Goal: Obtain resource: Download file/media

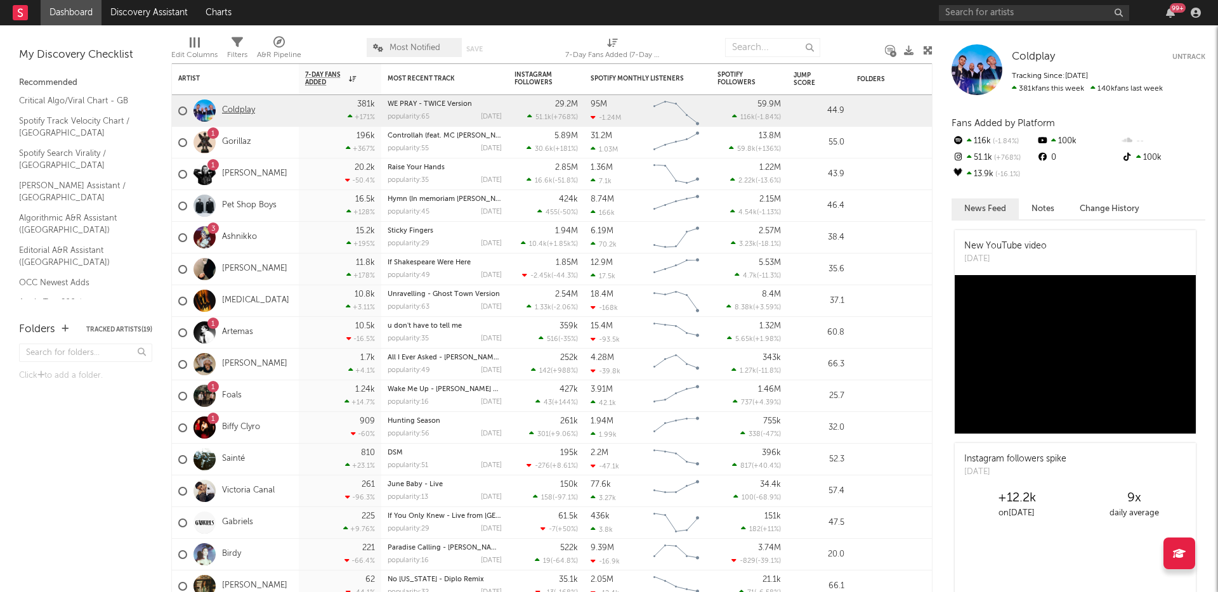
click at [240, 108] on link "Coldplay" at bounding box center [238, 110] width 33 height 11
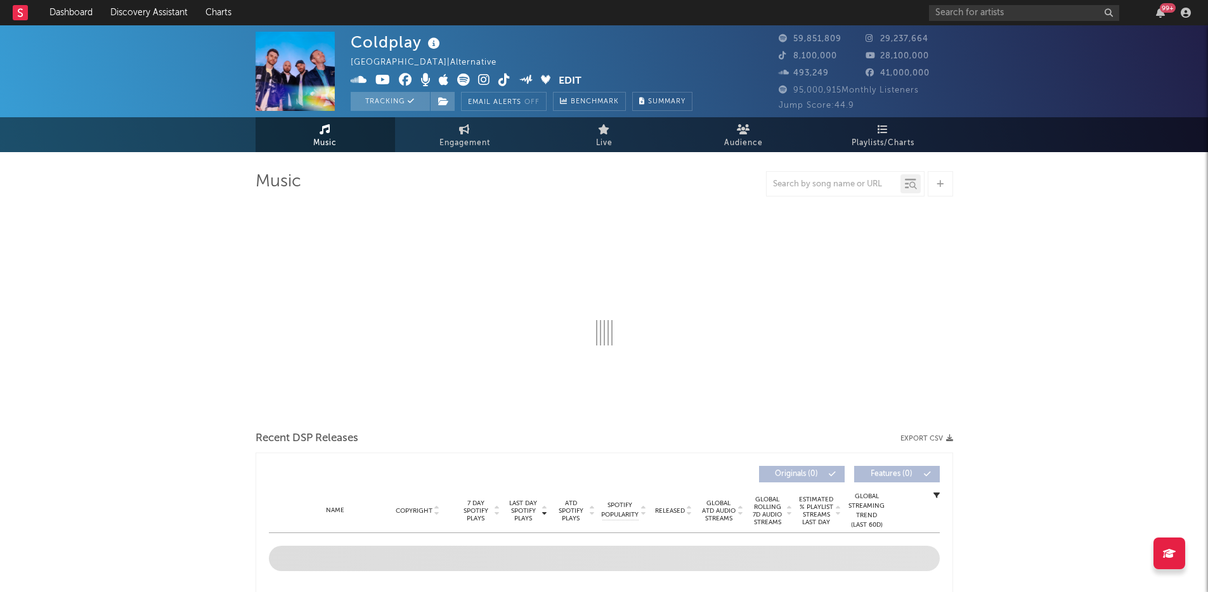
select select "6m"
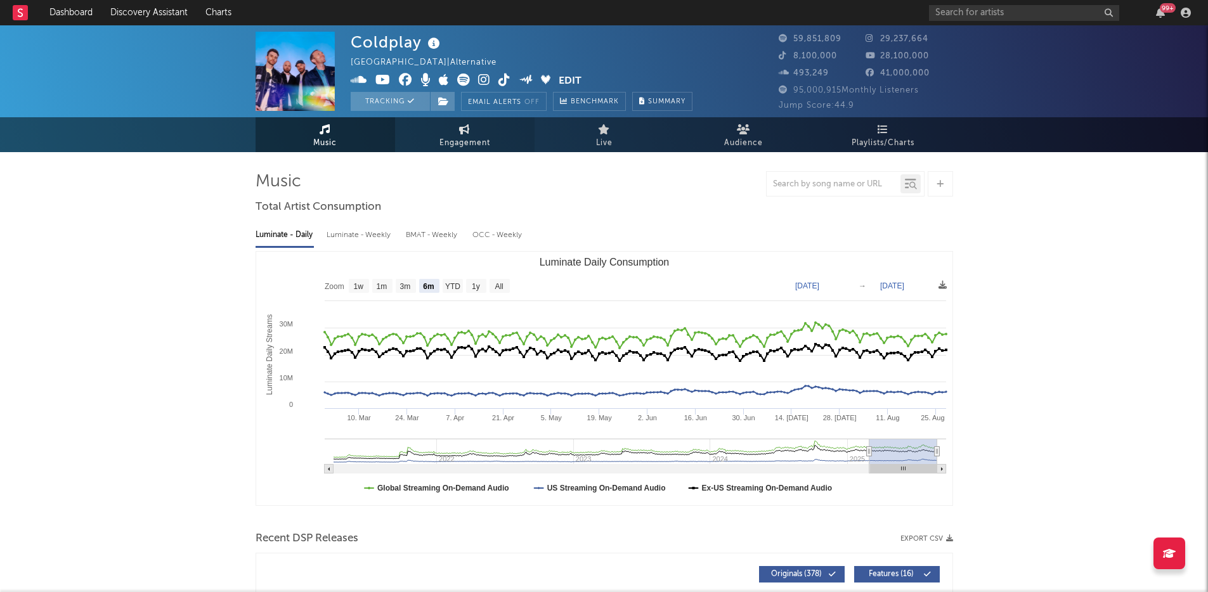
click at [454, 135] on link "Engagement" at bounding box center [465, 134] width 140 height 35
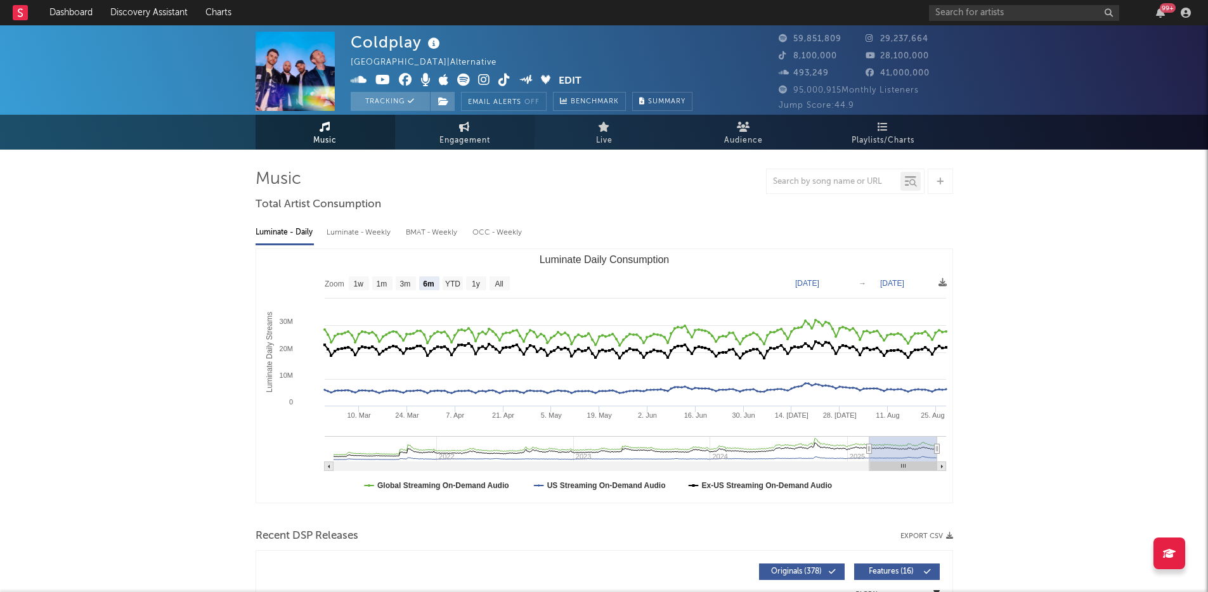
select select "1w"
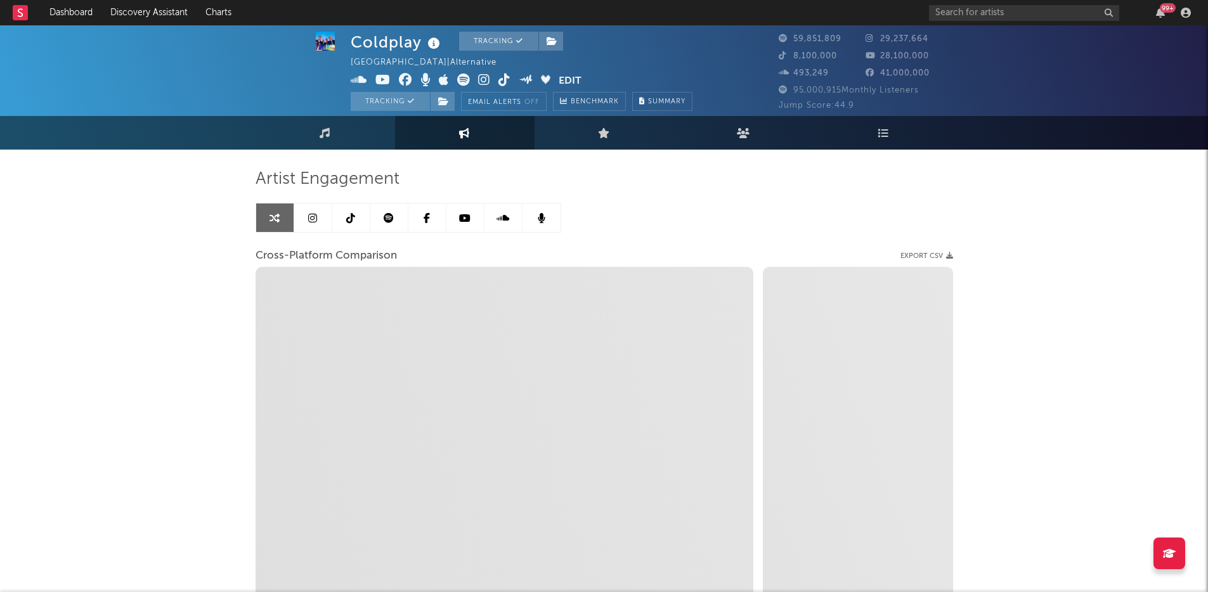
click at [408, 219] on link at bounding box center [427, 218] width 38 height 29
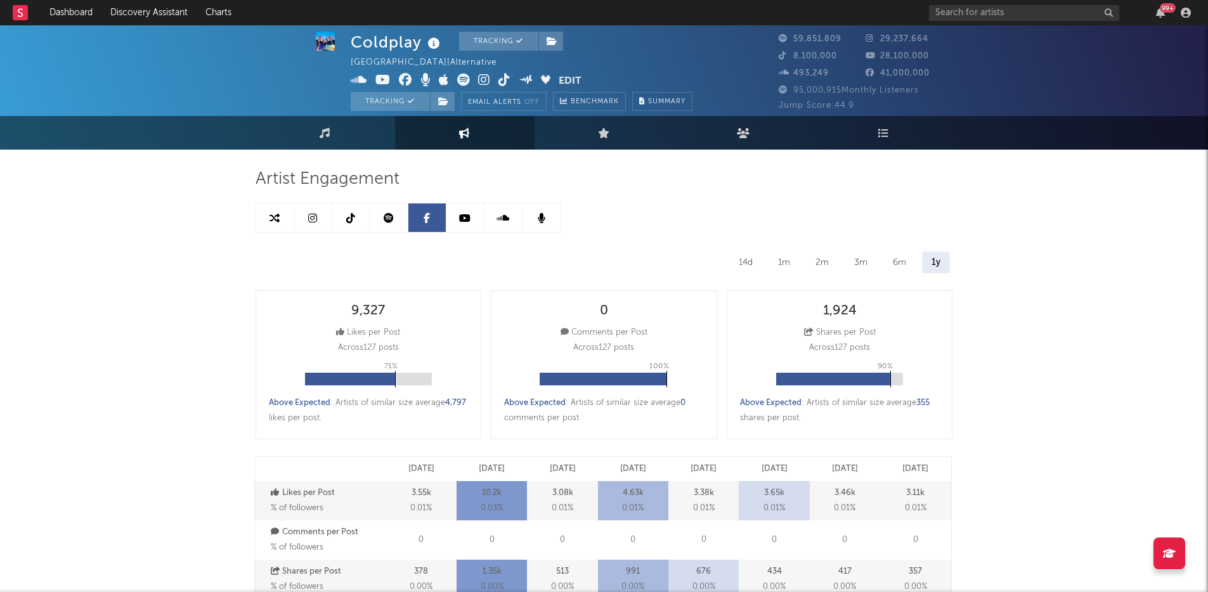
click at [381, 219] on link at bounding box center [389, 218] width 38 height 29
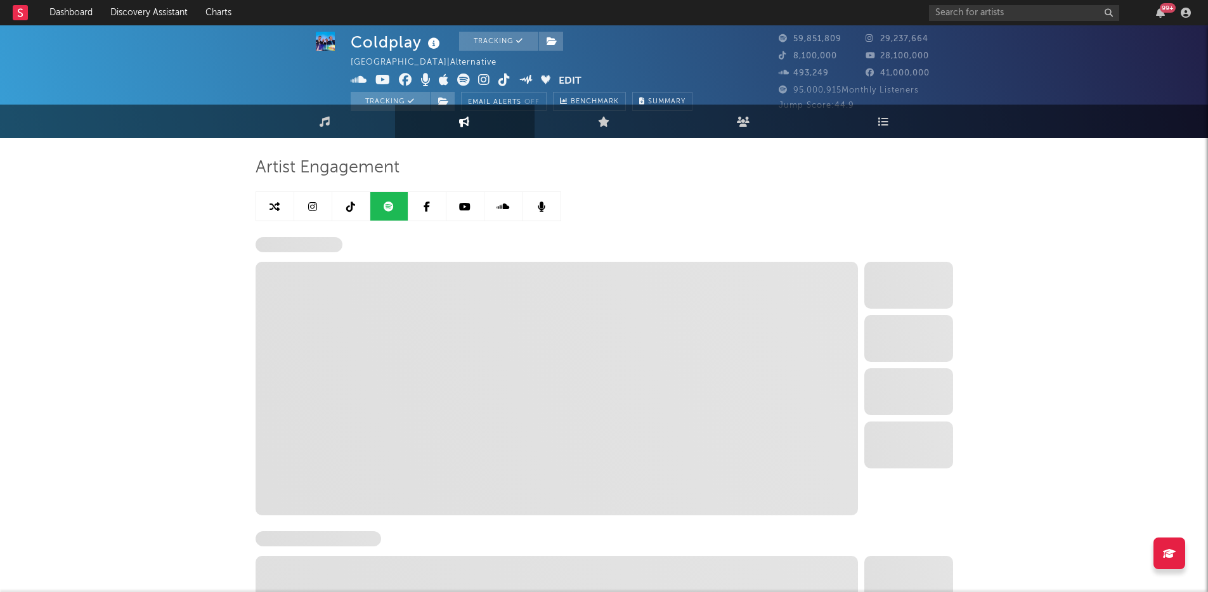
select select "6m"
select select "1w"
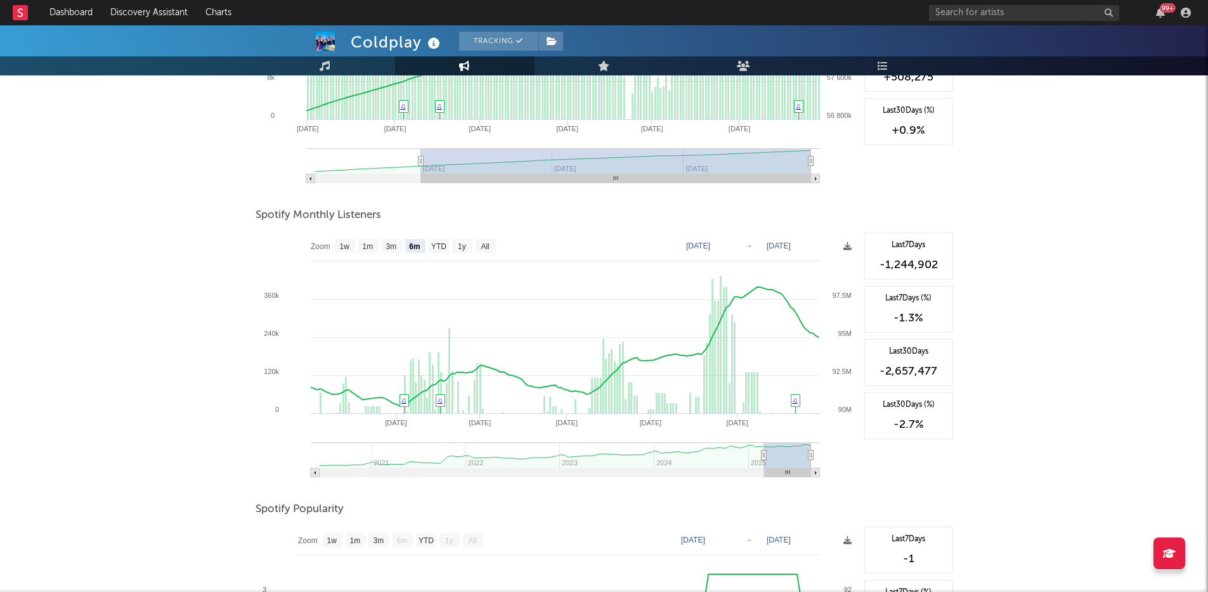
scroll to position [340, 0]
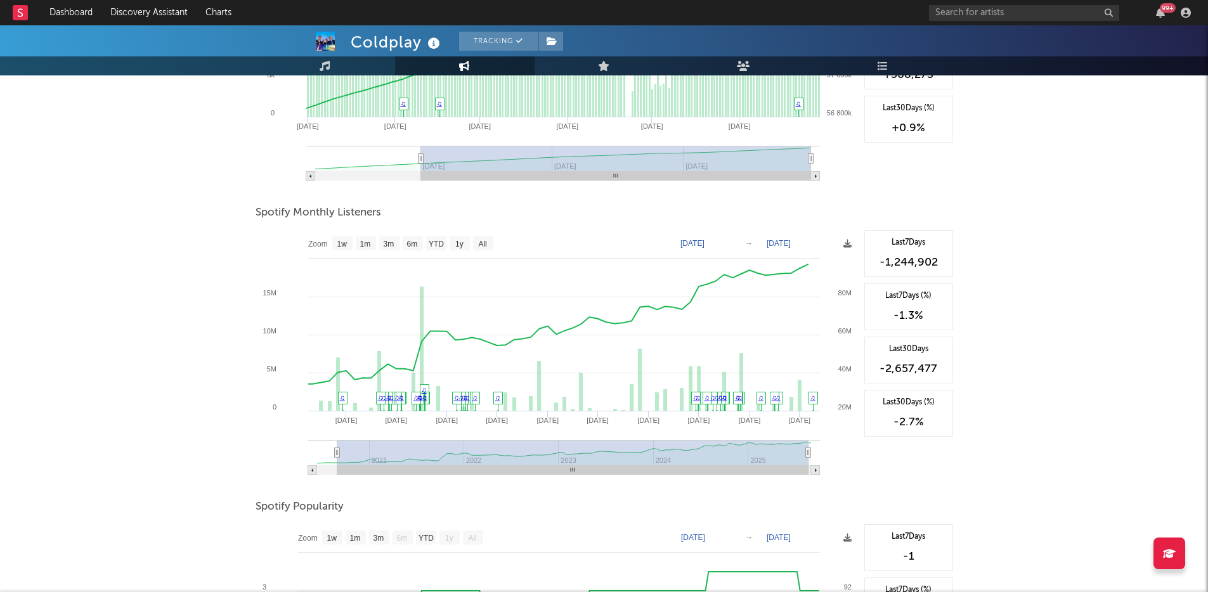
type input "2020-06-17"
select select "All"
type input "[DATE]"
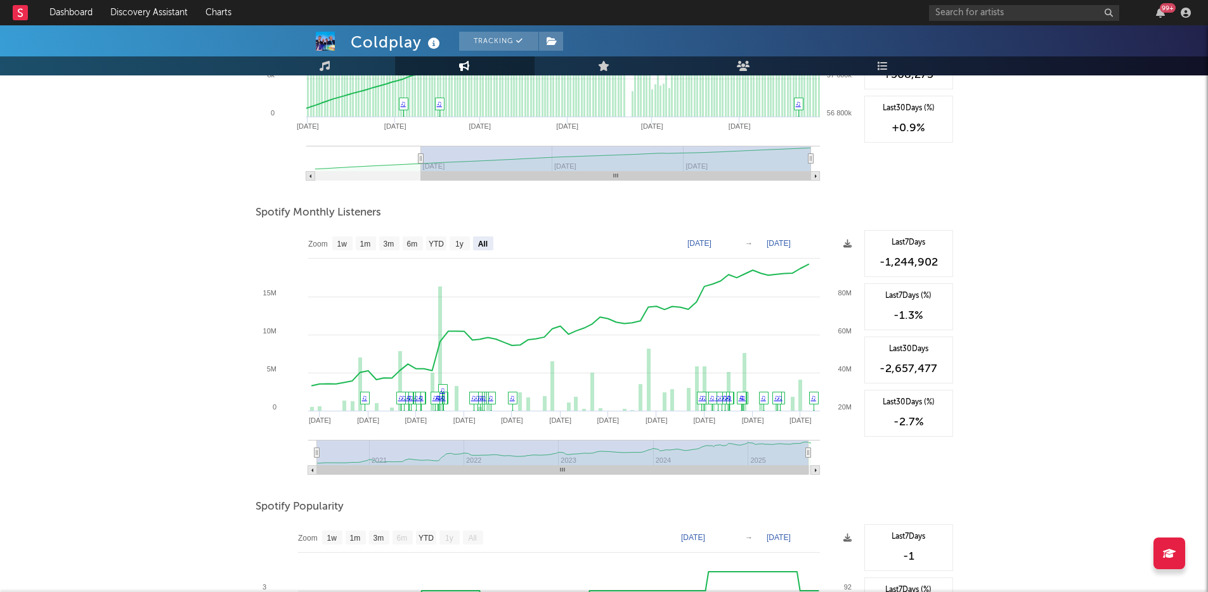
drag, startPoint x: 763, startPoint y: 453, endPoint x: 296, endPoint y: 457, distance: 467.4
click at [296, 457] on icon "Created with Highcharts 10.3.3 Jan '25 Jan '24 Jan '23 Jul '23 Jul '24 Jul '25 …" at bounding box center [557, 357] width 602 height 254
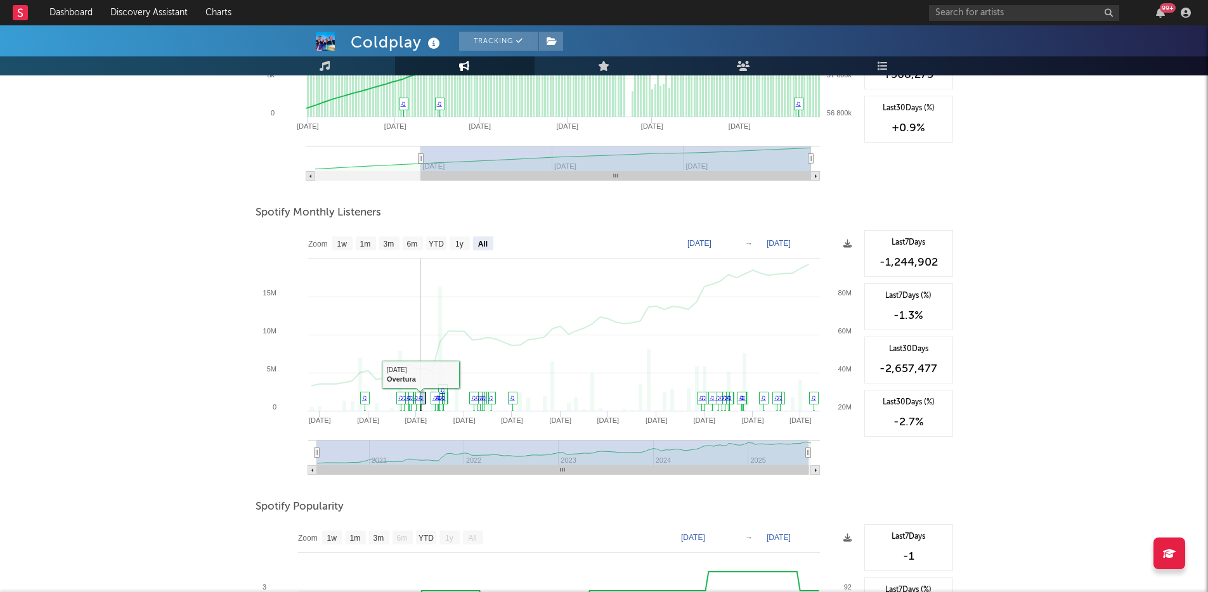
click at [399, 398] on link "♫" at bounding box center [400, 398] width 5 height 8
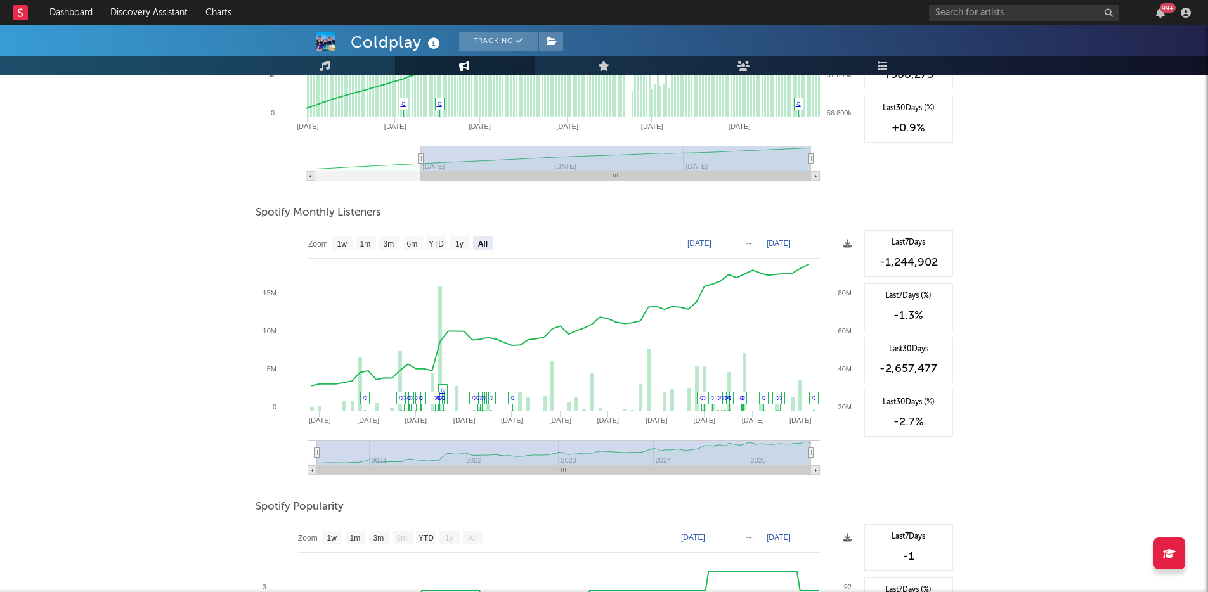
type input "2025-08-27"
select select "All"
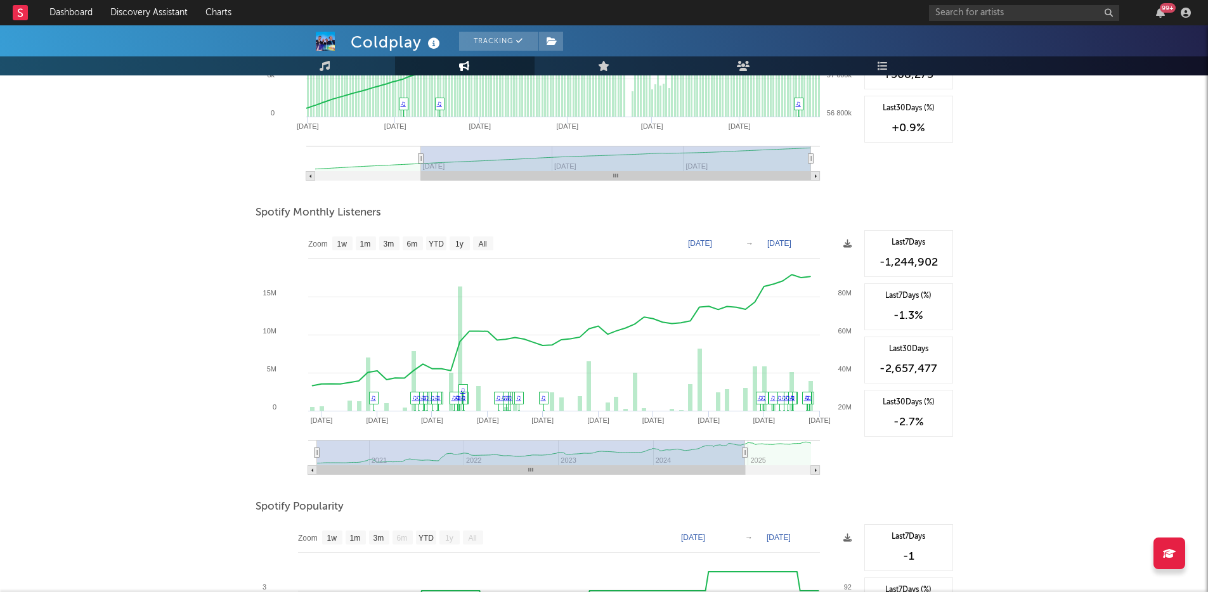
type input "2024-05-20"
type input "2020-06-08"
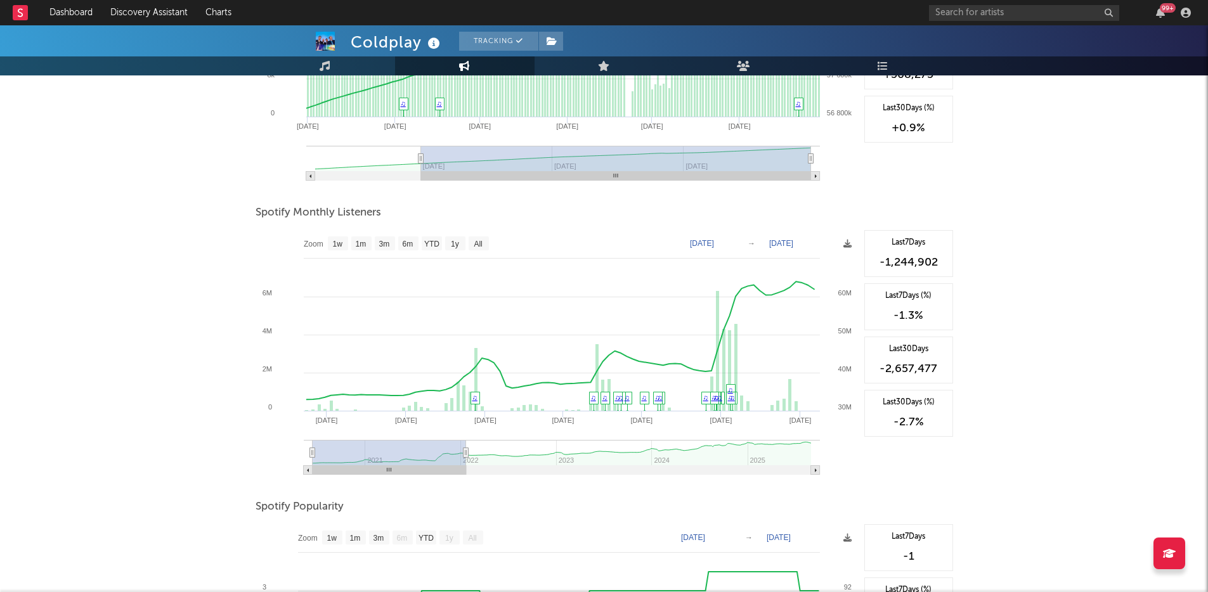
drag, startPoint x: 810, startPoint y: 453, endPoint x: 538, endPoint y: 457, distance: 272.1
click at [467, 457] on icon at bounding box center [465, 453] width 5 height 10
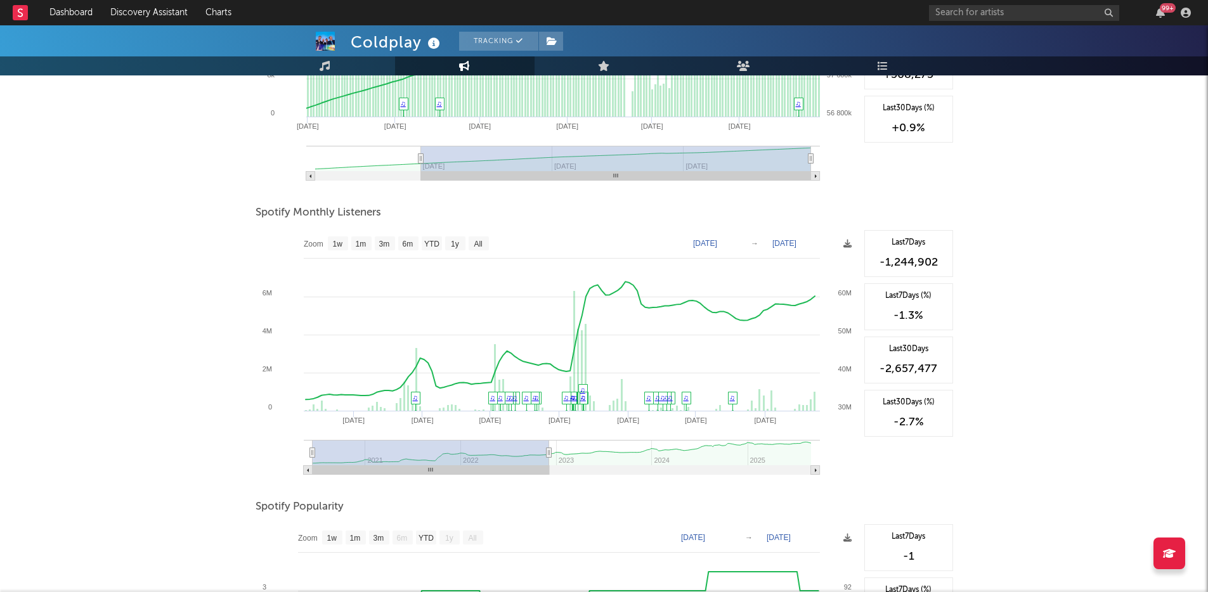
type input "2024-03-02"
type input "[DATE]"
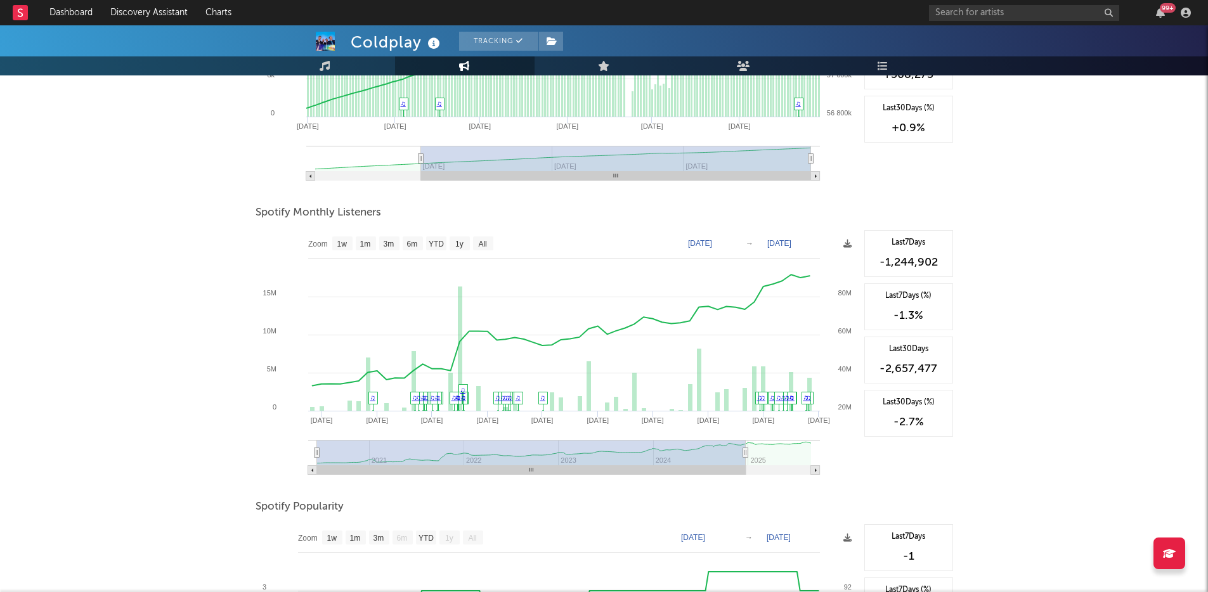
type input "2025-08-25"
select select "All"
type input "[DATE]"
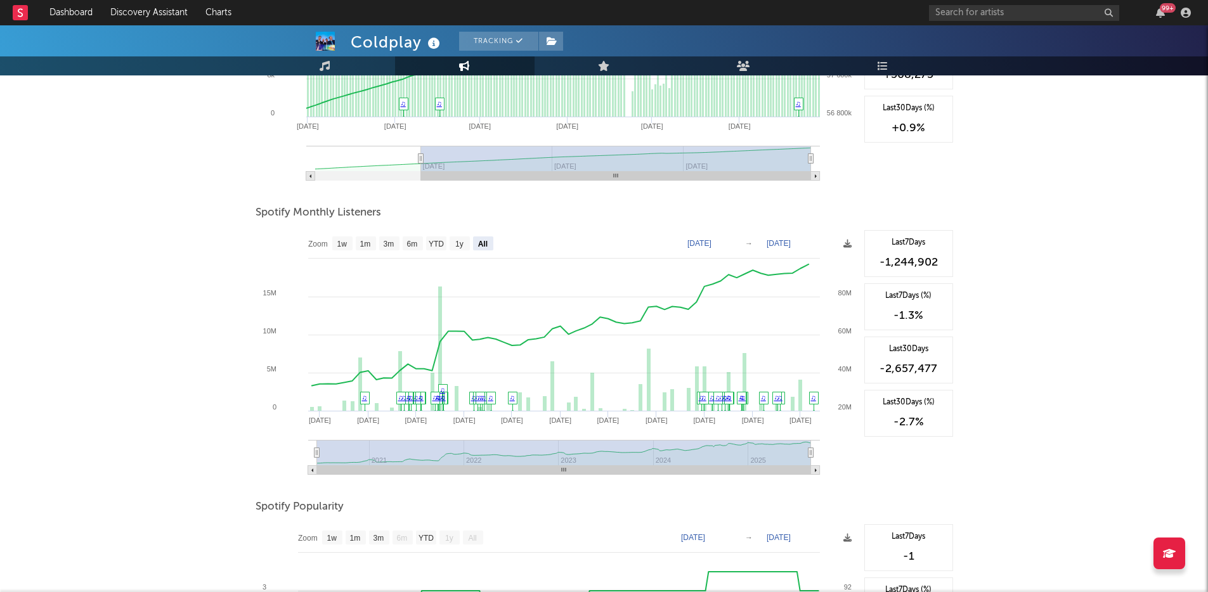
drag, startPoint x: 469, startPoint y: 450, endPoint x: 854, endPoint y: 445, distance: 385.6
click at [854, 445] on icon "Created with Highcharts 10.3.3 Jan '22 Jan '21 Jan '23 Jul '20 Jul '21 Jul '22 …" at bounding box center [557, 357] width 602 height 254
click at [212, 379] on div "Coldplay Tracking United Kingdom | Alternative Edit Tracking Email Alerts Off B…" at bounding box center [604, 275] width 1208 height 1181
click at [147, 403] on div "Coldplay Tracking United Kingdom | Alternative Edit Tracking Email Alerts Off B…" at bounding box center [604, 275] width 1208 height 1181
type input "[DATE]"
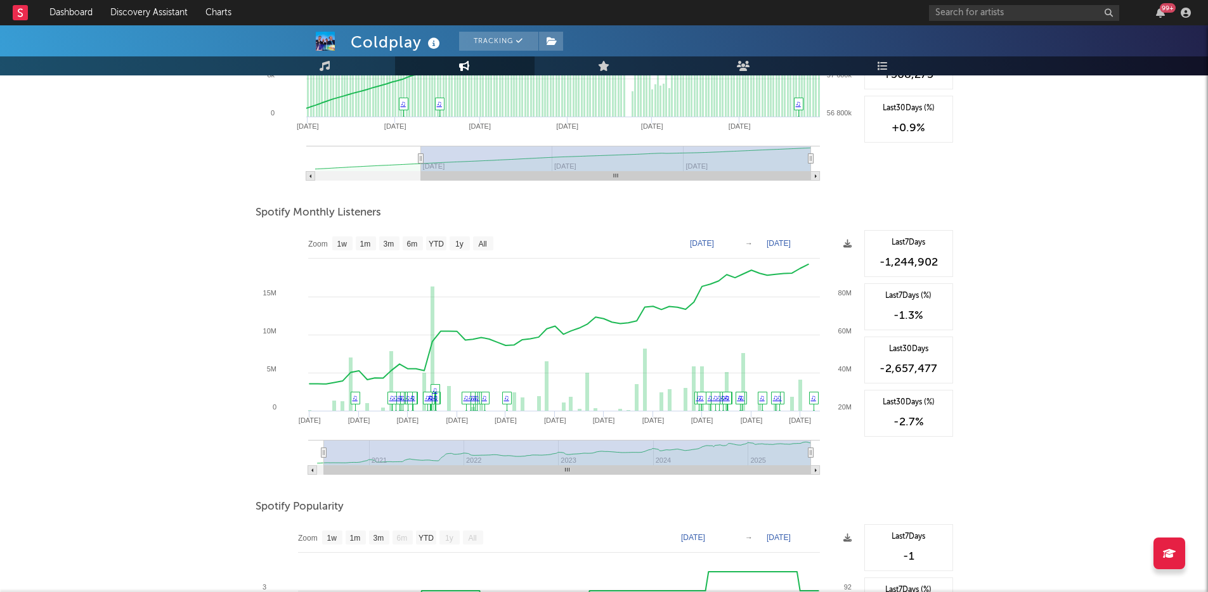
select select "All"
type input "[DATE]"
drag, startPoint x: 317, startPoint y: 453, endPoint x: 296, endPoint y: 455, distance: 21.1
click at [294, 455] on icon "Created with Highcharts 10.3.3 Jan '25 Jan '24 Jan '23 Jul '22 Jul '23 Jul '24 …" at bounding box center [557, 357] width 602 height 254
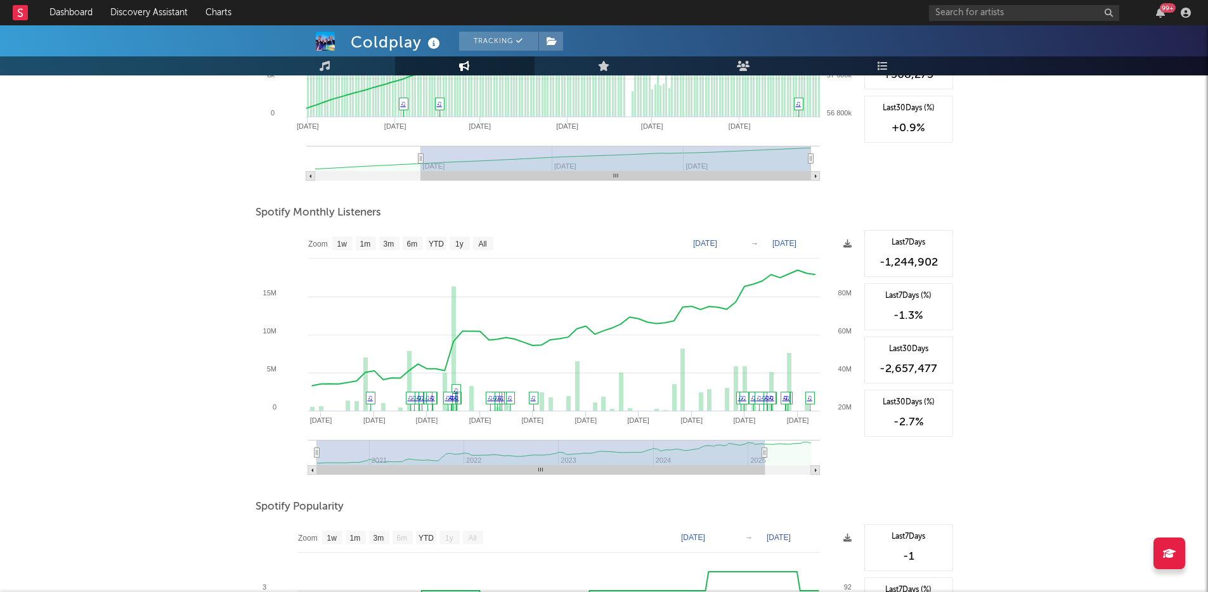
type input "[DATE]"
type input "2020-06-08"
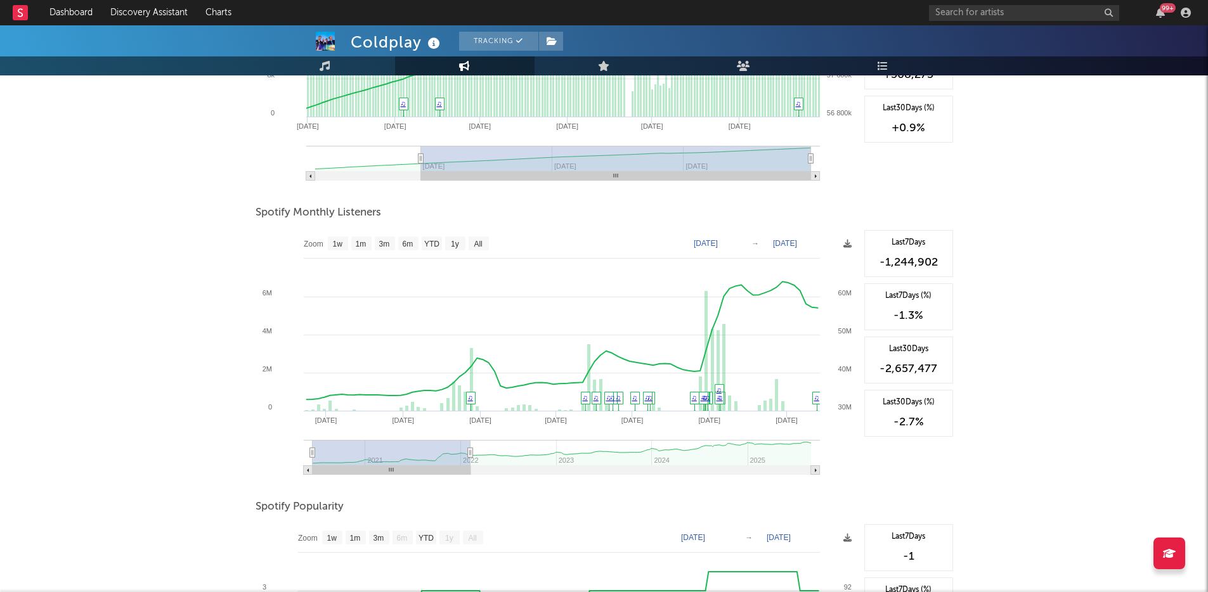
drag, startPoint x: 809, startPoint y: 453, endPoint x: 468, endPoint y: 454, distance: 341.2
click at [468, 454] on icon at bounding box center [469, 453] width 5 height 10
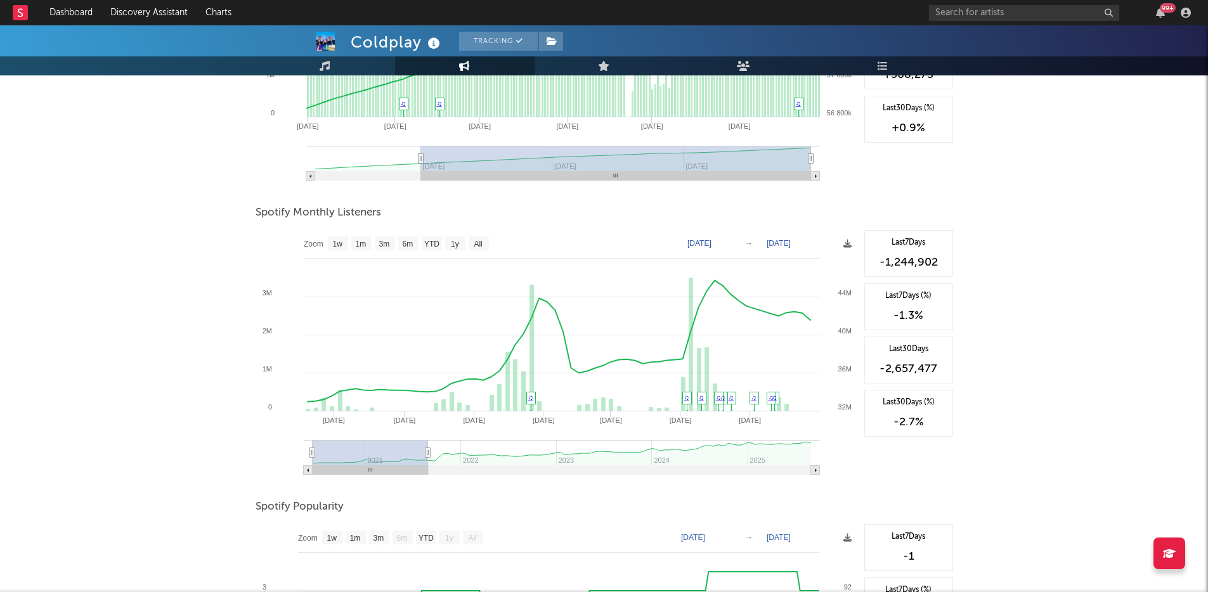
type input "2021-07-03"
select select "1y"
type input "2021-05-01"
type input "2020-06-13"
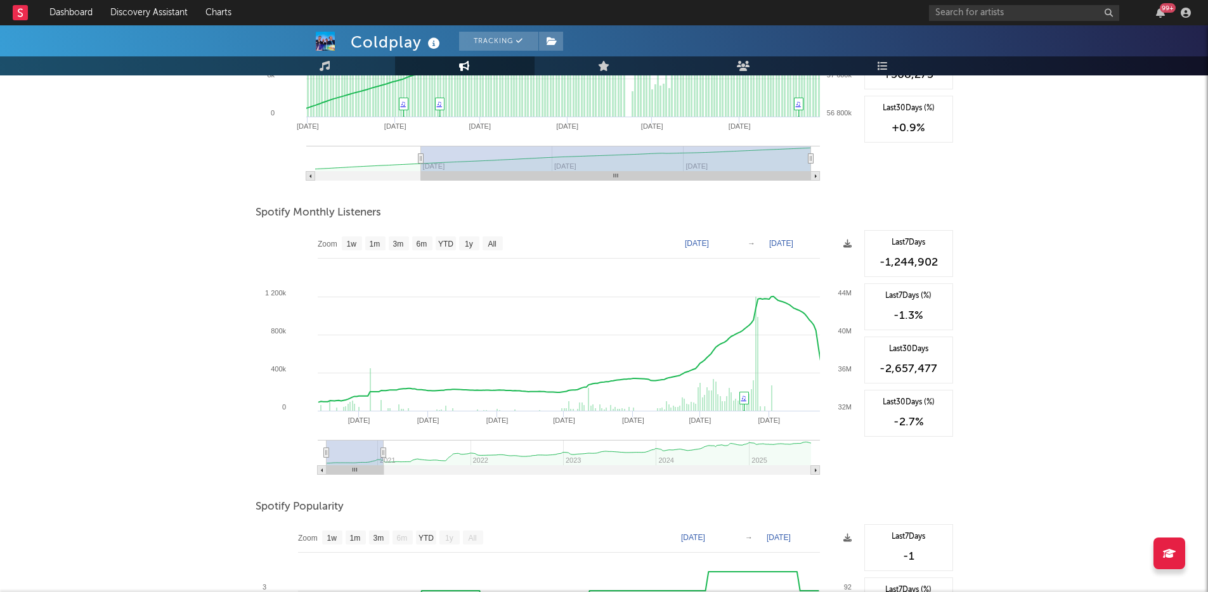
type input "2021-04-05"
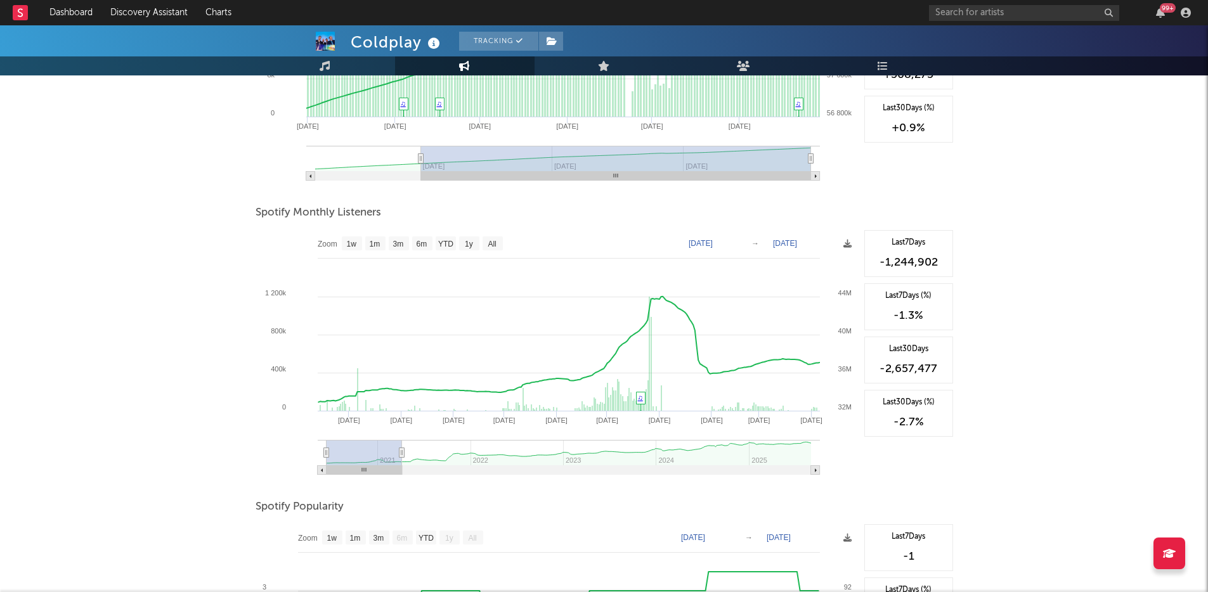
drag, startPoint x: 469, startPoint y: 453, endPoint x: 401, endPoint y: 455, distance: 67.9
click at [401, 455] on icon at bounding box center [401, 453] width 5 height 10
type input "[DATE]"
type input "2021-04-08"
type input "2020-08-09"
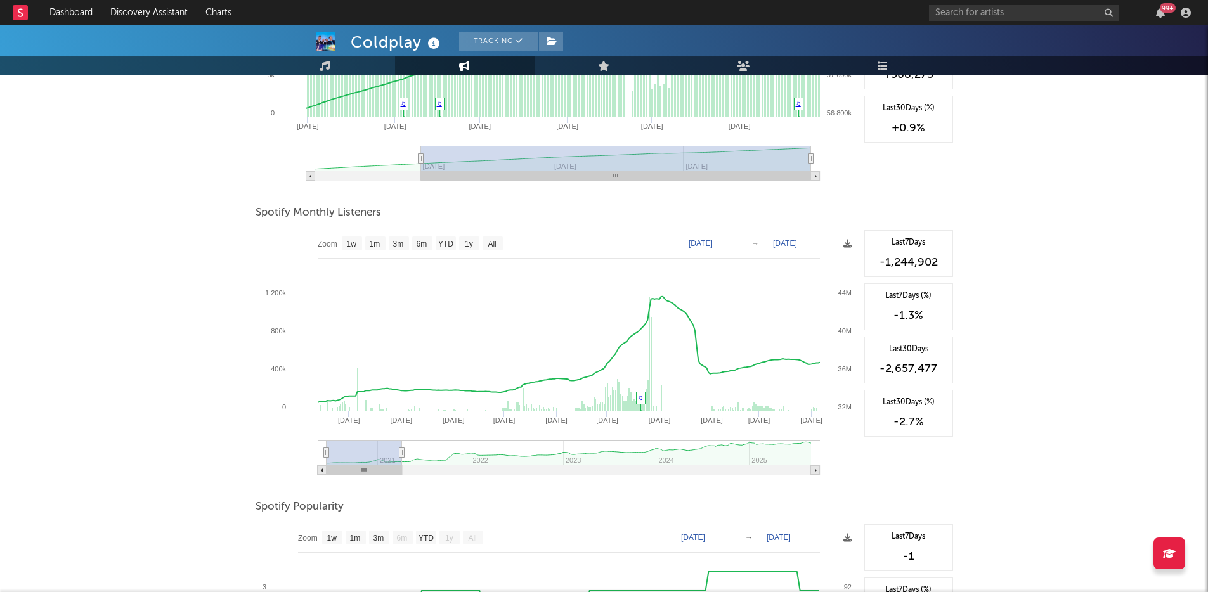
type input "2021-06-01"
type input "2020-09-25"
type input "2021-07-19"
type input "2020-10-18"
type input "2021-08-10"
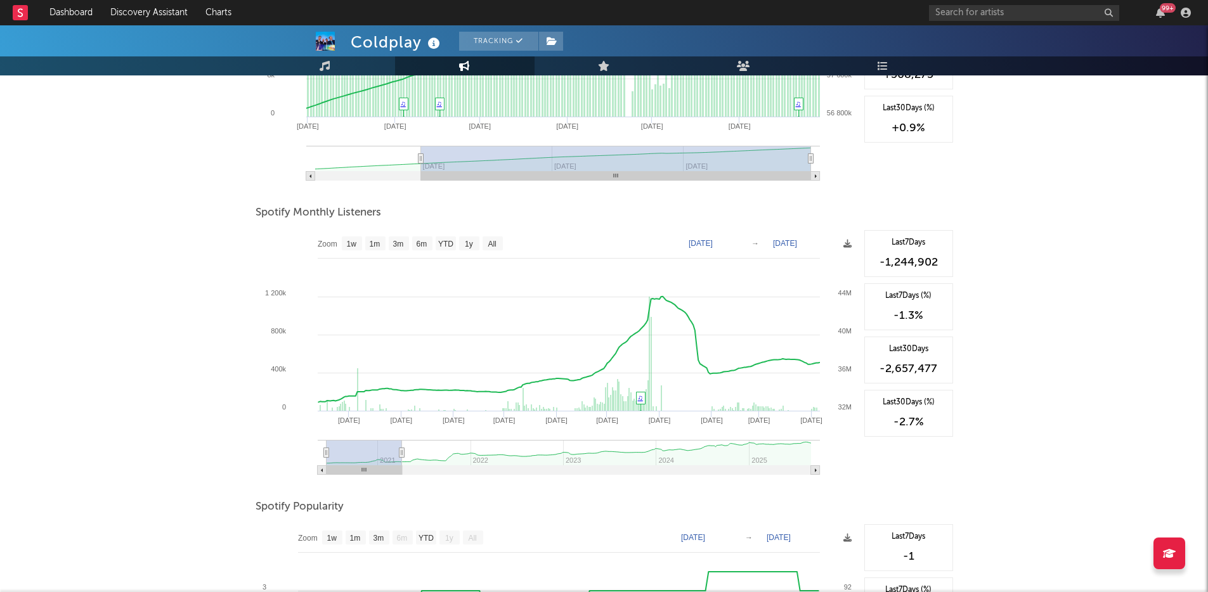
type input "2020-11-02"
type input "2021-08-25"
type input "2020-11-19"
type input "2021-09-12"
type input "2020-12-01"
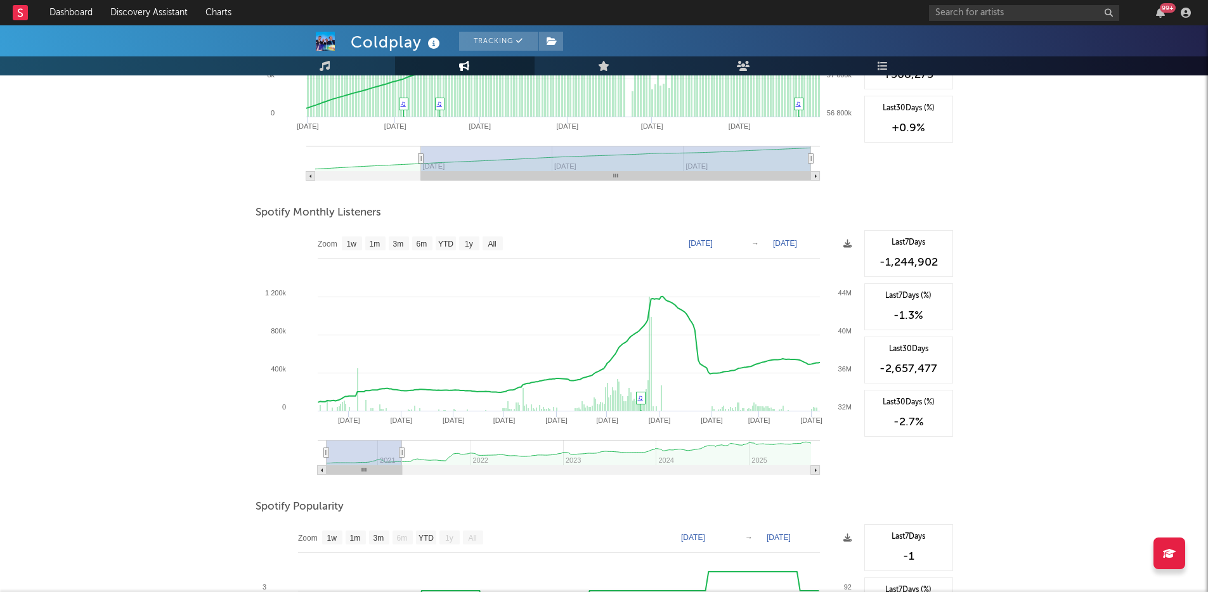
type input "2021-09-24"
type input "2020-12-11"
type input "2021-10-04"
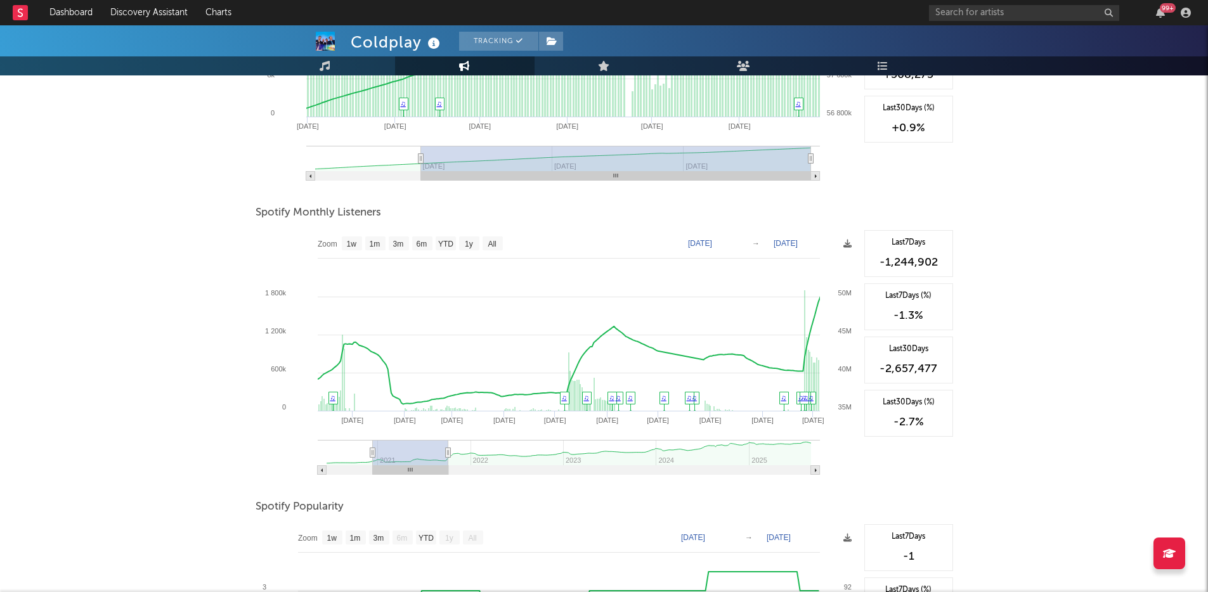
type input "2020-12-31"
type input "2021-10-24"
type input "2021-01-15"
type input "2021-11-08"
type input "2021-02-04"
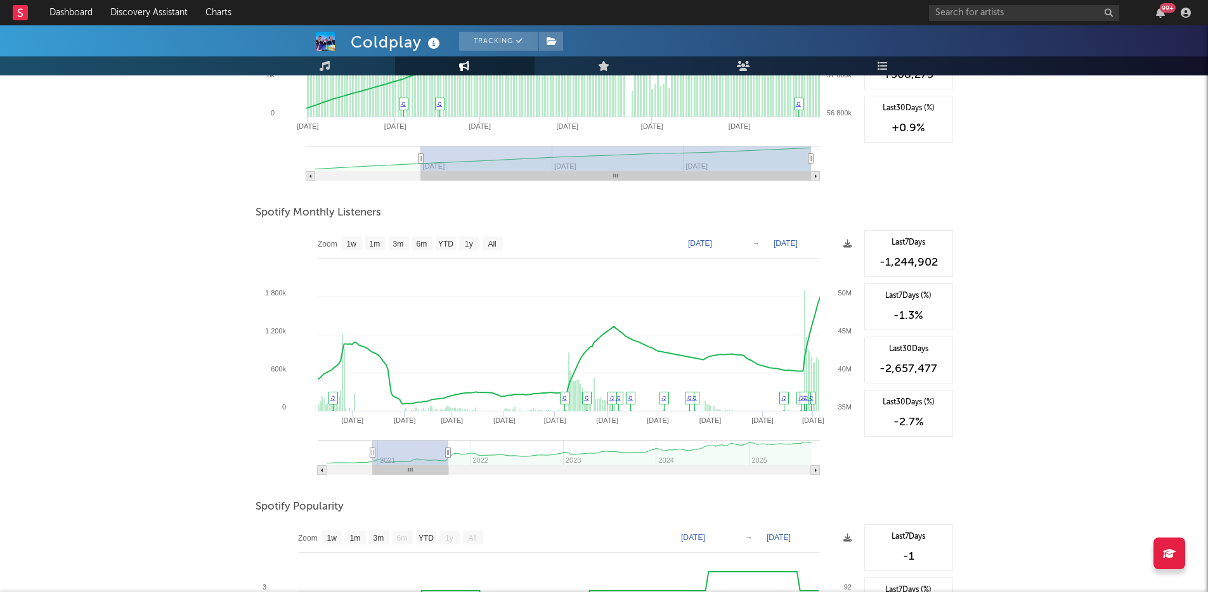
type input "2021-11-28"
type input "2021-02-22"
type input "2021-12-15"
type input "2021-03-14"
type input "2022-01-04"
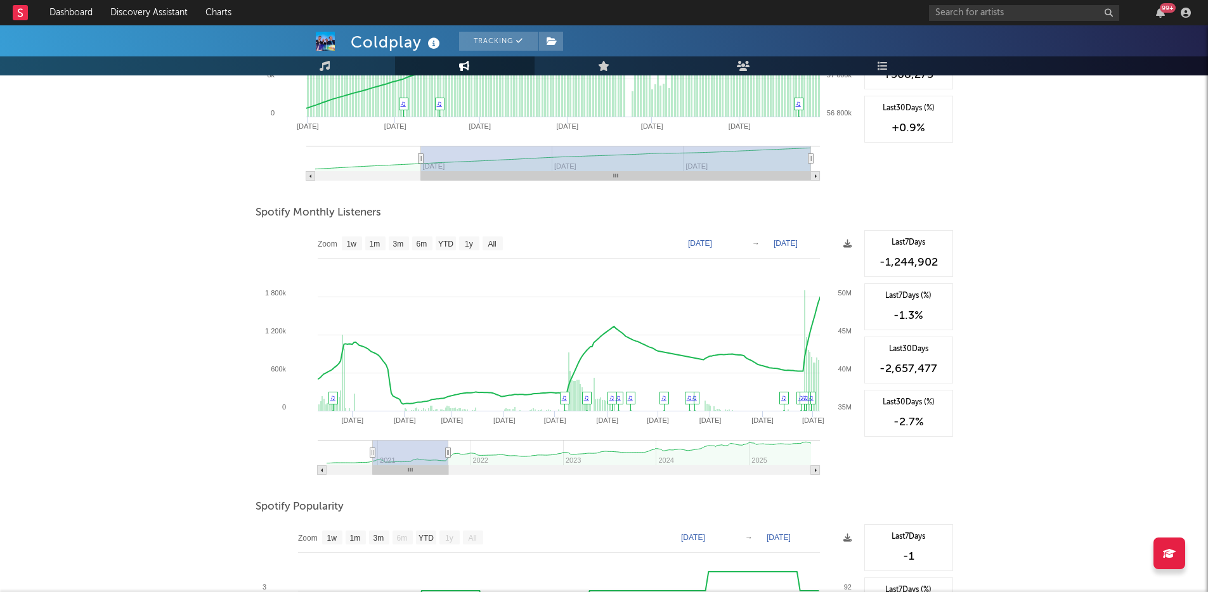
type input "2021-03-24"
type input "2022-01-14"
type input "2021-04-13"
type input "2022-02-03"
type input "2021-05-05"
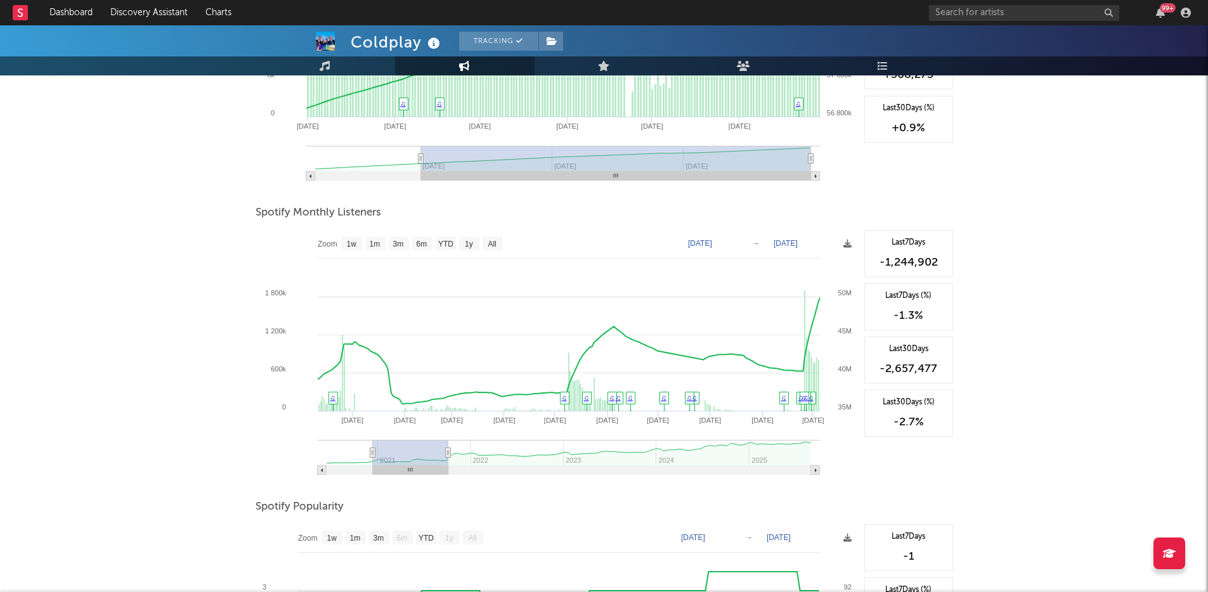
type input "2022-02-26"
type input "2021-05-22"
type input "2022-03-15"
type input "2021-06-01"
type input "2022-03-25"
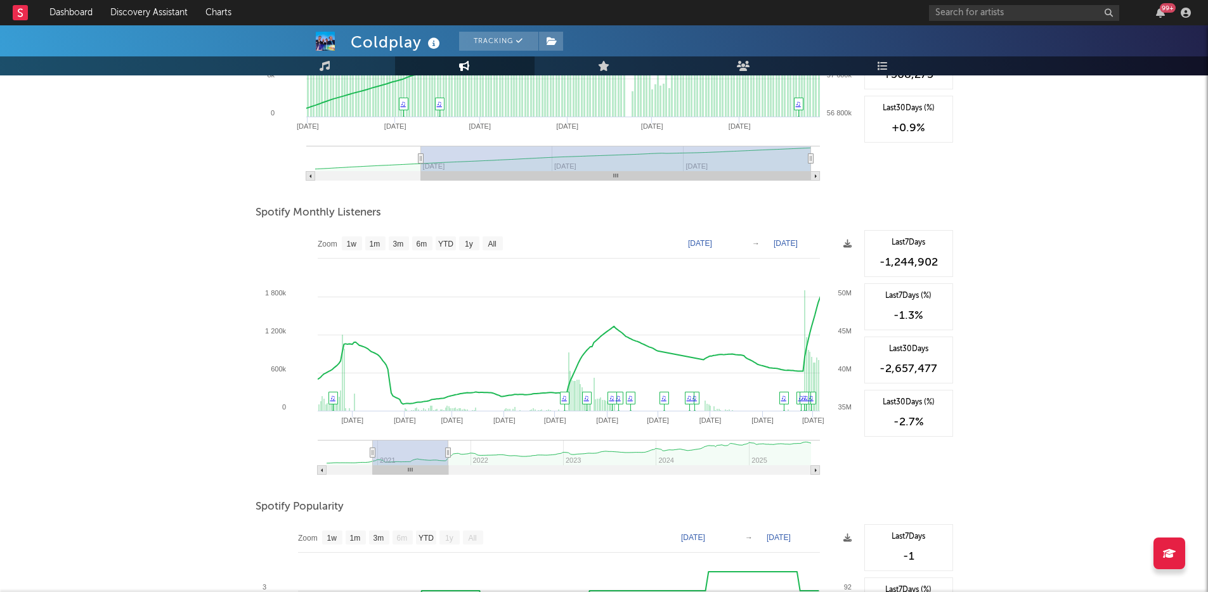
type input "2021-06-06"
type input "2022-03-30"
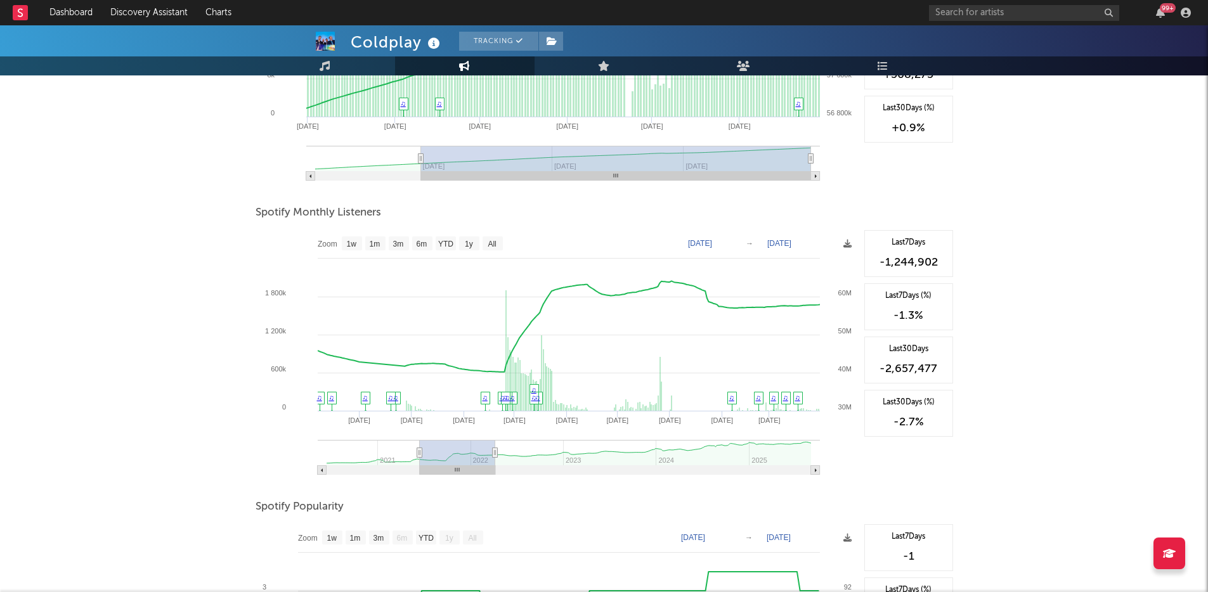
type input "2021-07-01"
type input "2022-04-24"
type input "2021-07-06"
type input "2022-04-29"
type input "2021-07-09"
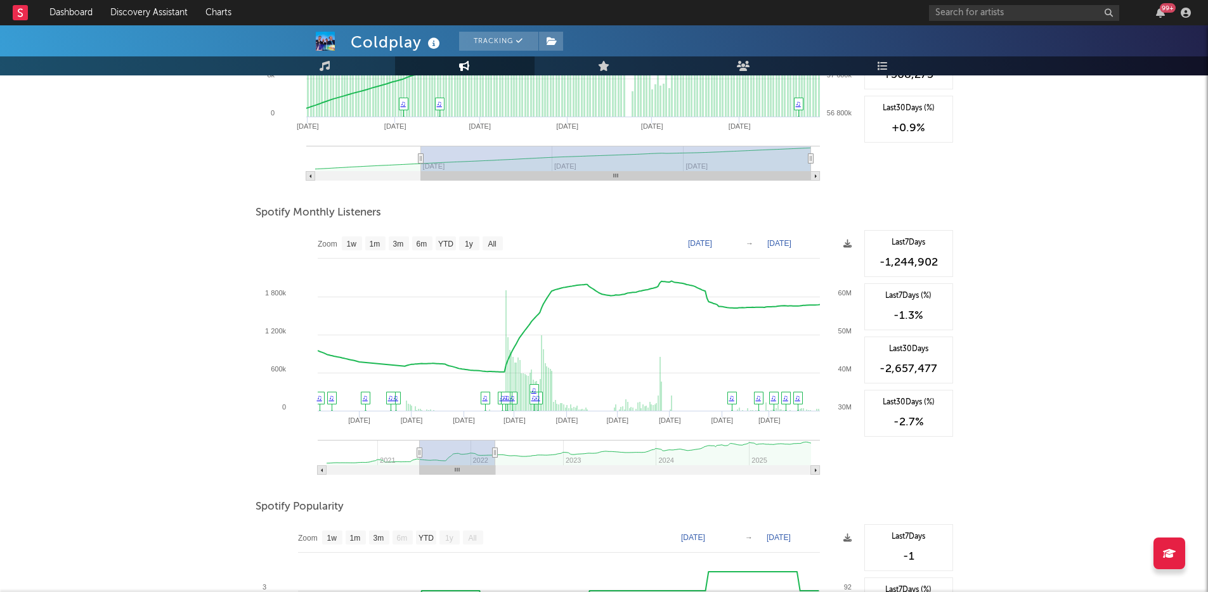
type input "2022-05-01"
type input "2021-07-11"
type input "2022-05-04"
type input "2021-07-14"
type input "2022-05-06"
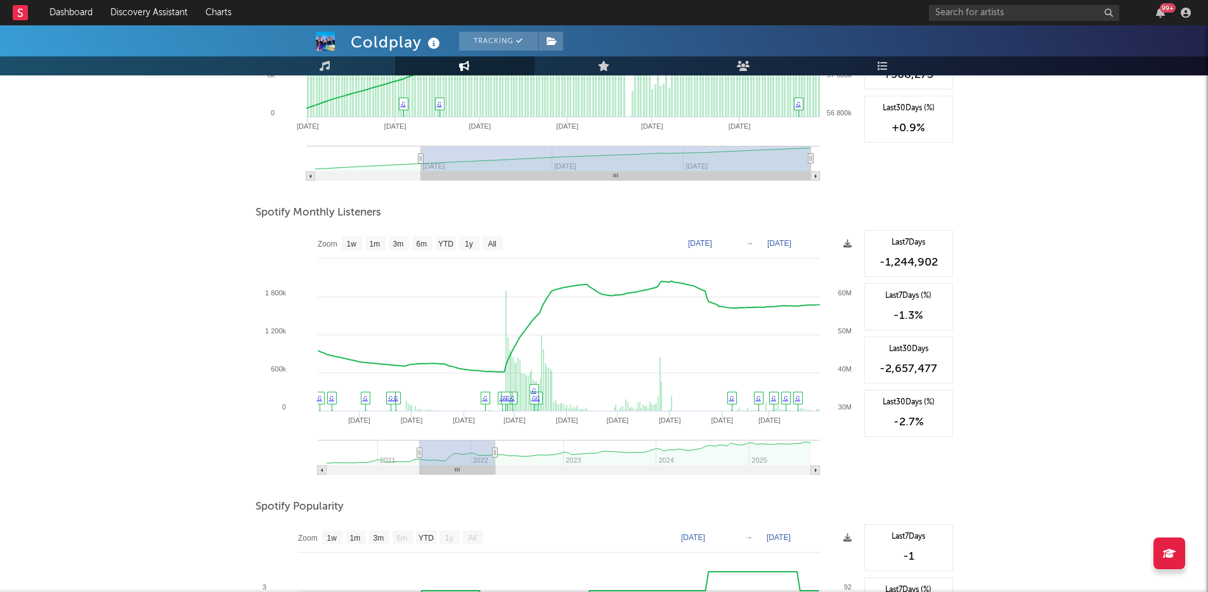
type input "2021-07-19"
type input "2022-05-11"
type input "2021-07-21"
type input "2022-05-14"
type input "2021-07-24"
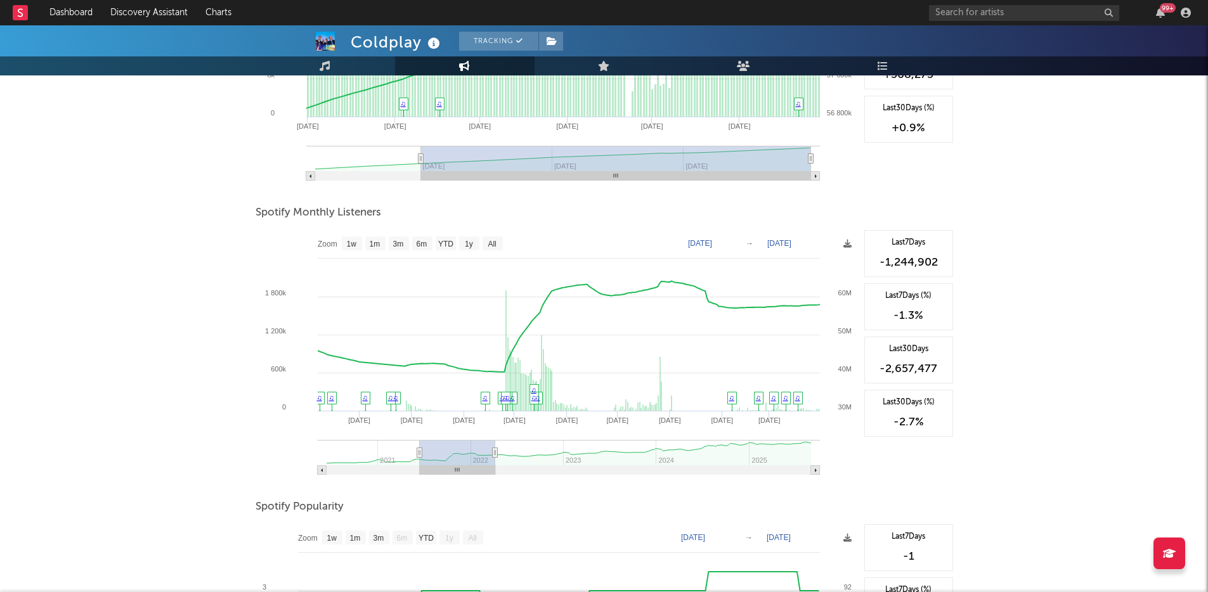
type input "2022-05-16"
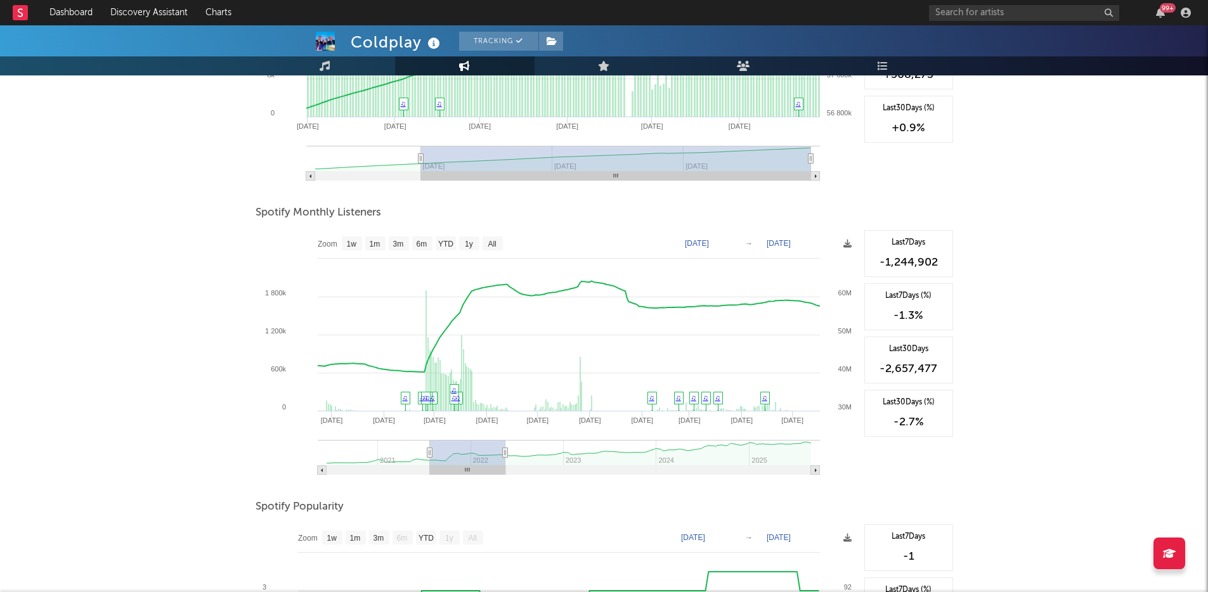
type input "2021-07-29"
type input "2022-05-21"
type input "2021-07-31"
type input "2022-05-24"
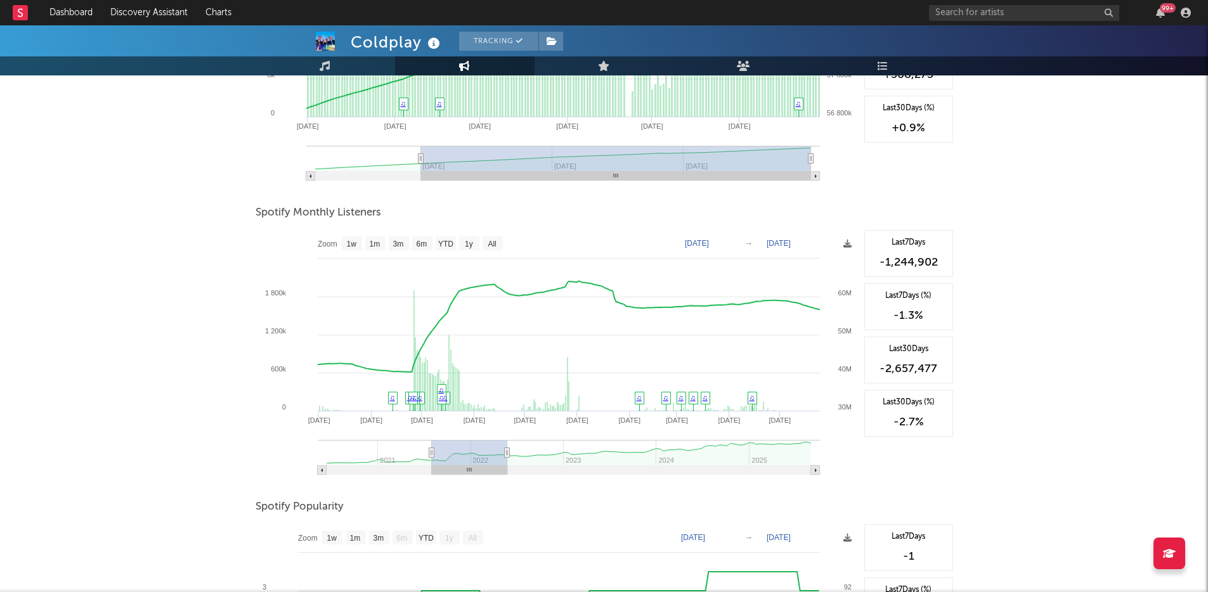
type input "2021-07-29"
type input "2022-05-21"
type input "[DATE]"
type input "2022-05-19"
type input "2021-07-24"
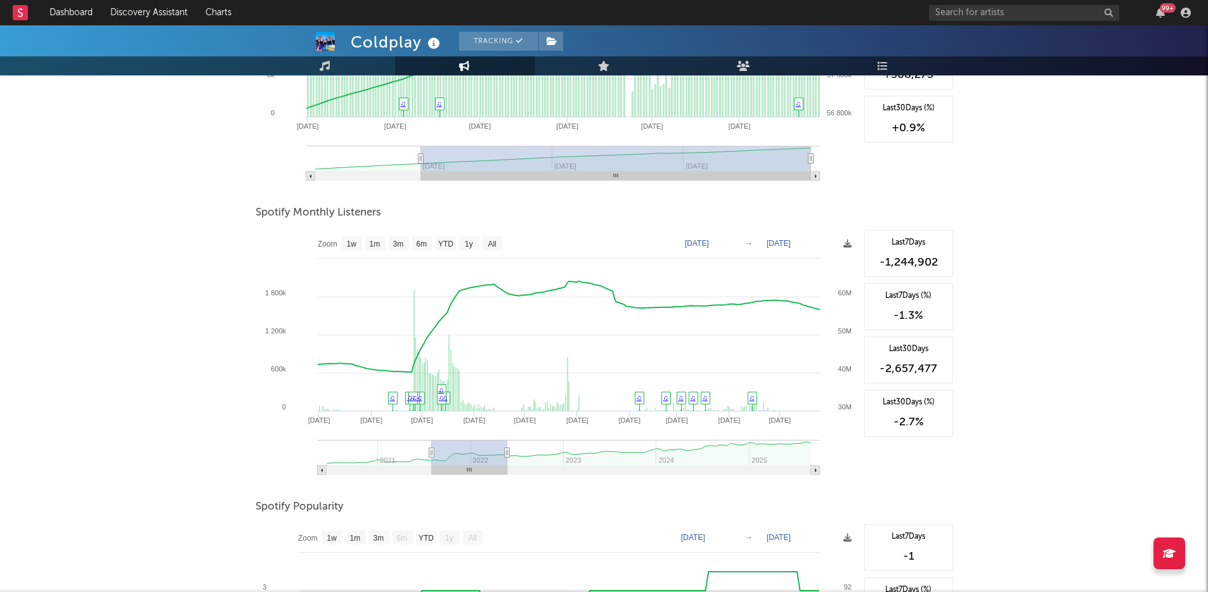
type input "2022-05-16"
type input "2021-07-21"
type input "2022-05-14"
type input "[DATE]"
type input "2022-05-09"
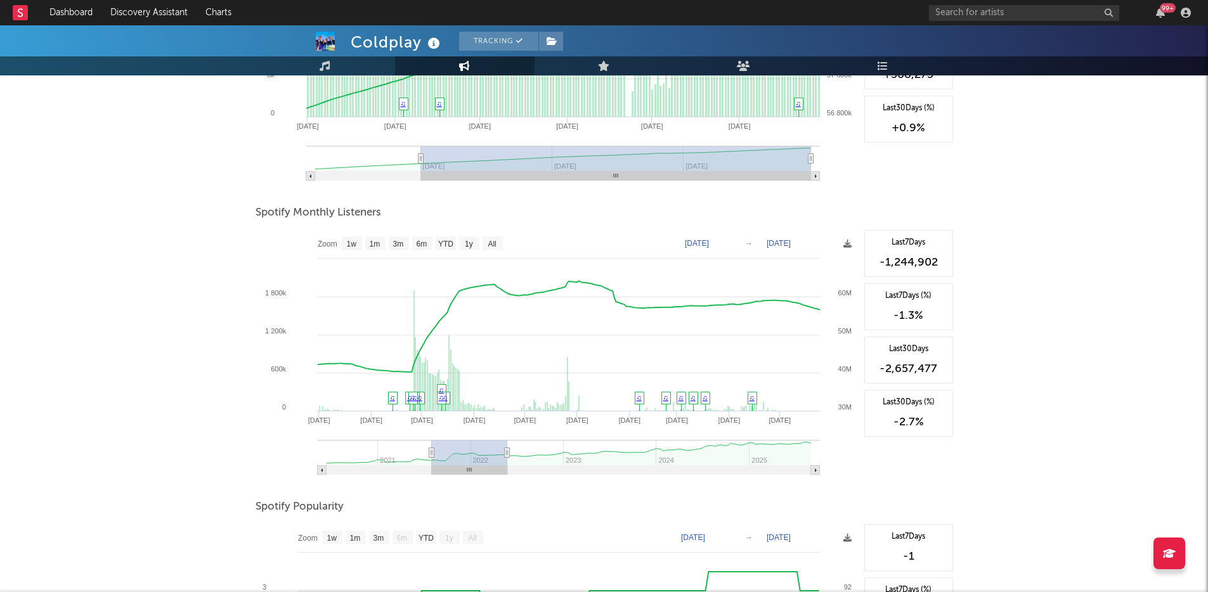
type input "2021-07-14"
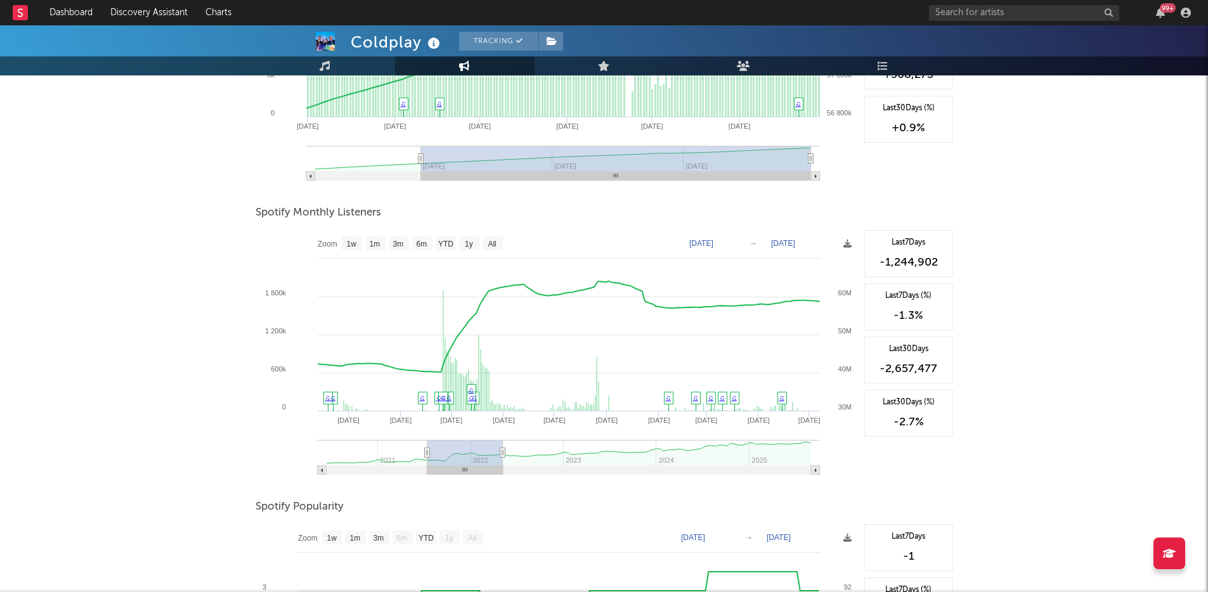
drag, startPoint x: 379, startPoint y: 471, endPoint x: 480, endPoint y: 471, distance: 100.8
click at [480, 471] on rect at bounding box center [464, 470] width 75 height 9
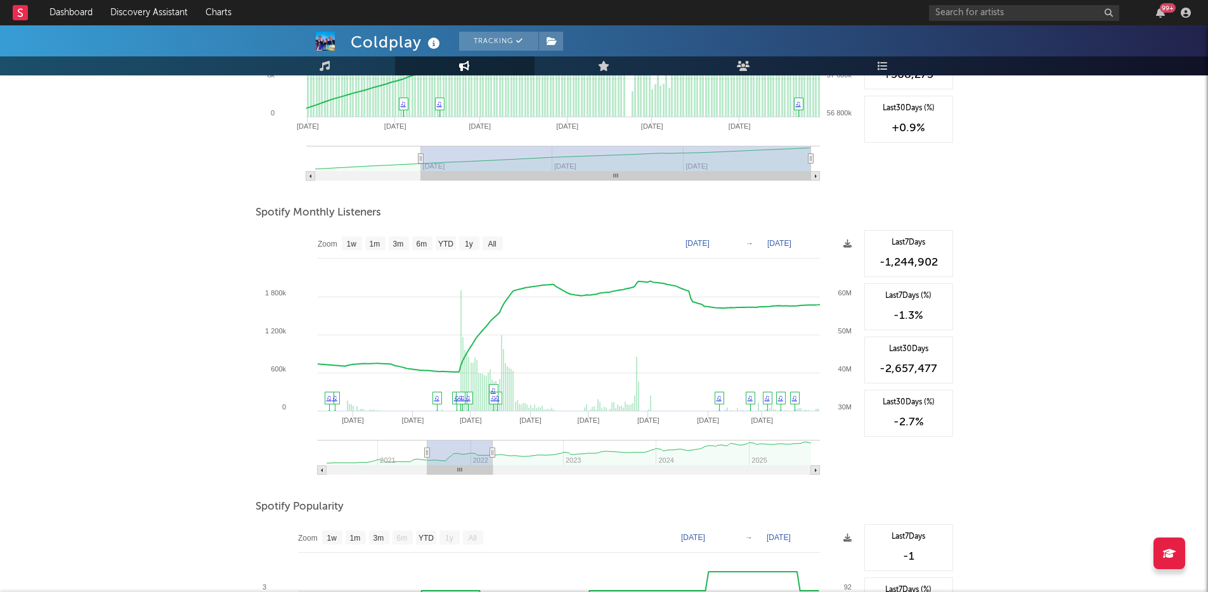
type input "2022-01-19"
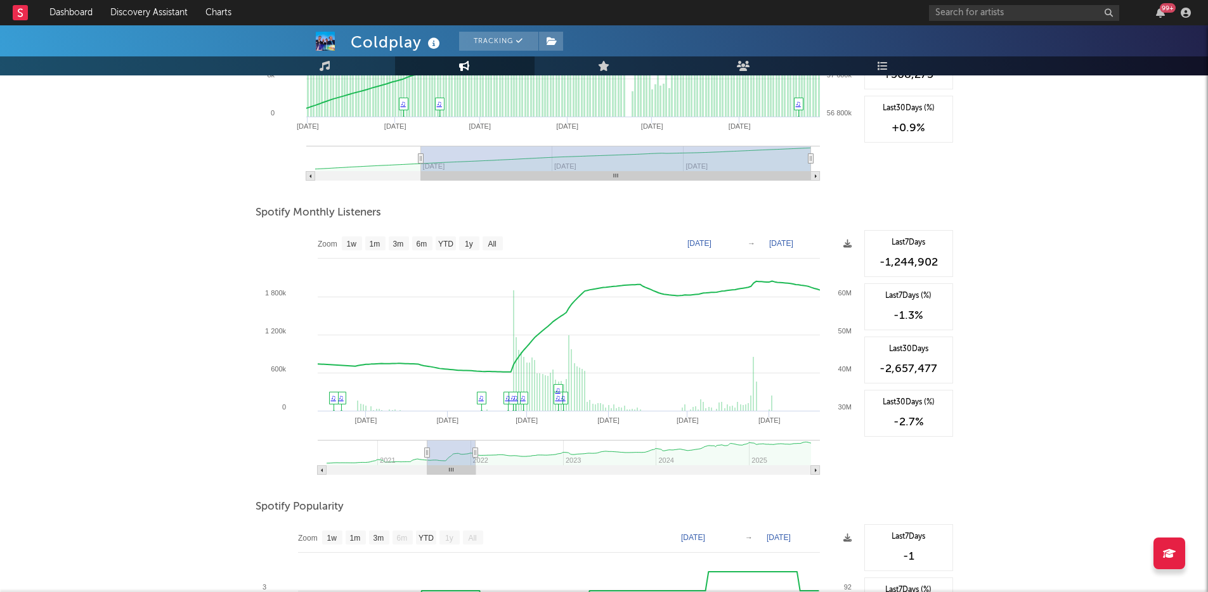
select select "6m"
type input "2021-10-21"
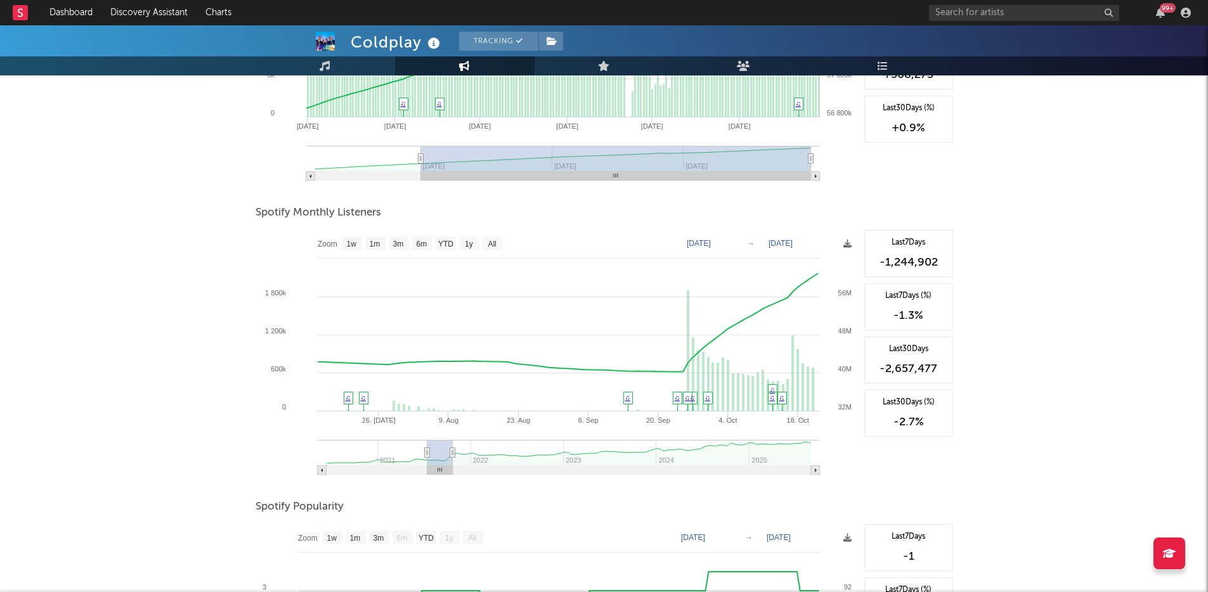
select select "3m"
type input "2021-09-24"
select select "3m"
type input "2021-09-22"
select select "3m"
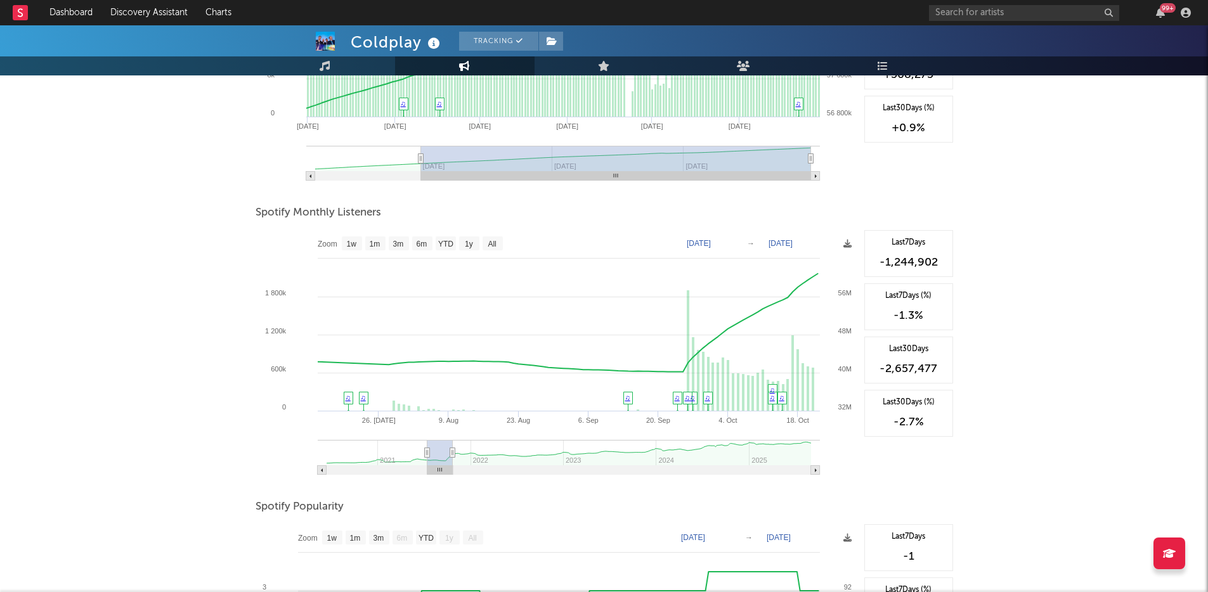
type input "2021-09-19"
select select "3m"
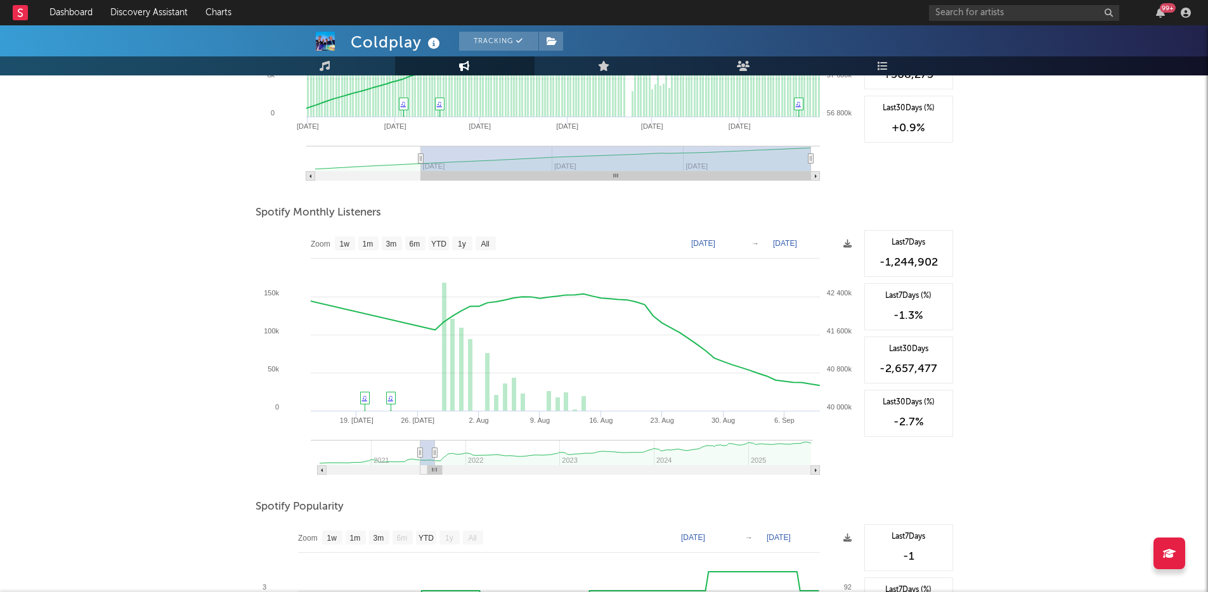
type input "2021-09-22"
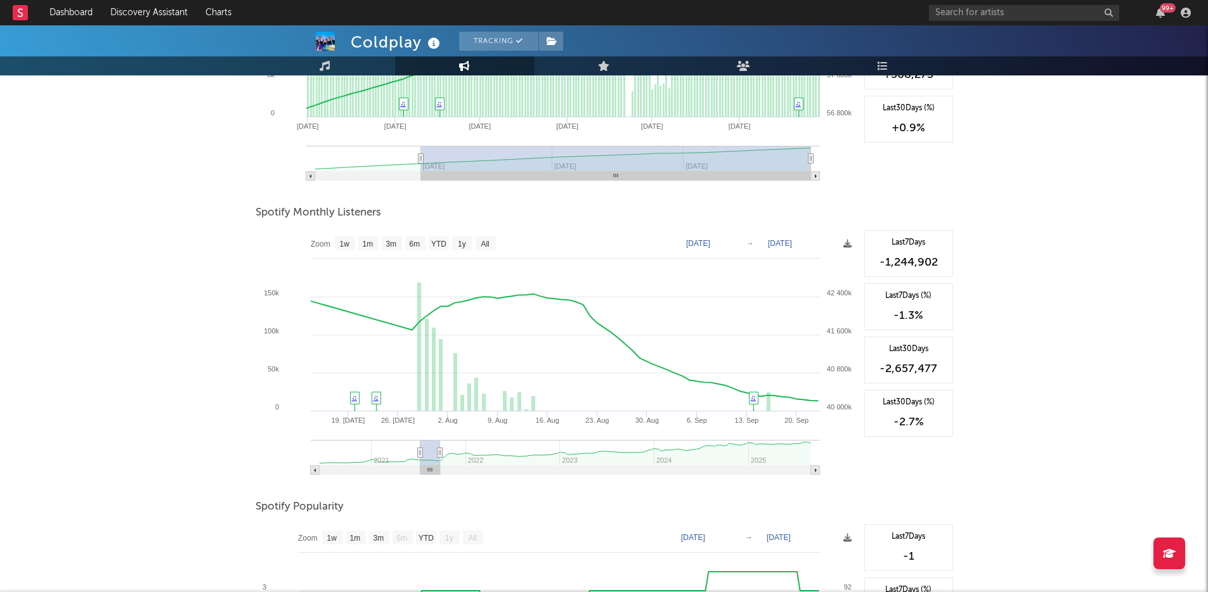
drag, startPoint x: 498, startPoint y: 457, endPoint x: 439, endPoint y: 457, distance: 59.0
click at [439, 457] on icon at bounding box center [439, 453] width 5 height 10
type input "2021-07-11"
type input "[DATE]"
type input "2021-07-13"
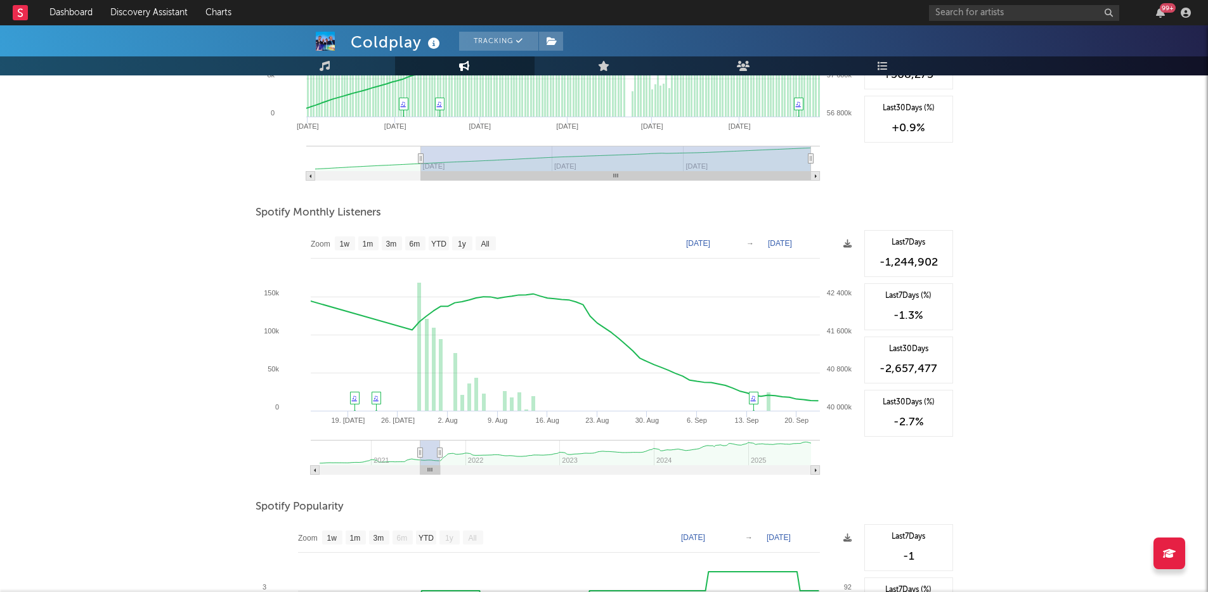
type input "2021-09-27"
type input "2021-07-24"
type input "2021-10-09"
type input "2021-06-30"
type input "2021-09-14"
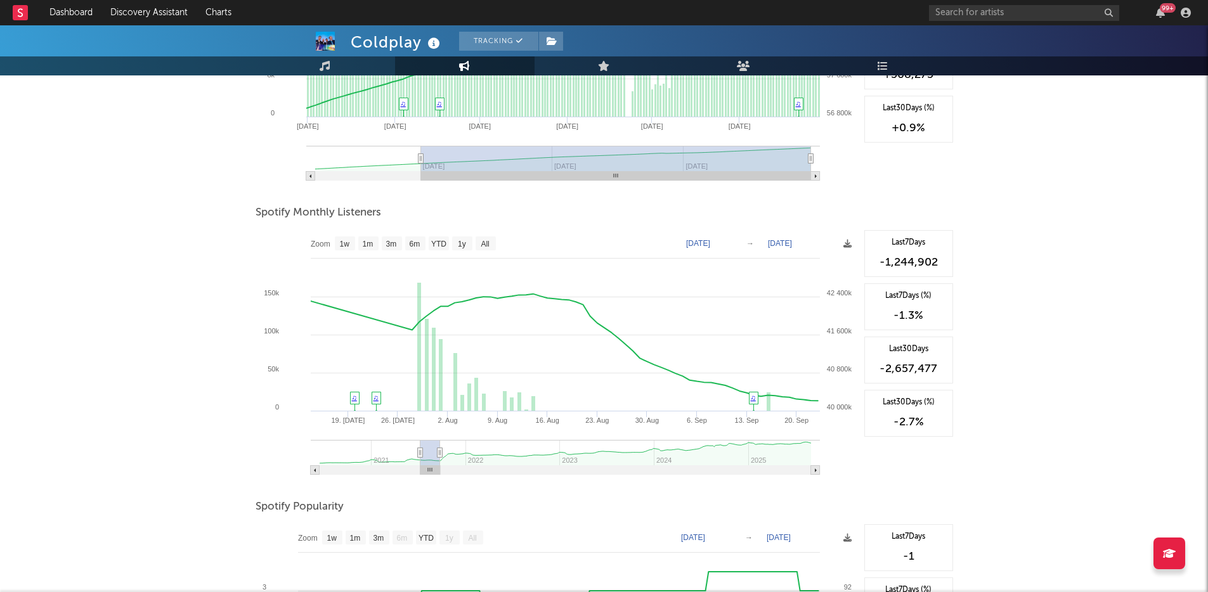
type input "2021-06-27"
type input "[DATE]"
type input "2021-07-25"
type input "2021-10-09"
type input "2021-08-03"
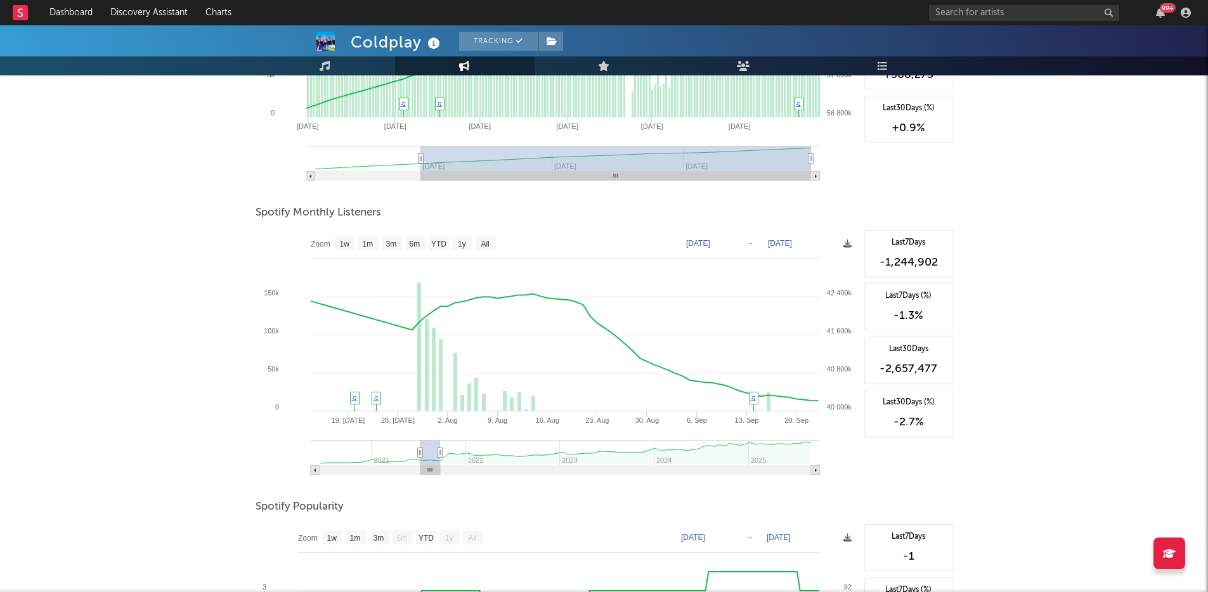
type input "2021-10-19"
type input "2021-07-07"
type input "2021-09-21"
type input "2021-07-01"
type input "2021-09-15"
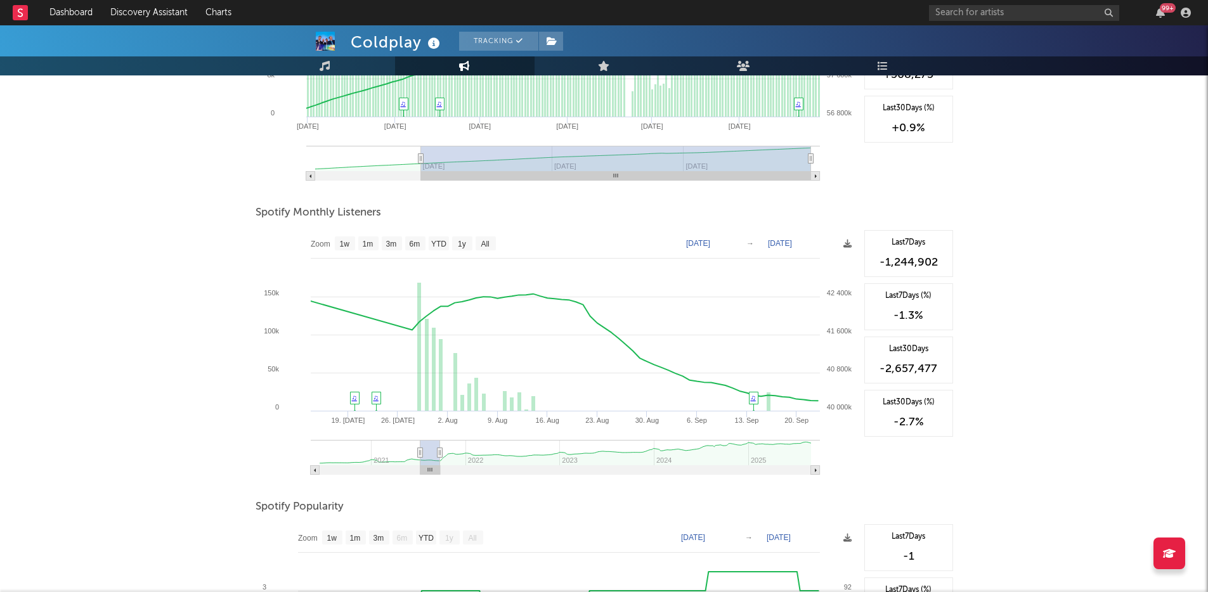
type input "2021-07-30"
type input "2021-10-14"
type input "2021-08-08"
type input "2021-10-24"
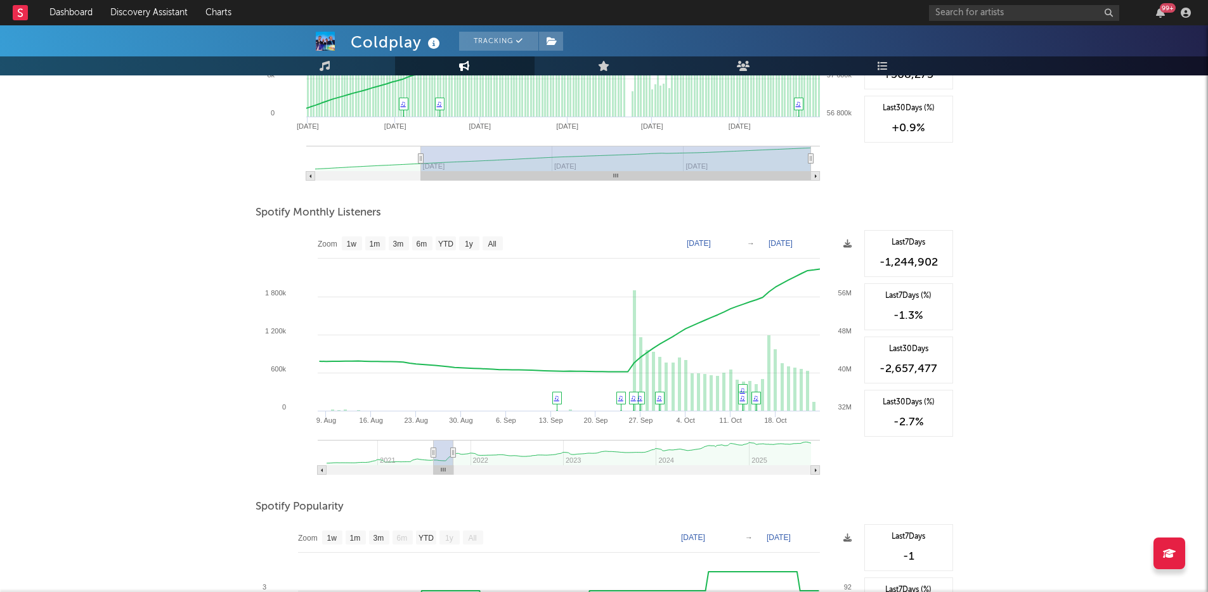
type input "2021-07-22"
type input "2021-10-06"
type input "2021-07-24"
type input "2021-10-09"
type input "2021-07-27"
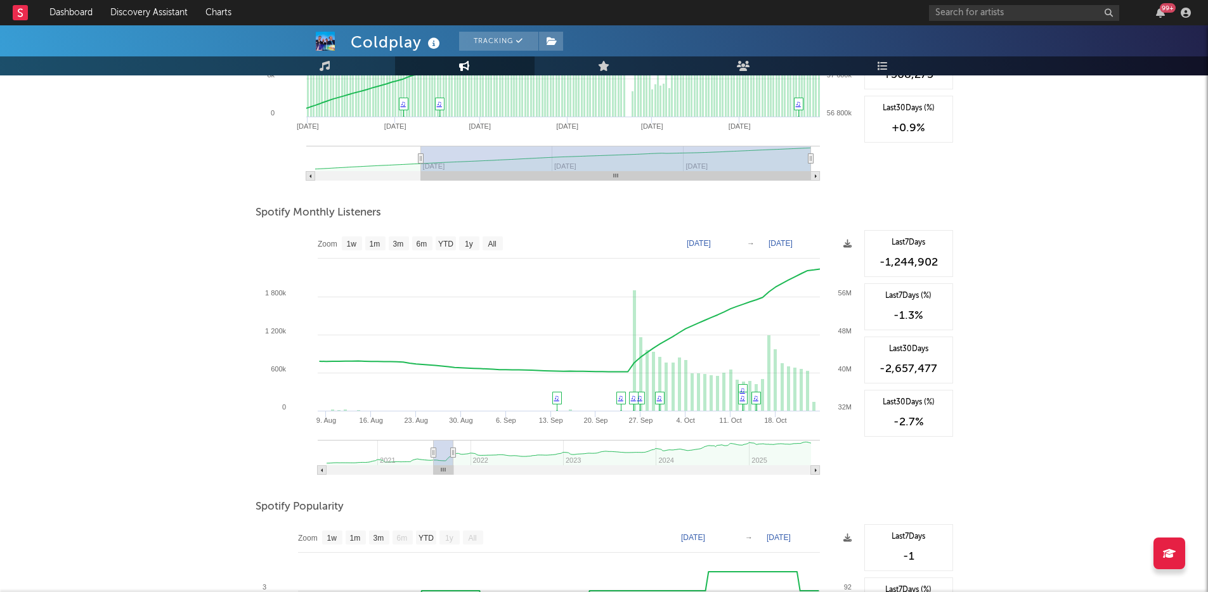
type input "2021-10-11"
type input "2021-07-29"
type input "2021-10-14"
type input "2021-08-01"
type input "2021-10-16"
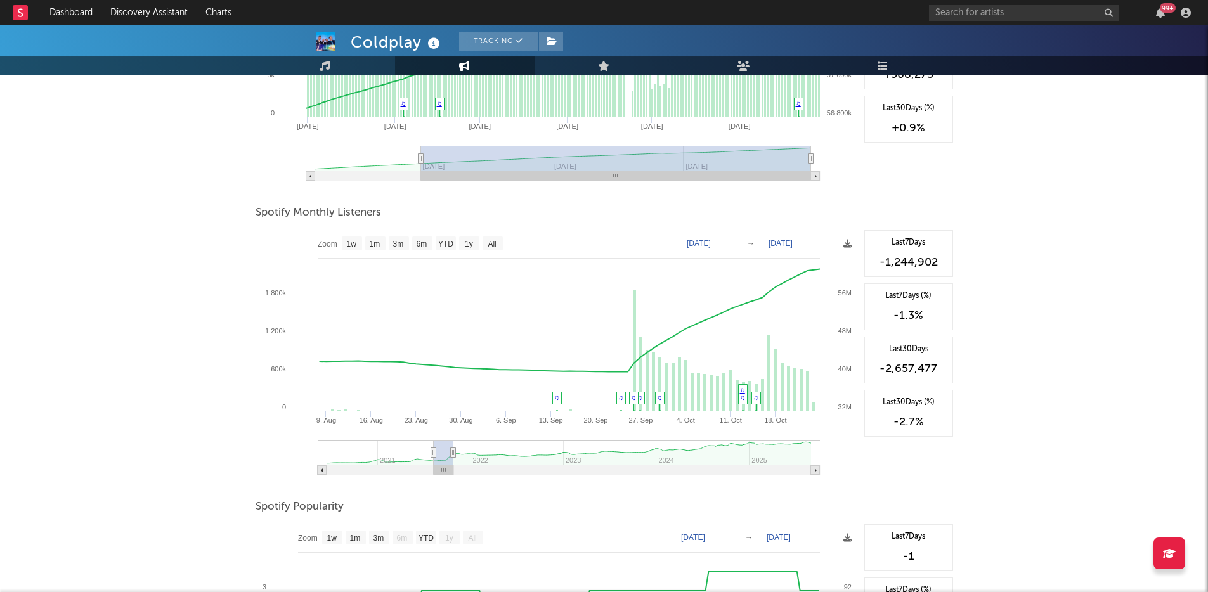
type input "2021-08-06"
type input "2021-10-21"
type input "2021-08-21"
type input "2021-11-05"
type input "2021-09-12"
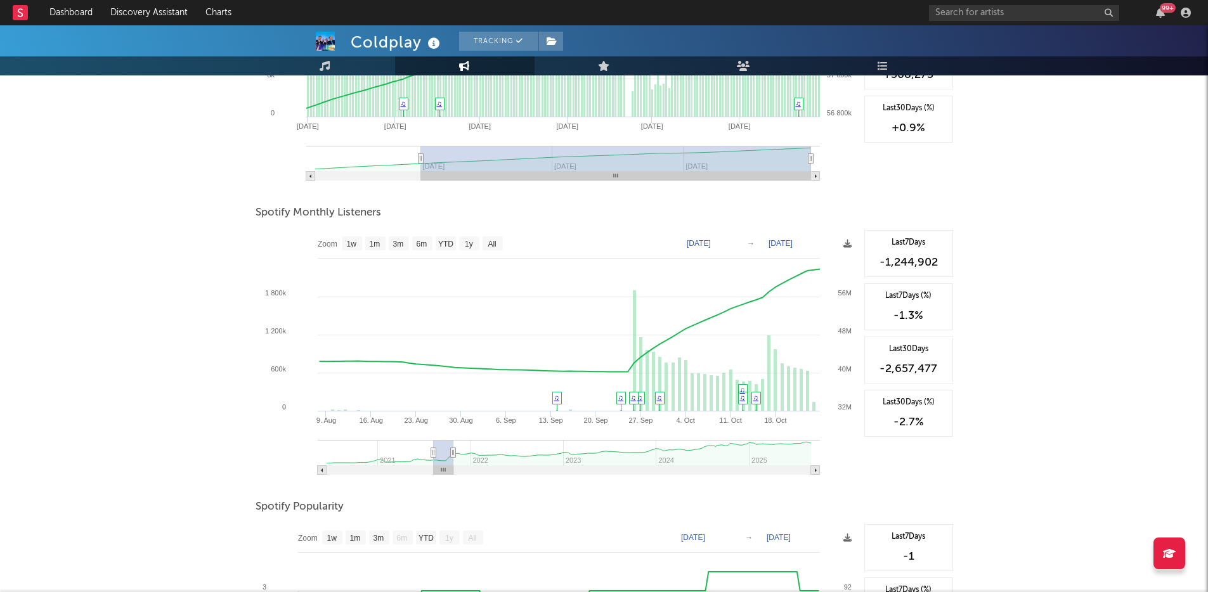
type input "2021-11-27"
type input "2021-10-05"
type input "2021-12-20"
type input "2021-10-15"
type input "2021-12-30"
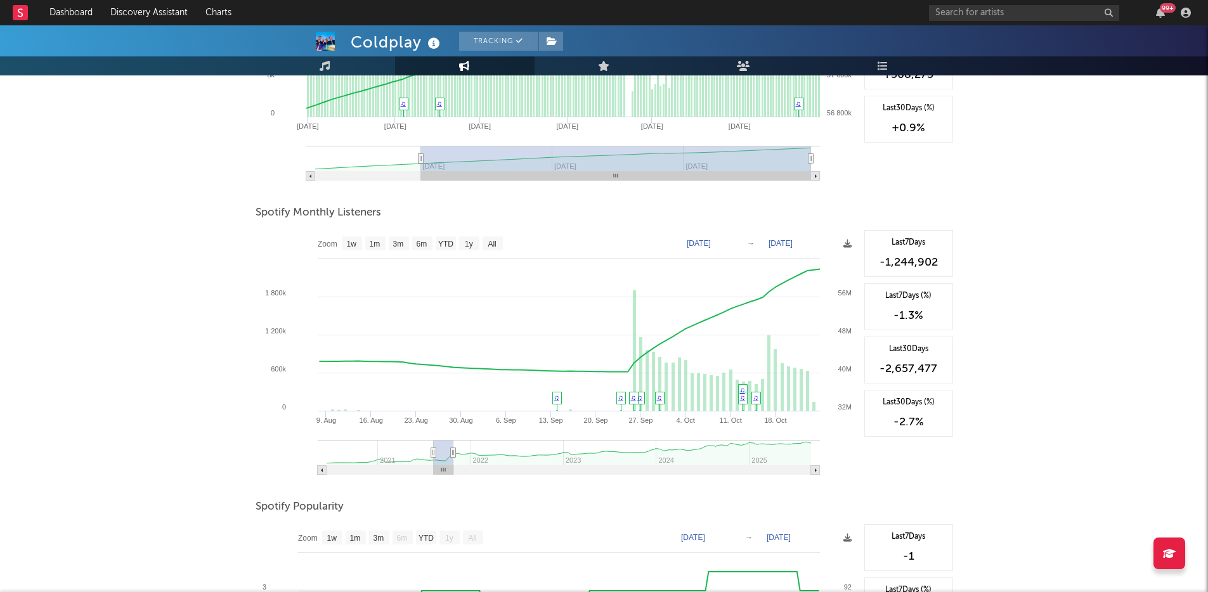
type input "2021-10-20"
type input "2022-01-04"
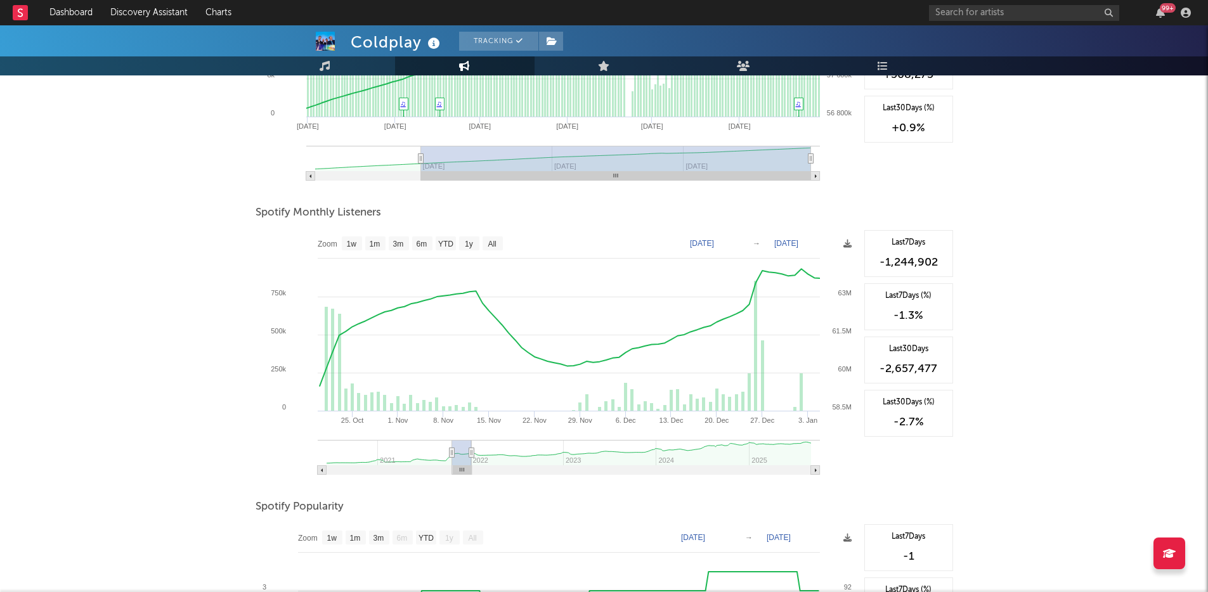
type input "2021-10-22"
type input "2022-01-06"
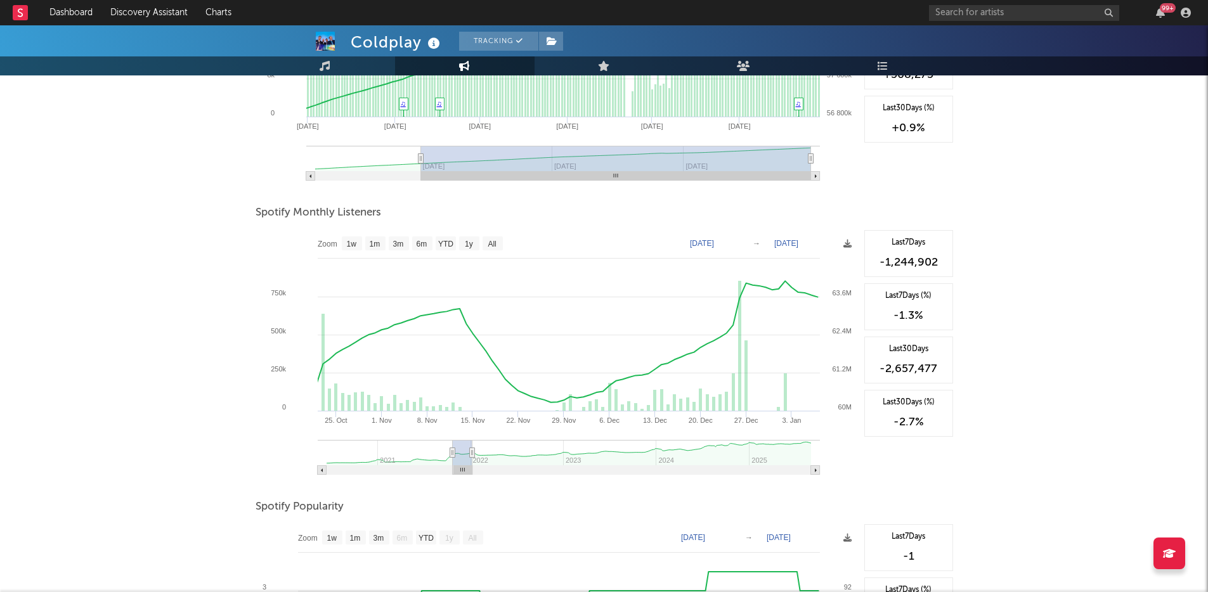
type input "2021-10-20"
type input "2022-01-04"
type input "[DATE]"
type input "2022-01-01"
type input "2021-10-07"
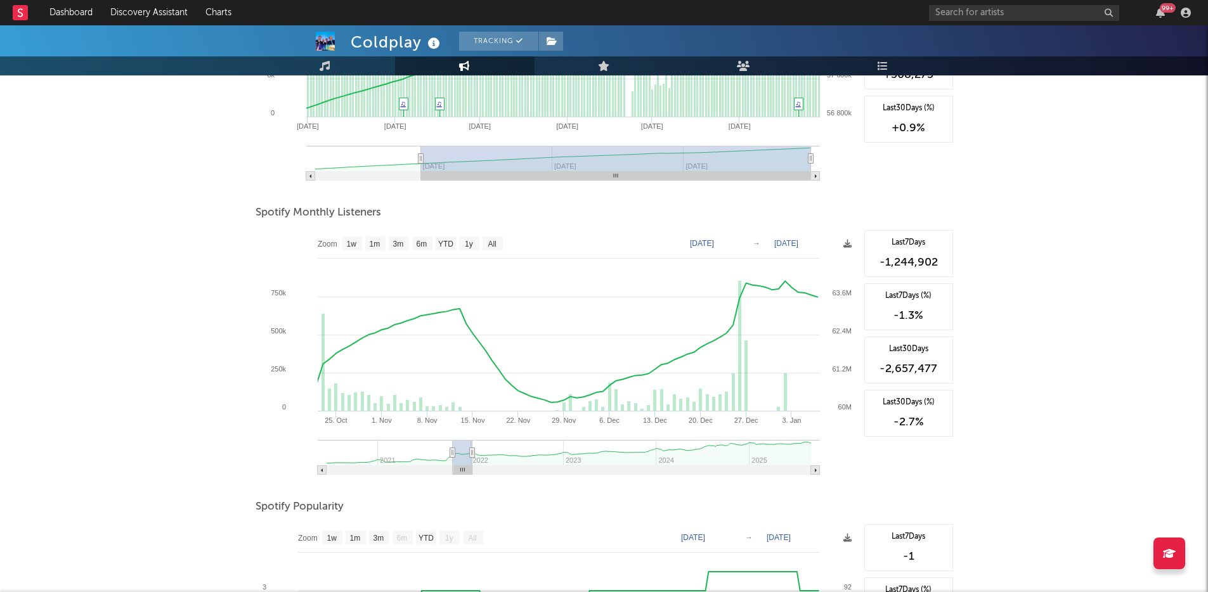
type input "2021-12-22"
type input "2021-10-02"
type input "2021-12-17"
type input "2021-09-30"
type input "2021-12-15"
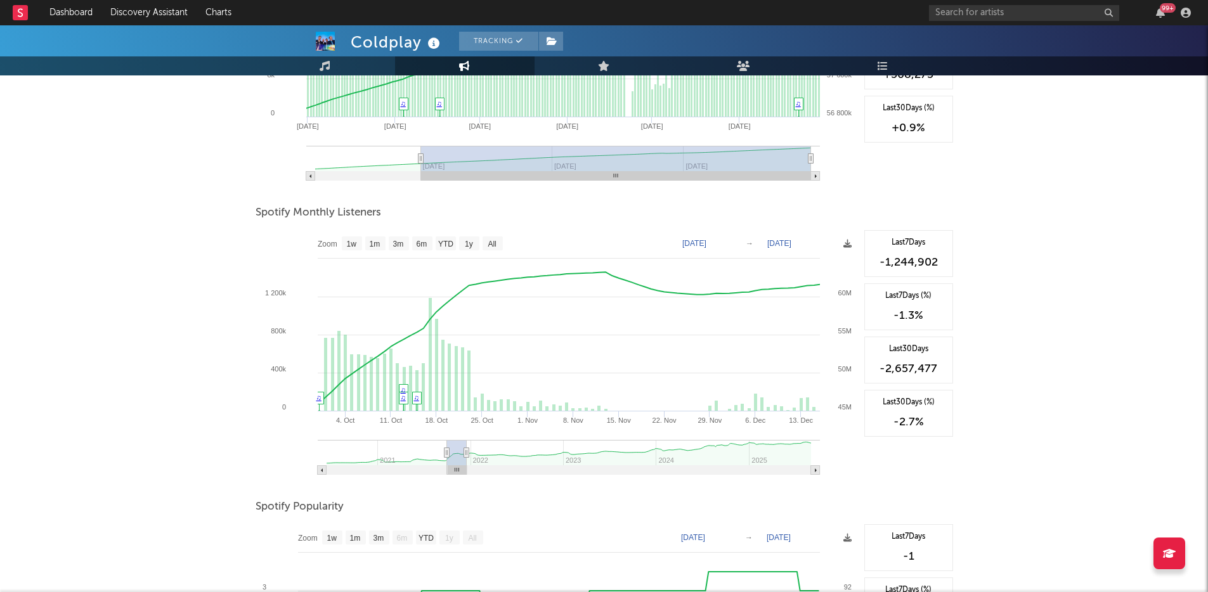
type input "2021-10-02"
type input "2021-12-17"
type input "2021-10-05"
type input "2021-12-20"
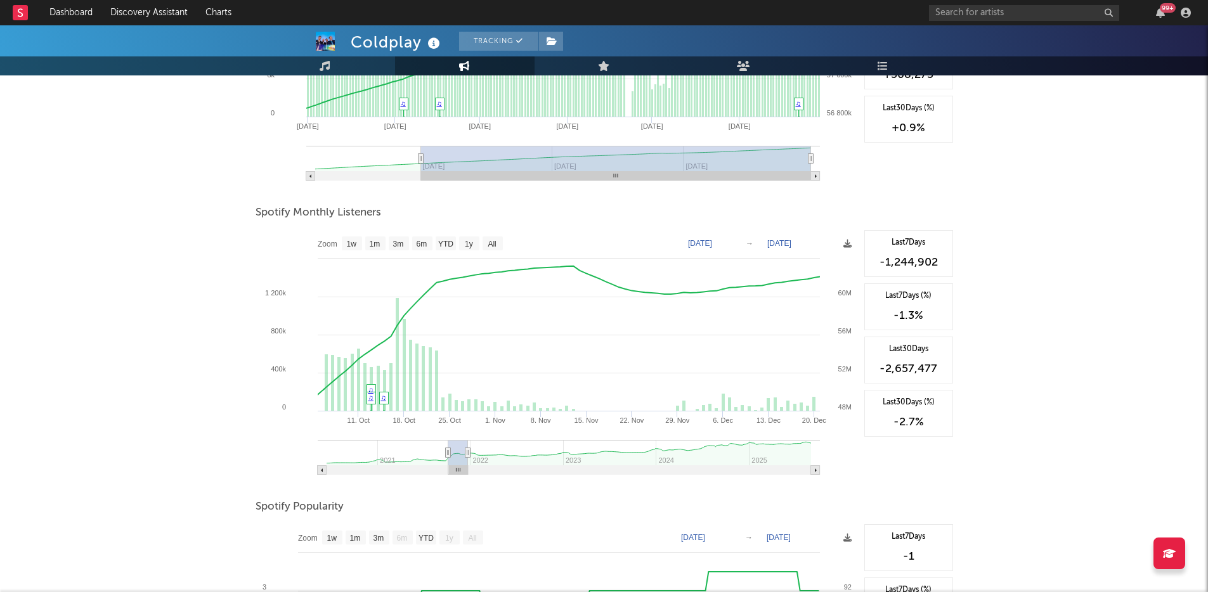
type input "2021-10-07"
type input "2021-12-22"
type input "2021-10-10"
type input "2021-12-25"
type input "2021-10-12"
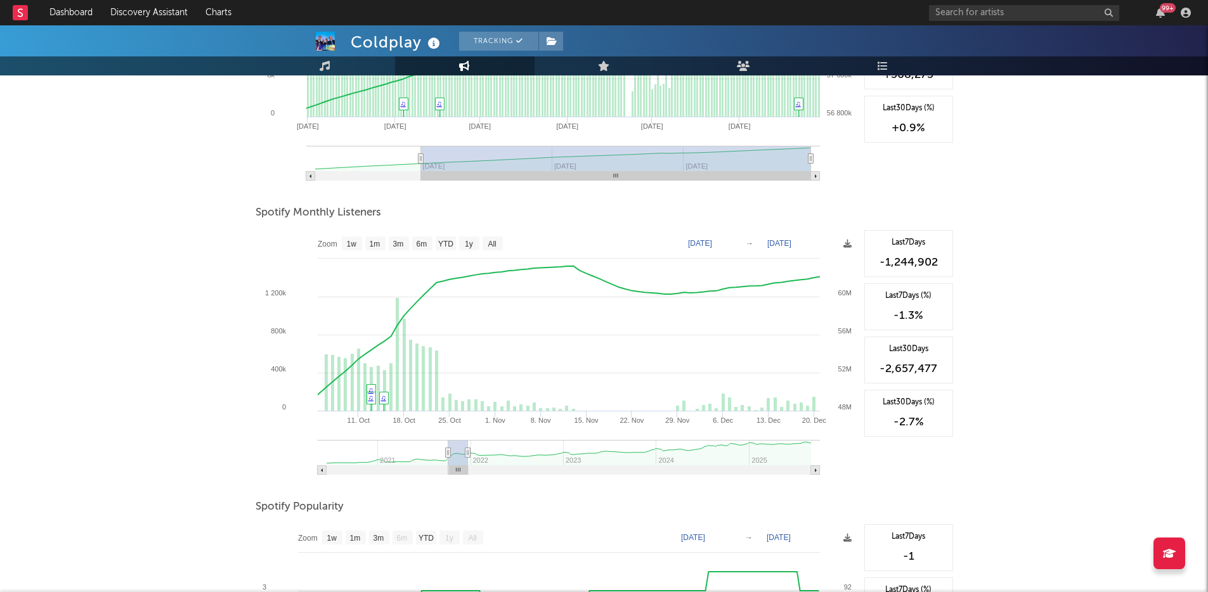
type input "2021-12-27"
type input "2021-10-15"
type input "2021-12-30"
type input "[DATE]"
type input "2022-01-01"
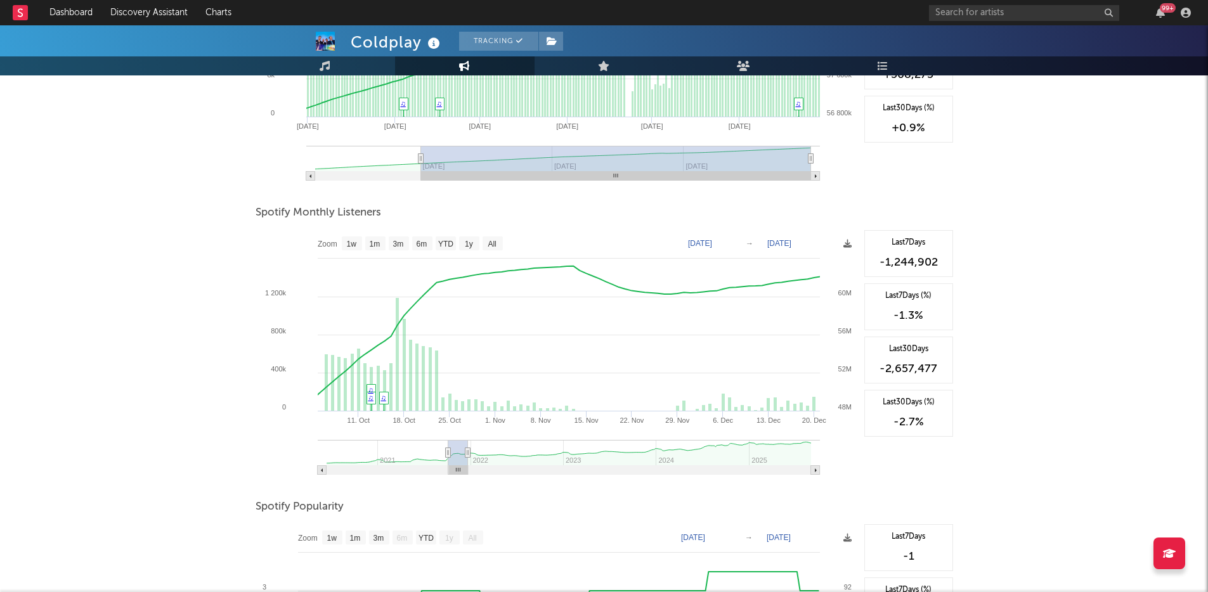
type input "2021-10-20"
type input "2022-01-04"
type input "2021-10-22"
type input "2022-01-06"
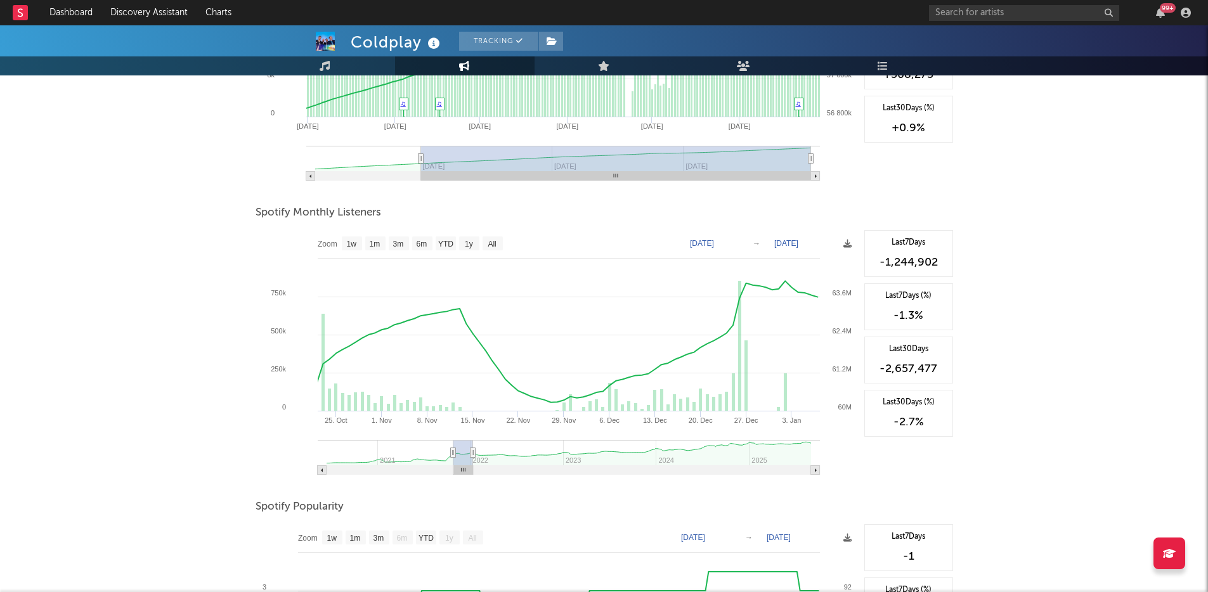
type input "2021-10-25"
type input "2022-01-09"
type input "2021-10-27"
type input "2022-01-11"
type input "2021-10-30"
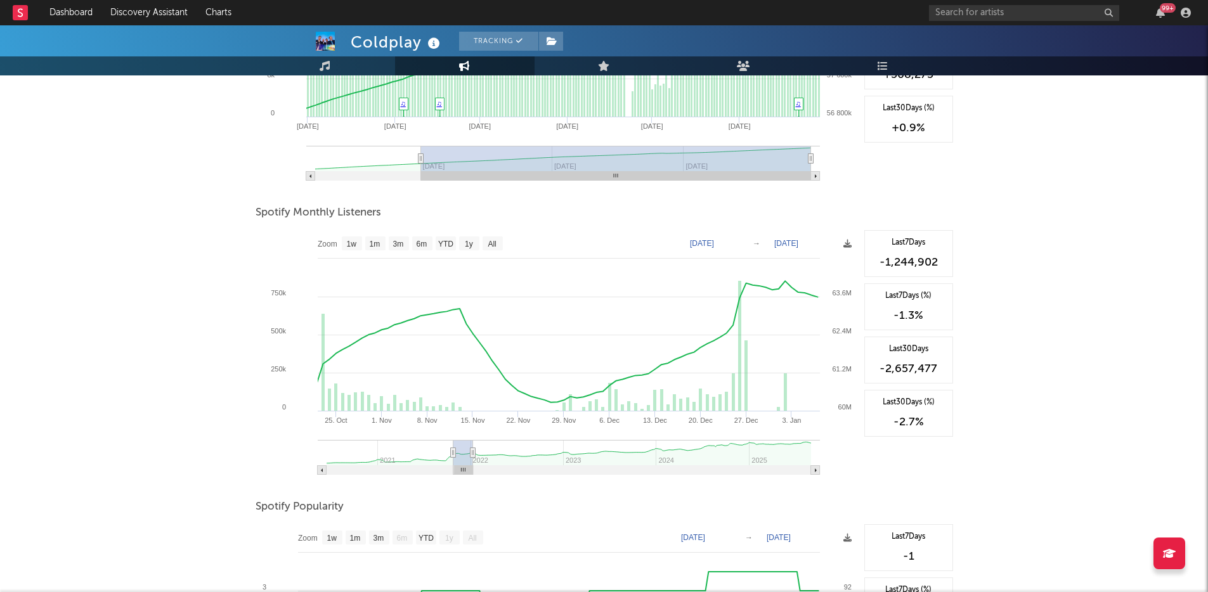
type input "2022-01-14"
type input "2021-11-01"
type input "2022-01-16"
type input "2021-11-04"
type input "2022-01-19"
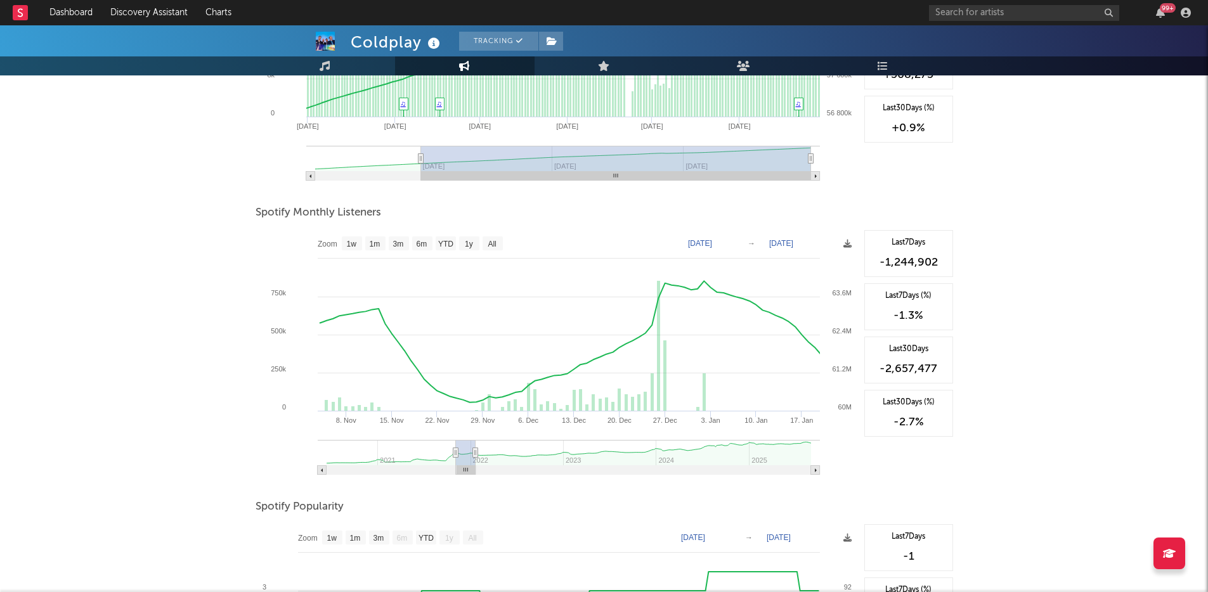
type input "2021-11-06"
type input "2022-01-21"
type input "2021-11-09"
type input "2022-01-24"
type input "2021-11-11"
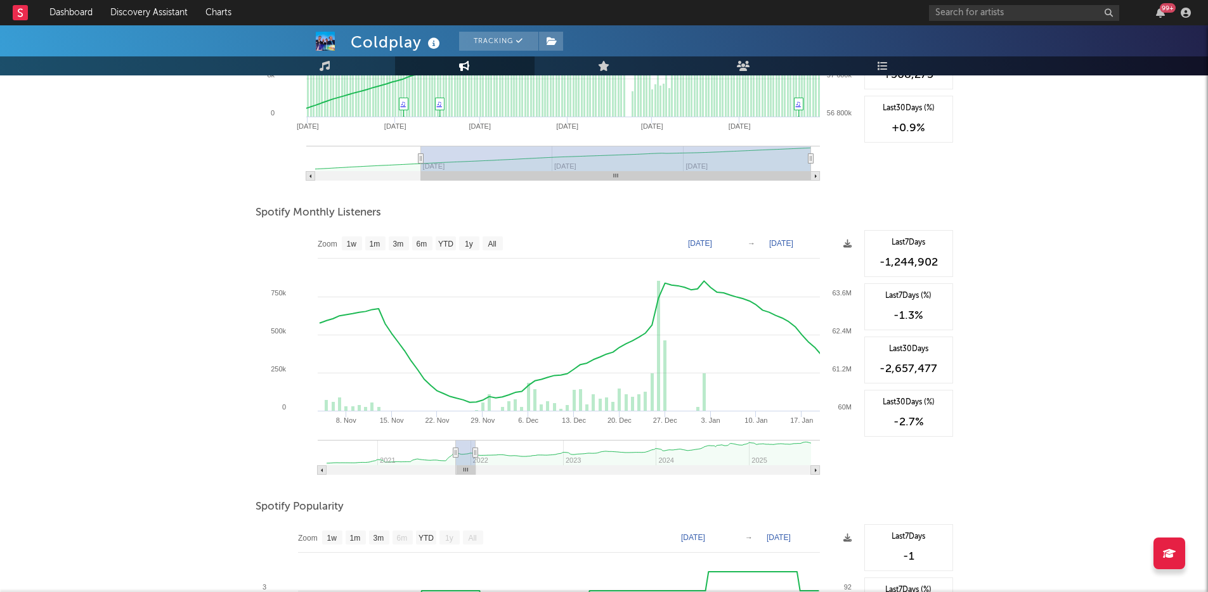
type input "2022-01-26"
type input "2021-11-16"
type input "2022-01-31"
type input "2021-11-19"
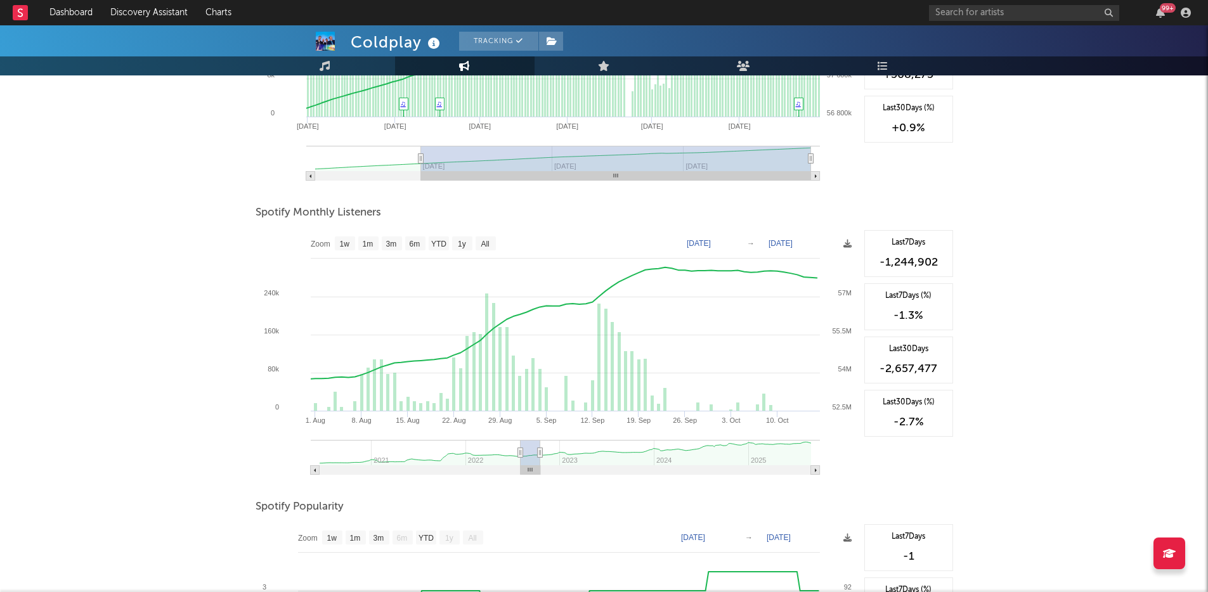
drag, startPoint x: 433, startPoint y: 469, endPoint x: 543, endPoint y: 462, distance: 110.6
click at [534, 466] on rect at bounding box center [531, 470] width 20 height 9
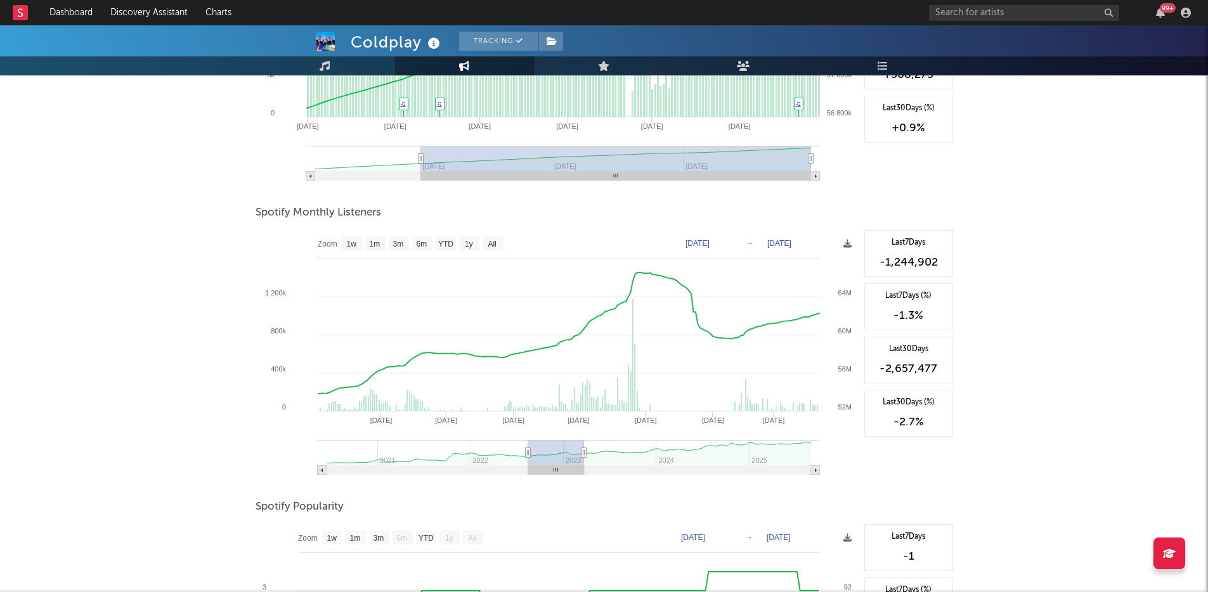
drag, startPoint x: 542, startPoint y: 454, endPoint x: 583, endPoint y: 454, distance: 41.9
click at [583, 454] on icon at bounding box center [583, 453] width 5 height 10
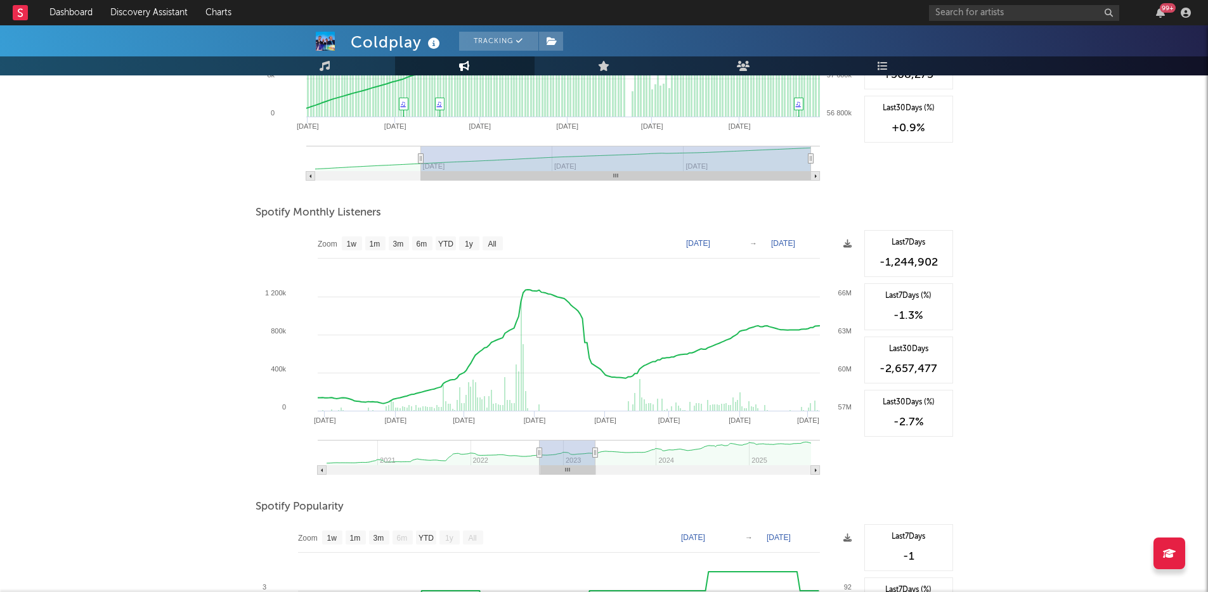
drag, startPoint x: 563, startPoint y: 471, endPoint x: 574, endPoint y: 469, distance: 10.9
click at [574, 469] on rect at bounding box center [567, 470] width 55 height 9
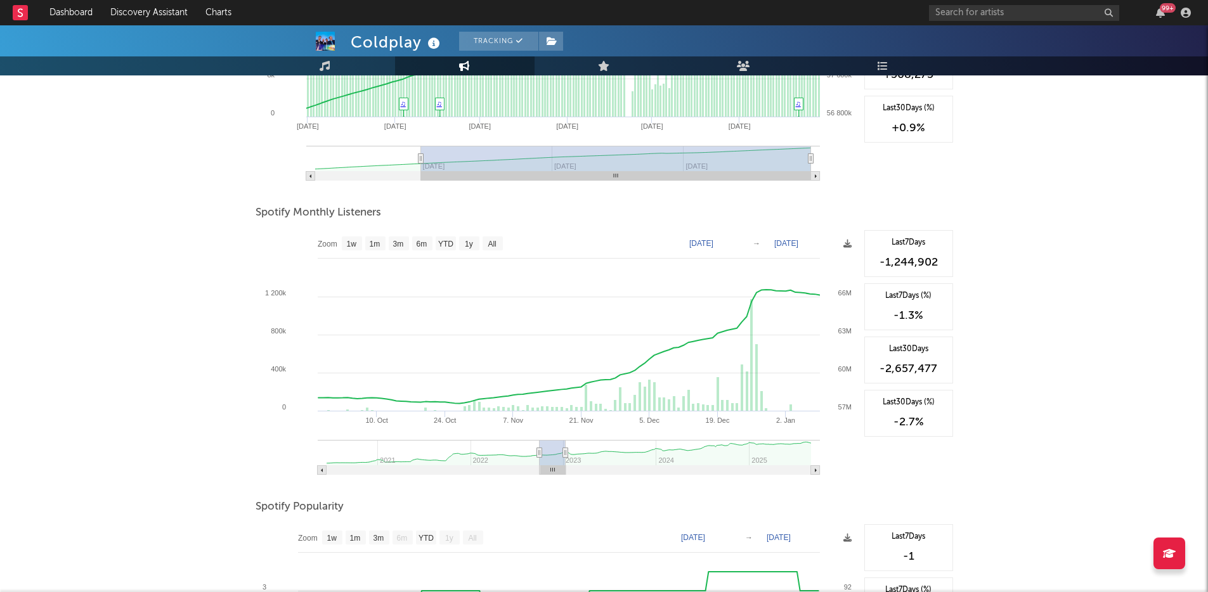
drag, startPoint x: 594, startPoint y: 454, endPoint x: 565, endPoint y: 454, distance: 28.5
click at [565, 454] on icon at bounding box center [564, 453] width 5 height 10
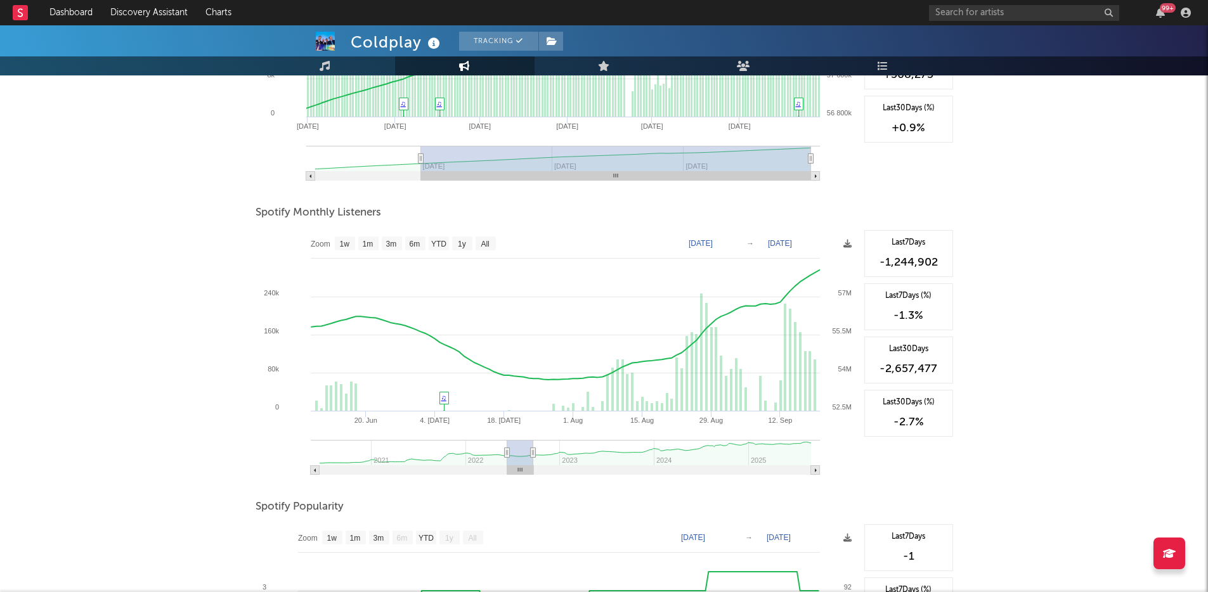
drag, startPoint x: 554, startPoint y: 469, endPoint x: 535, endPoint y: 467, distance: 19.1
click at [522, 469] on g at bounding box center [520, 470] width 26 height 9
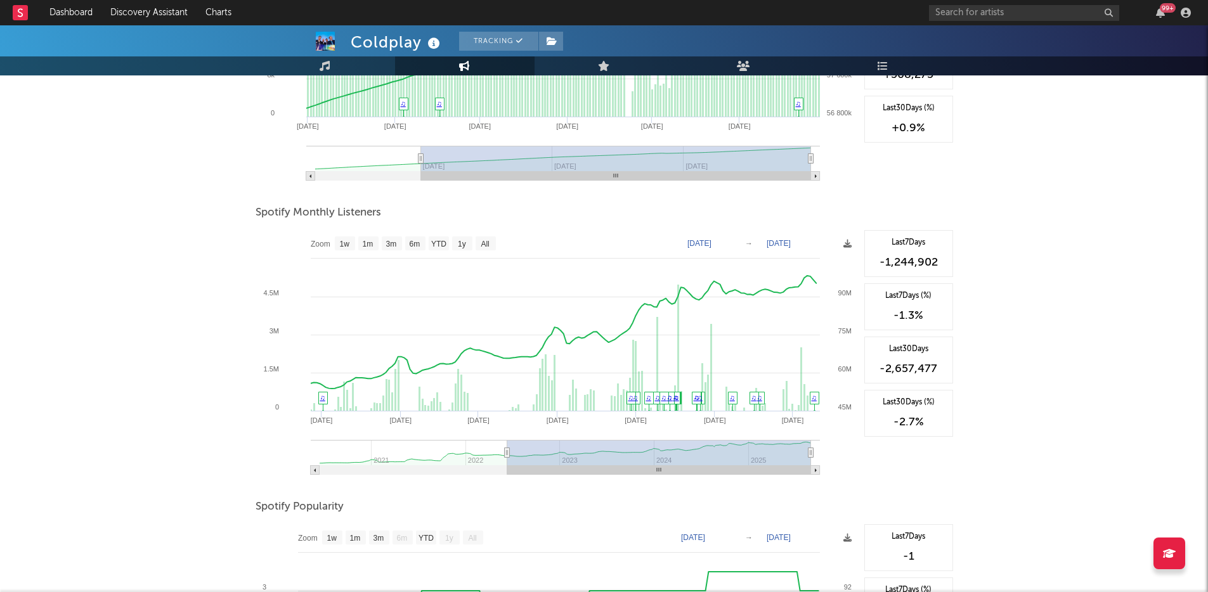
drag, startPoint x: 535, startPoint y: 453, endPoint x: 763, endPoint y: 453, distance: 228.3
click at [861, 450] on div "Zoom 1w 1m 3m 6m YTD 1y All 2022-06-09 2025-08-30 Created with Highcharts 10.3.…" at bounding box center [605, 357] width 698 height 254
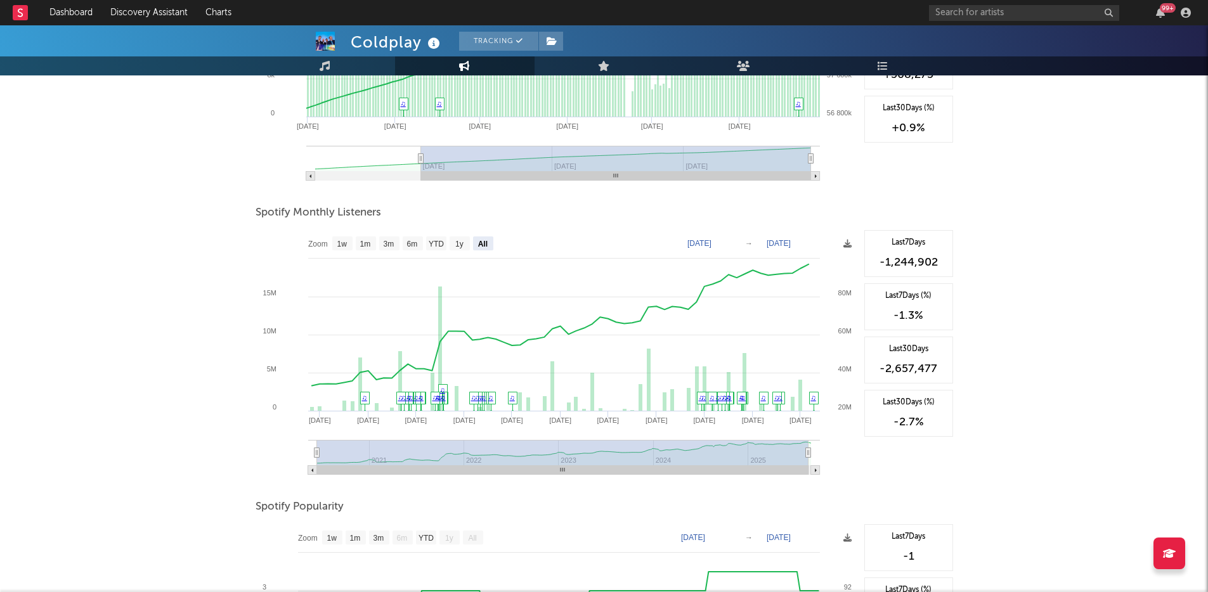
drag, startPoint x: 488, startPoint y: 455, endPoint x: 252, endPoint y: 453, distance: 235.9
click at [252, 453] on div "Coldplay Tracking United Kingdom | Alternative Edit Tracking Email Alerts Off B…" at bounding box center [604, 275] width 1208 height 1181
drag, startPoint x: 804, startPoint y: 453, endPoint x: 465, endPoint y: 454, distance: 338.6
click at [465, 454] on rect at bounding box center [562, 452] width 491 height 25
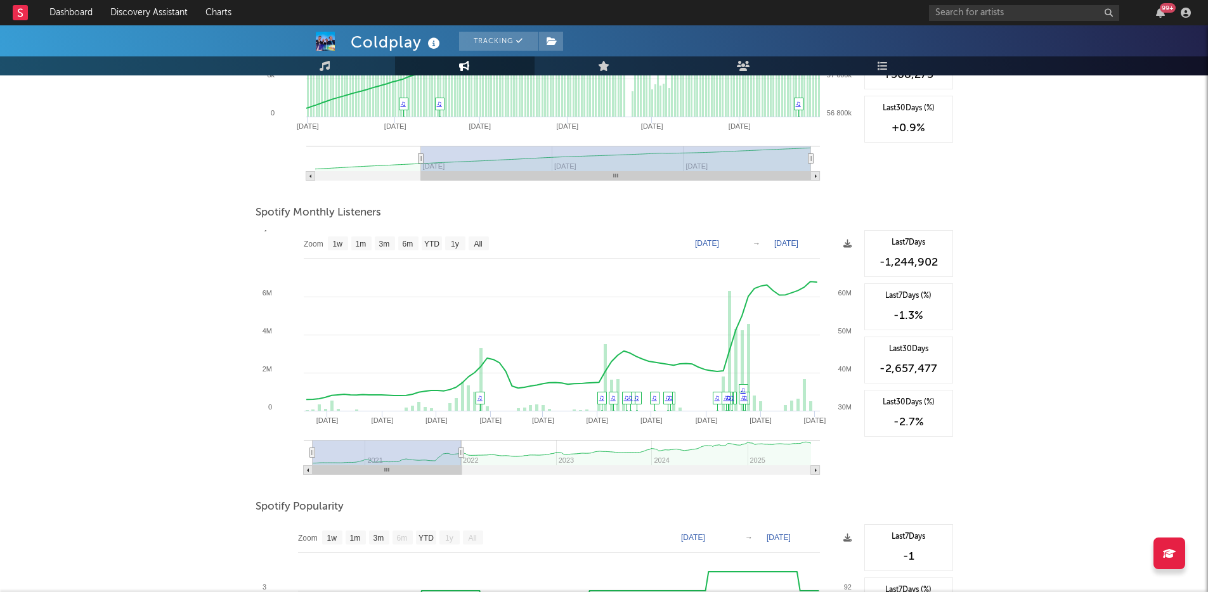
drag, startPoint x: 810, startPoint y: 453, endPoint x: 461, endPoint y: 454, distance: 348.8
click at [461, 454] on icon at bounding box center [460, 453] width 5 height 10
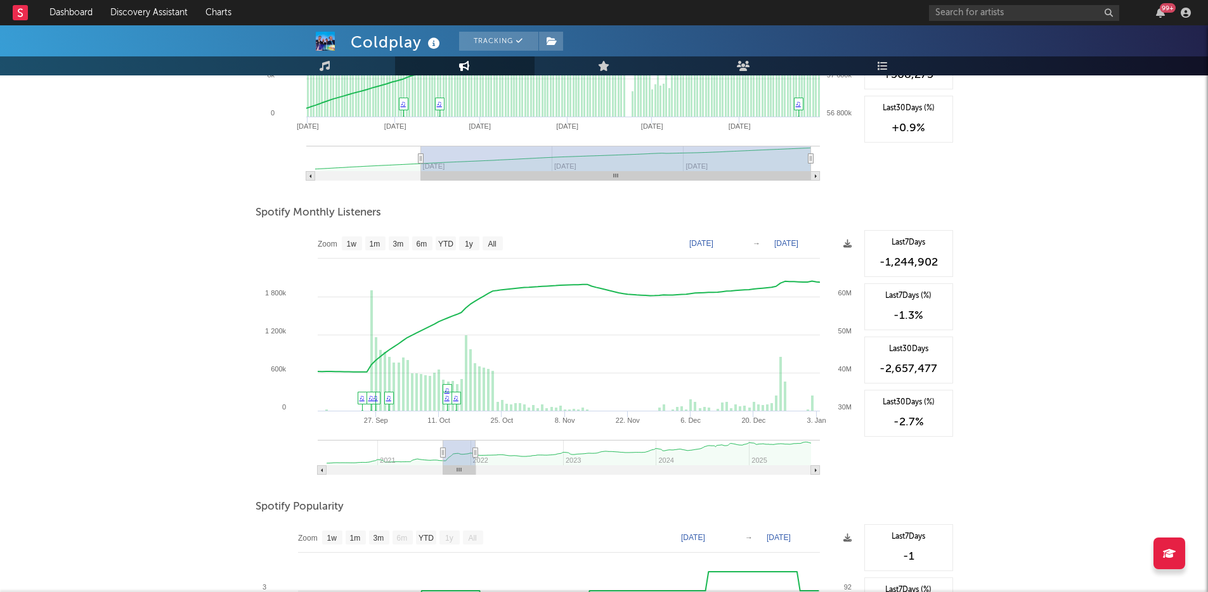
drag, startPoint x: 313, startPoint y: 453, endPoint x: 445, endPoint y: 461, distance: 132.1
click at [443, 461] on g at bounding box center [569, 457] width 502 height 35
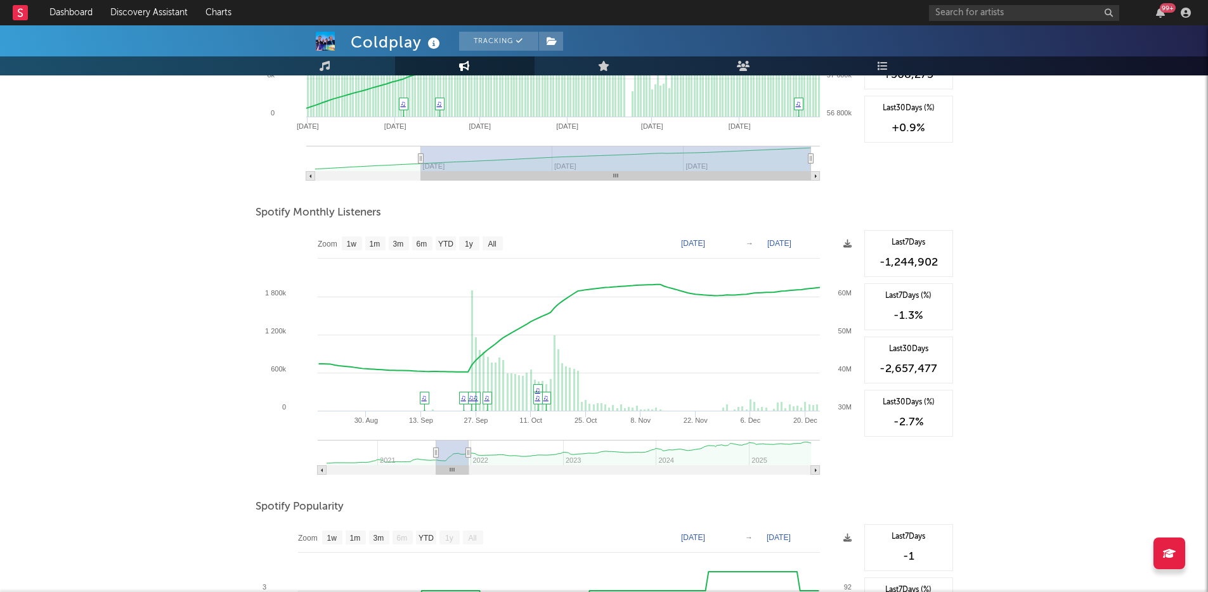
drag, startPoint x: 457, startPoint y: 472, endPoint x: 450, endPoint y: 472, distance: 7.0
click at [450, 472] on rect at bounding box center [452, 470] width 32 height 9
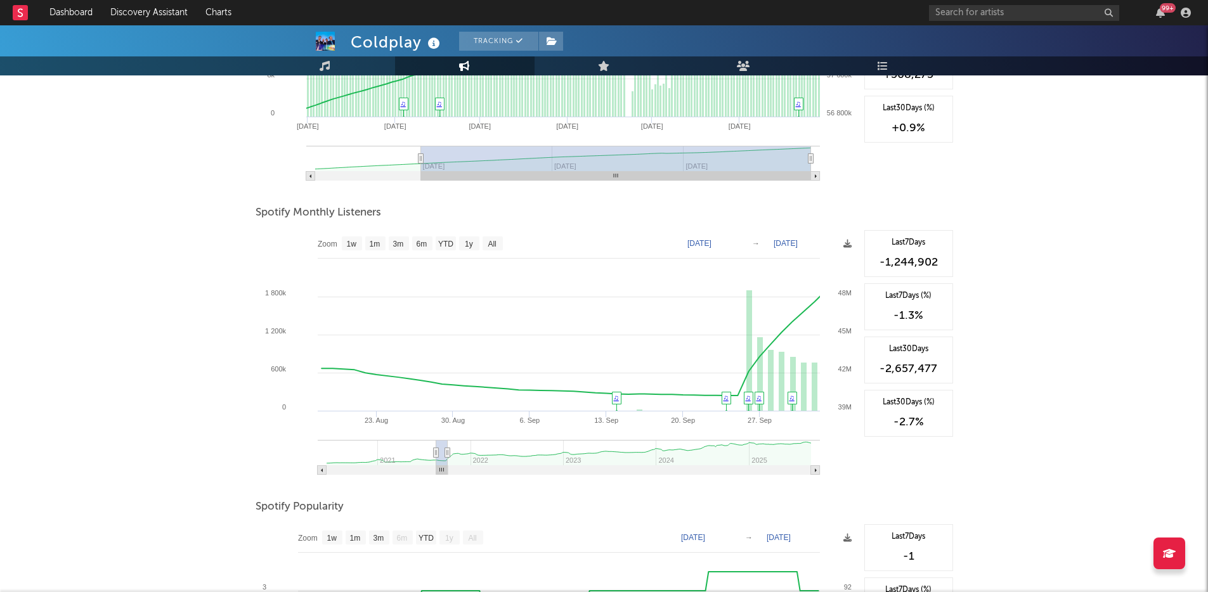
drag, startPoint x: 469, startPoint y: 452, endPoint x: 447, endPoint y: 453, distance: 22.2
click at [447, 453] on icon at bounding box center [447, 453] width 5 height 10
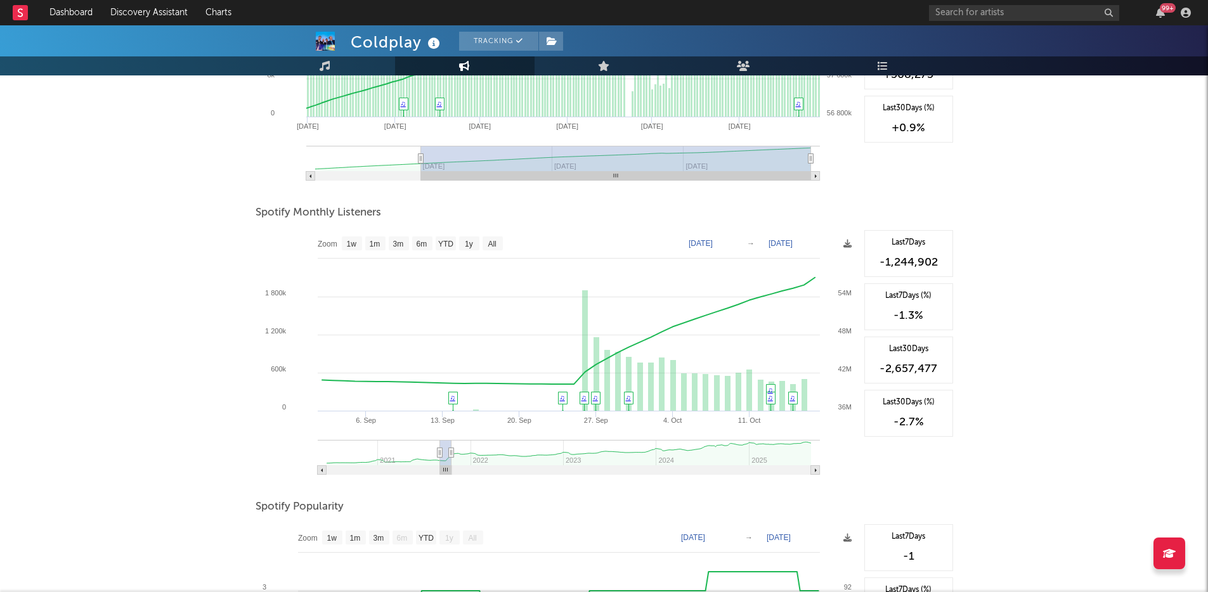
click at [447, 470] on g at bounding box center [445, 470] width 11 height 9
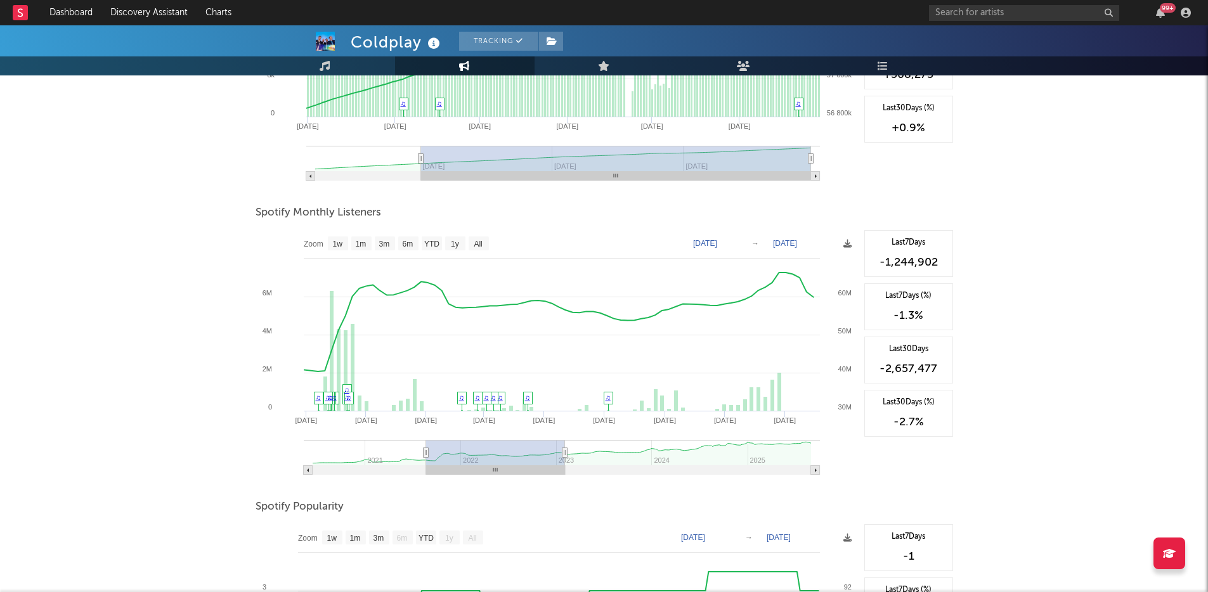
drag, startPoint x: 460, startPoint y: 454, endPoint x: 568, endPoint y: 451, distance: 107.2
click at [567, 453] on icon at bounding box center [564, 453] width 5 height 10
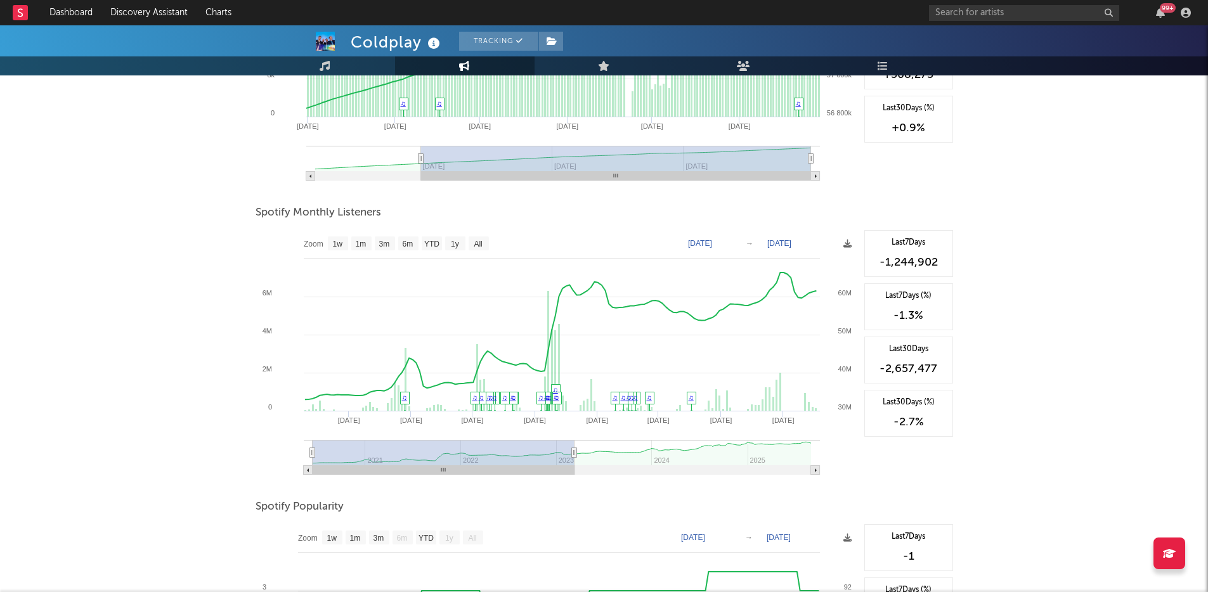
drag, startPoint x: 427, startPoint y: 453, endPoint x: 292, endPoint y: 453, distance: 134.4
click at [292, 453] on icon "Created with Highcharts 10.3.3 Jan '22 Jan '23 Jan '21 May '21 Sep '21 May '22 …" at bounding box center [557, 357] width 602 height 254
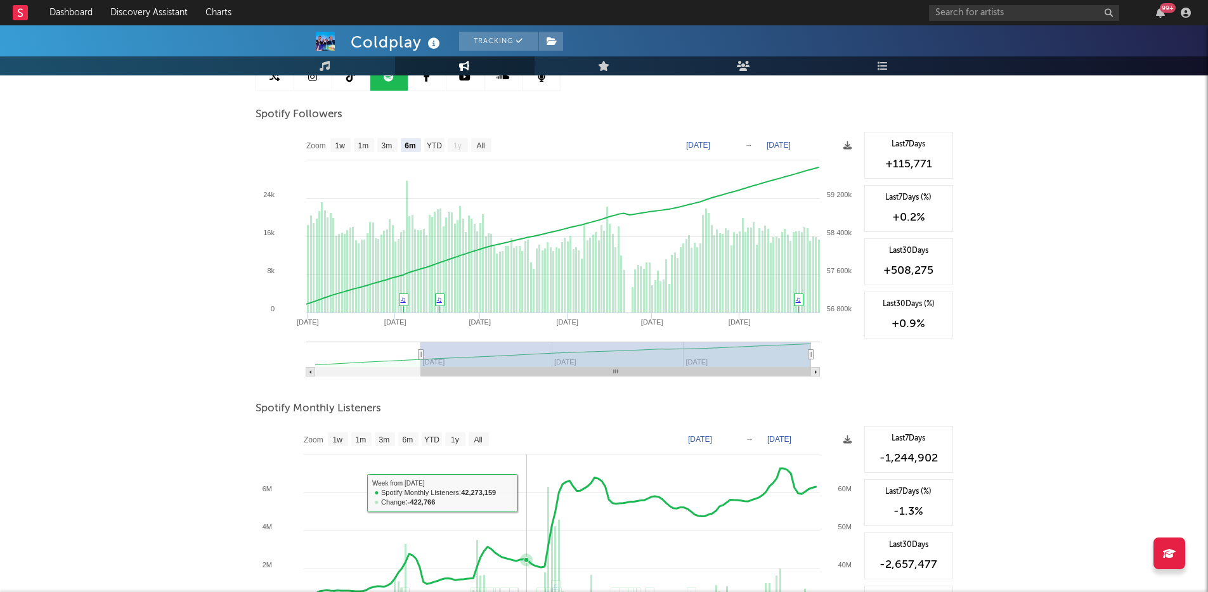
scroll to position [0, 0]
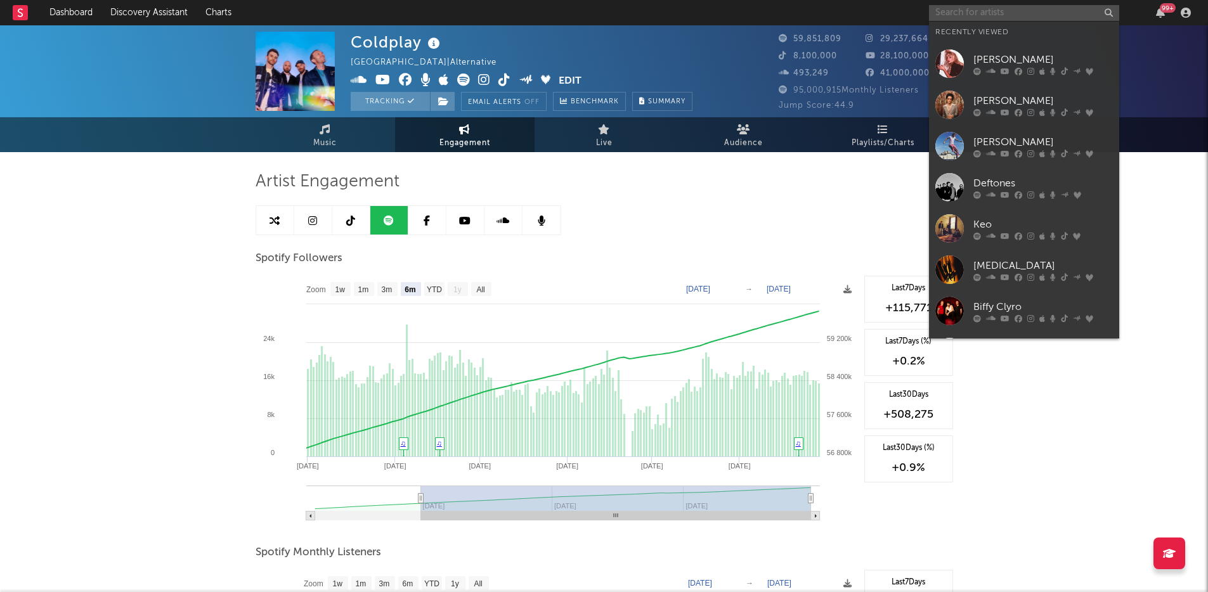
click at [1015, 18] on input "text" at bounding box center [1024, 13] width 190 height 16
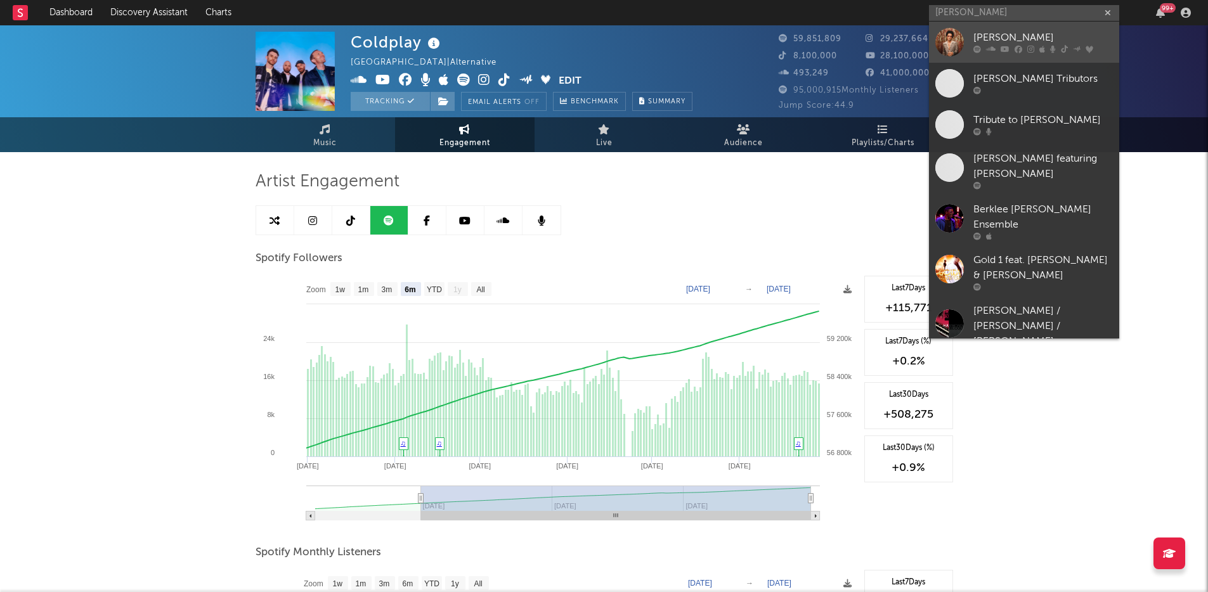
click at [966, 29] on link "[PERSON_NAME]" at bounding box center [1024, 42] width 190 height 41
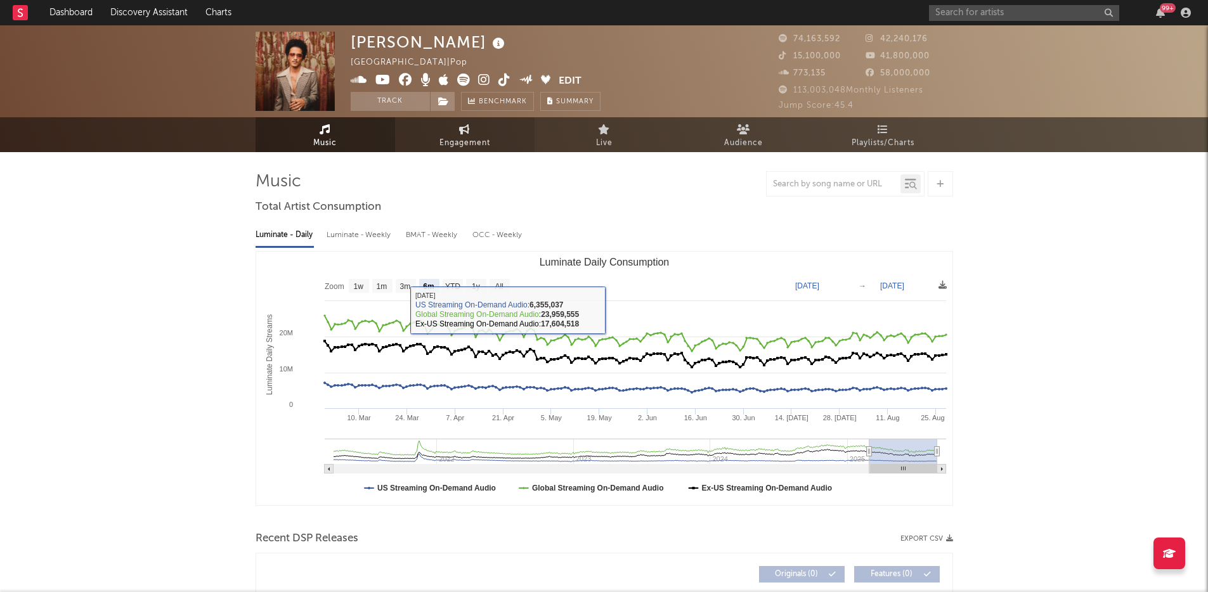
click at [469, 128] on icon at bounding box center [464, 129] width 11 height 10
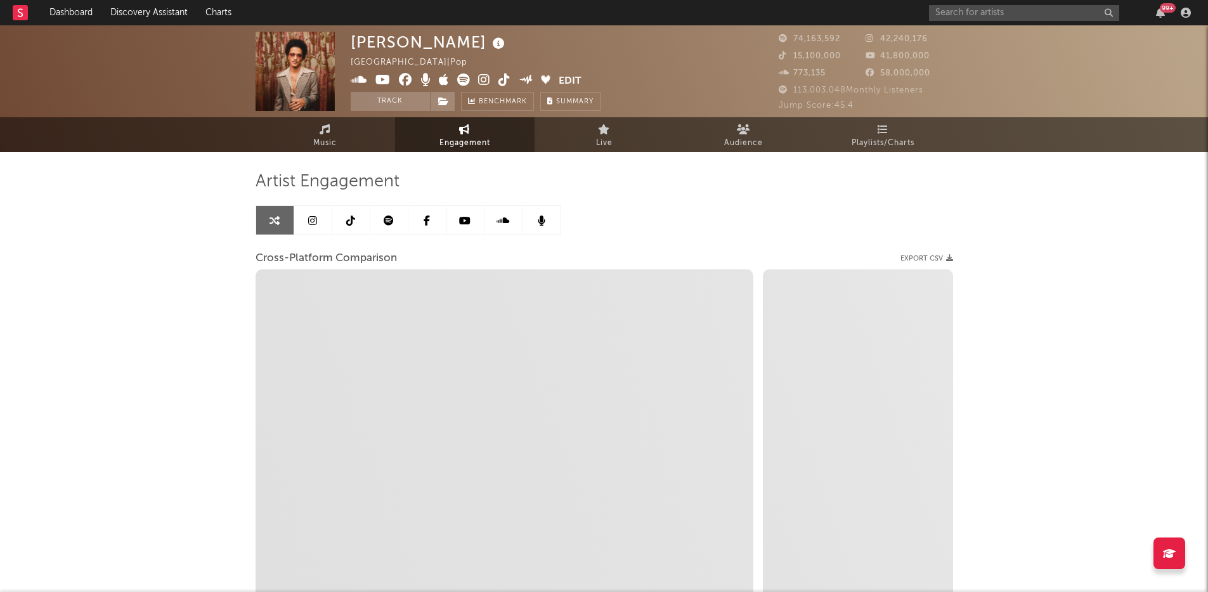
click at [386, 216] on icon at bounding box center [389, 221] width 10 height 10
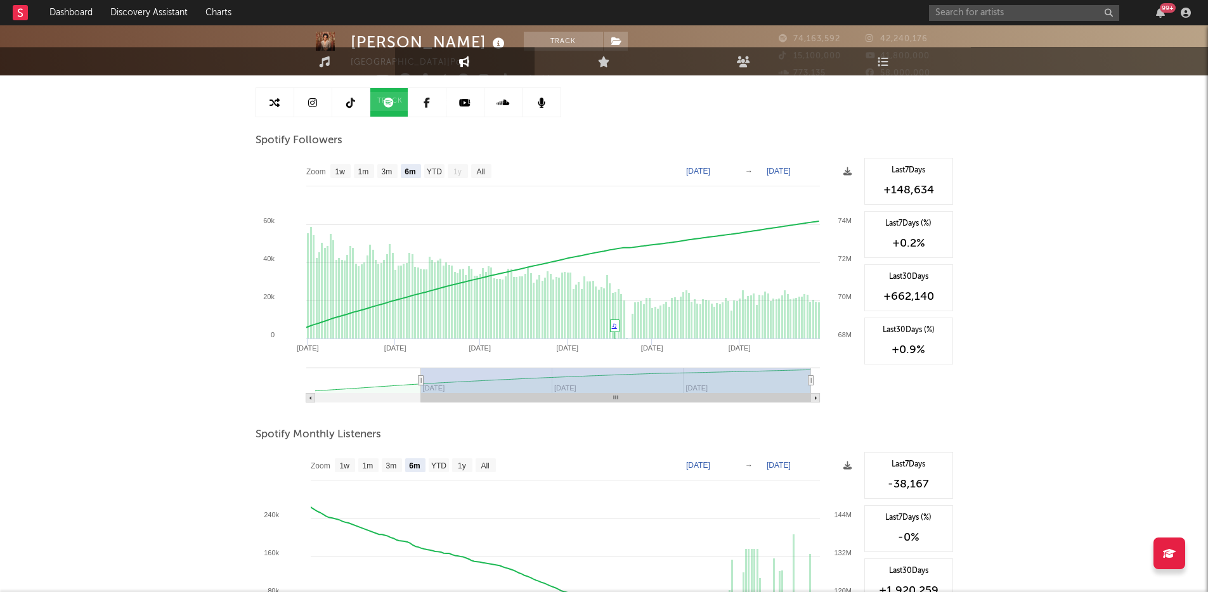
scroll to position [119, 0]
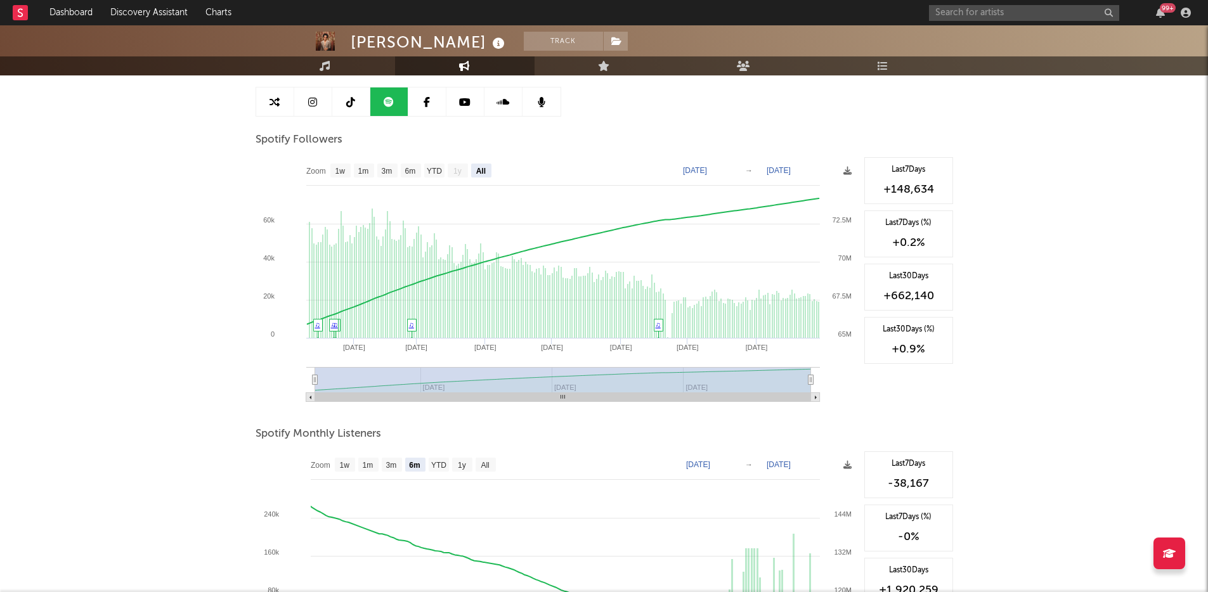
drag, startPoint x: 419, startPoint y: 380, endPoint x: 238, endPoint y: 377, distance: 180.1
click at [238, 377] on div "Bruno Mars Track United States | Pop Edit Track Benchmark Summary 74,163,592 42…" at bounding box center [604, 497] width 1208 height 1181
click at [214, 355] on div "Bruno Mars Track United States | Pop Edit Track Benchmark Summary 74,163,592 42…" at bounding box center [604, 497] width 1208 height 1181
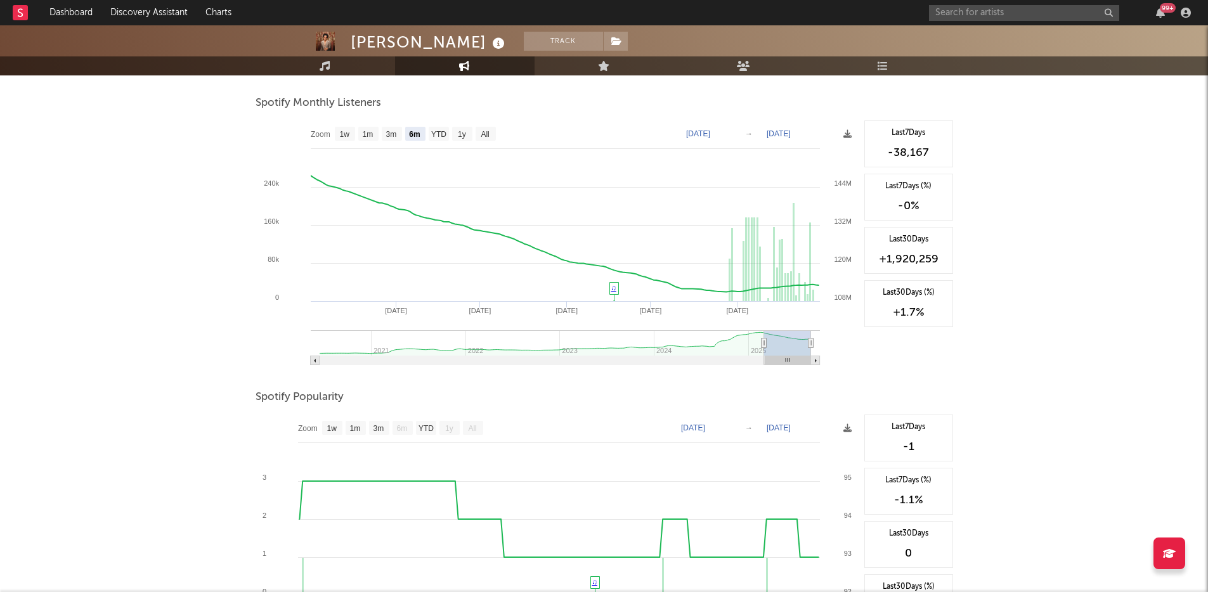
scroll to position [387, 0]
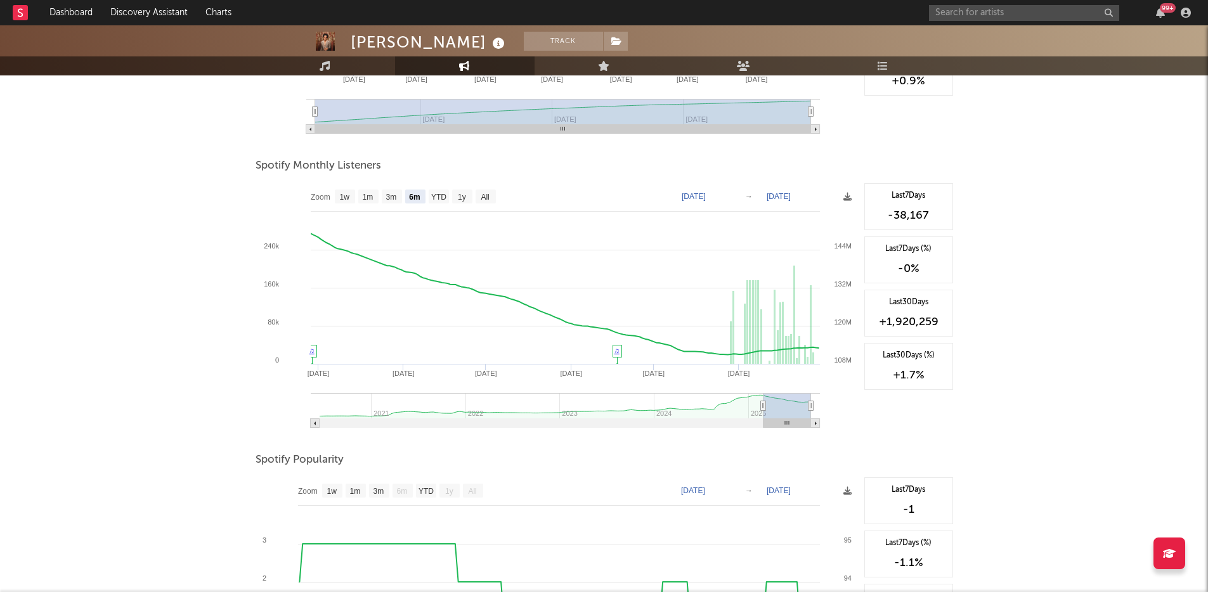
click at [763, 406] on icon at bounding box center [762, 406] width 5 height 10
click at [491, 206] on rect at bounding box center [557, 310] width 602 height 254
click at [489, 198] on text "All" at bounding box center [485, 197] width 8 height 9
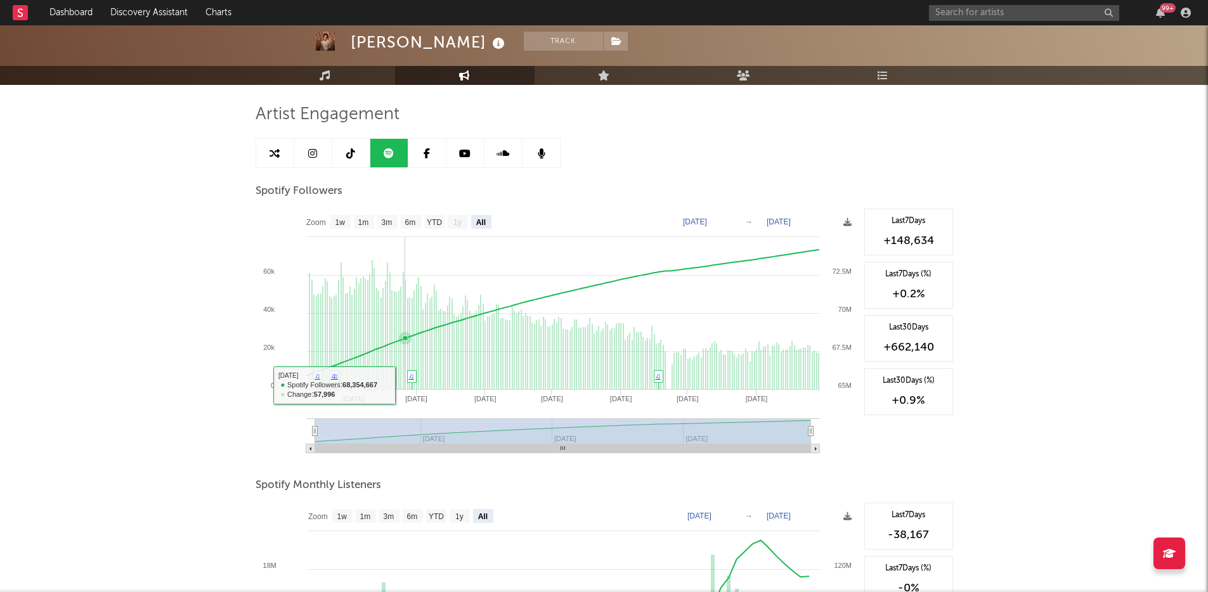
scroll to position [0, 0]
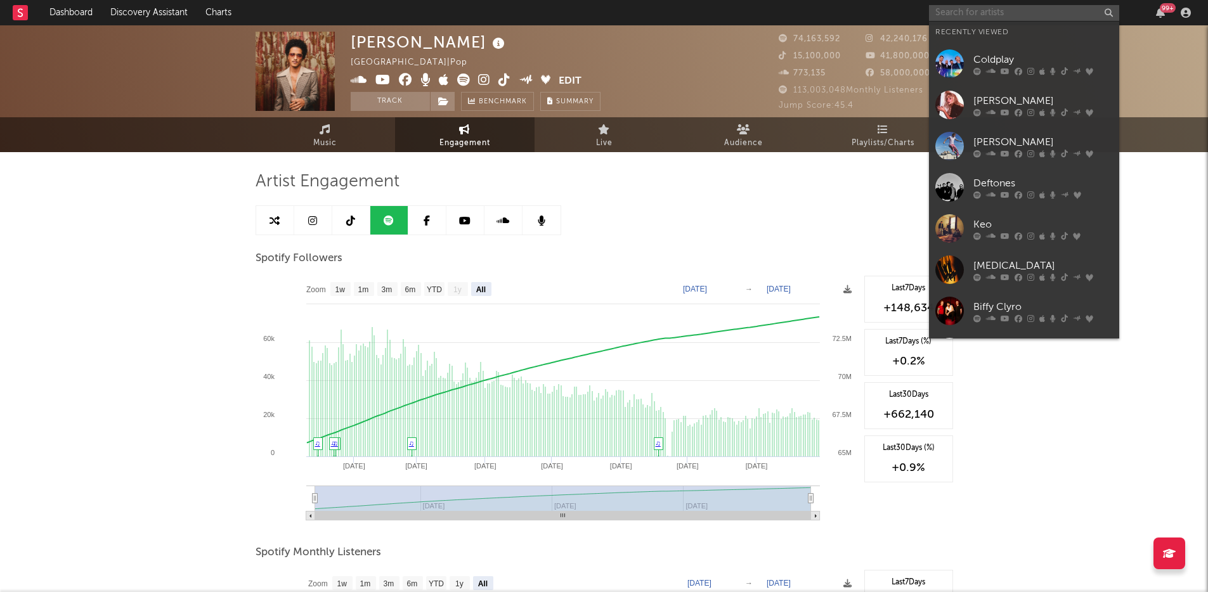
click at [978, 19] on input "text" at bounding box center [1024, 13] width 190 height 16
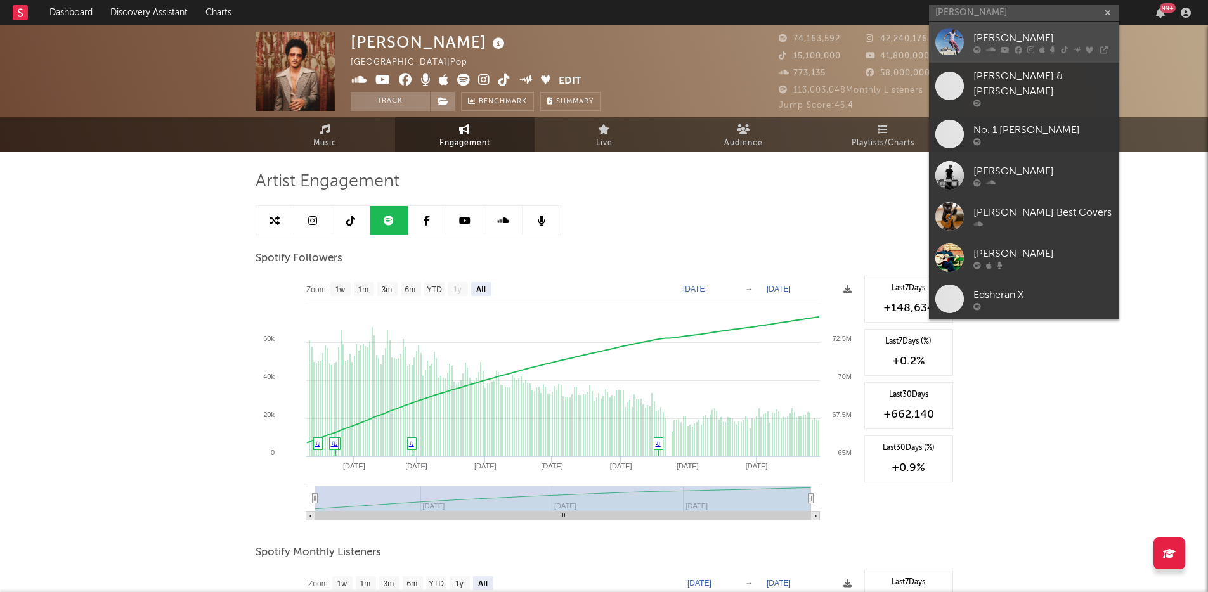
click at [1000, 26] on link "Ed Sheeran" at bounding box center [1024, 42] width 190 height 41
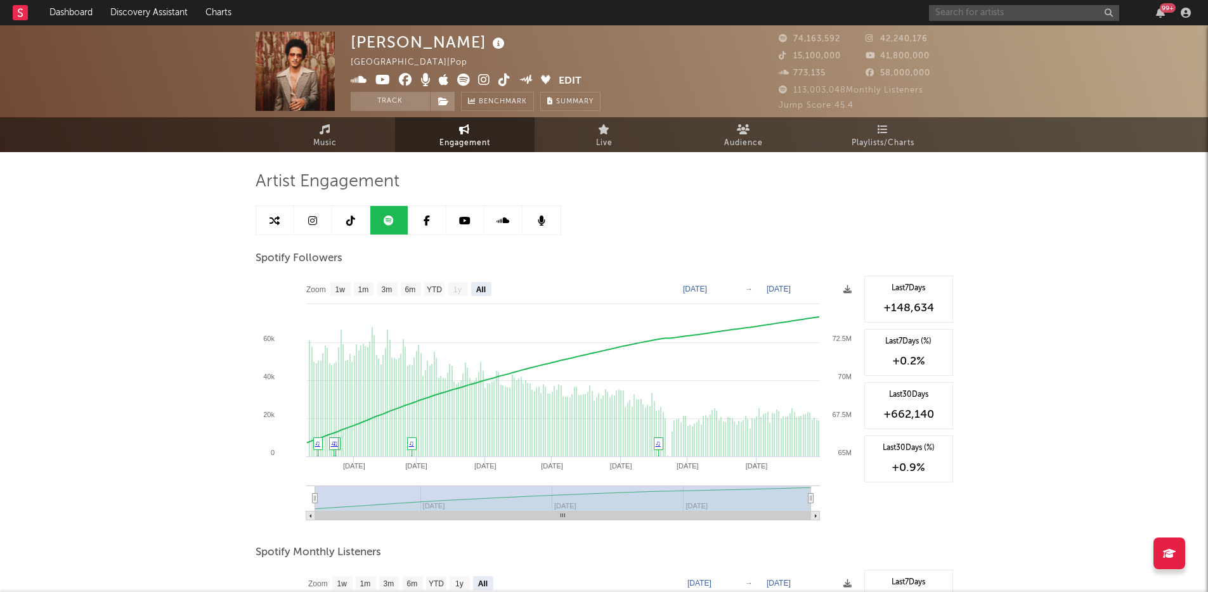
click at [1016, 8] on input "text" at bounding box center [1024, 13] width 190 height 16
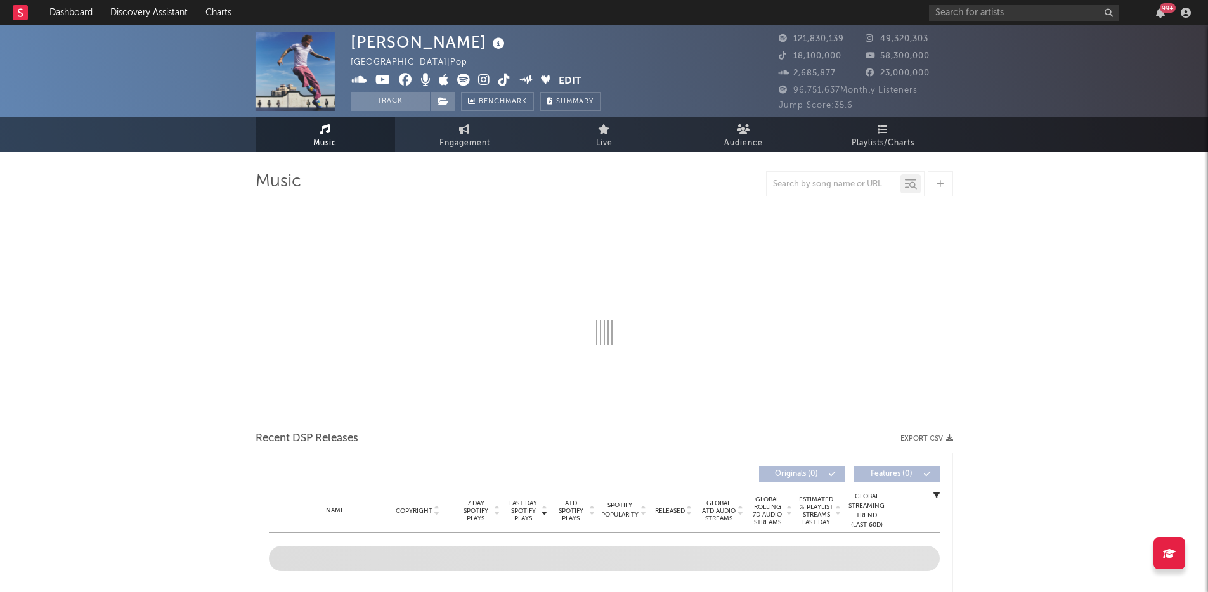
click at [469, 131] on icon at bounding box center [464, 129] width 11 height 10
select select "1w"
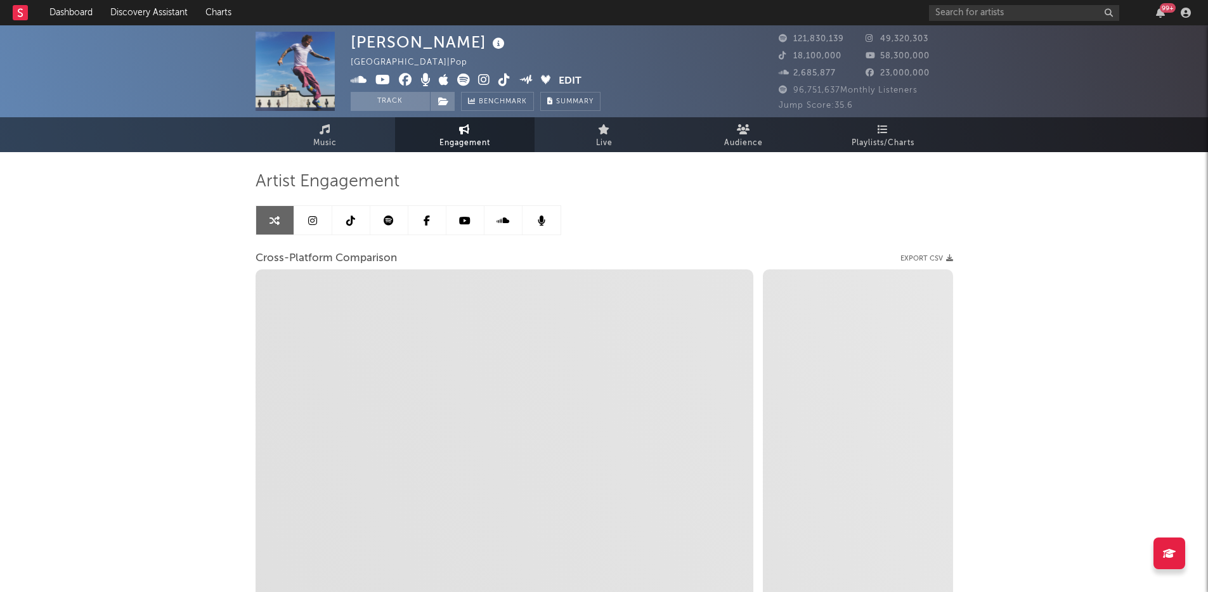
click at [387, 221] on icon at bounding box center [389, 221] width 10 height 10
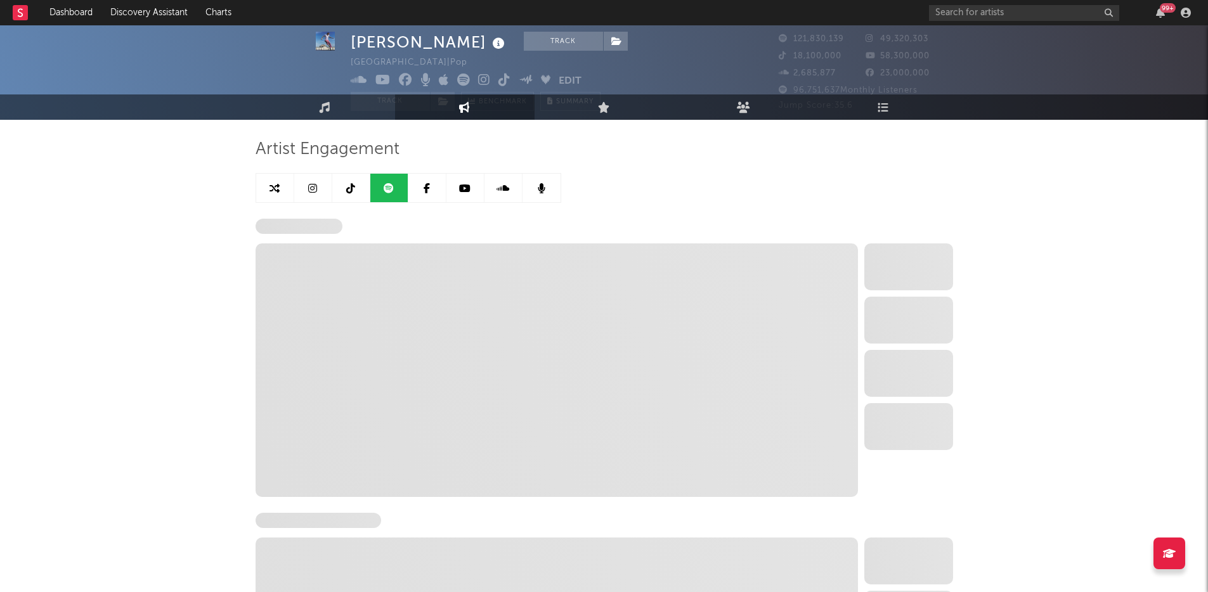
scroll to position [41, 0]
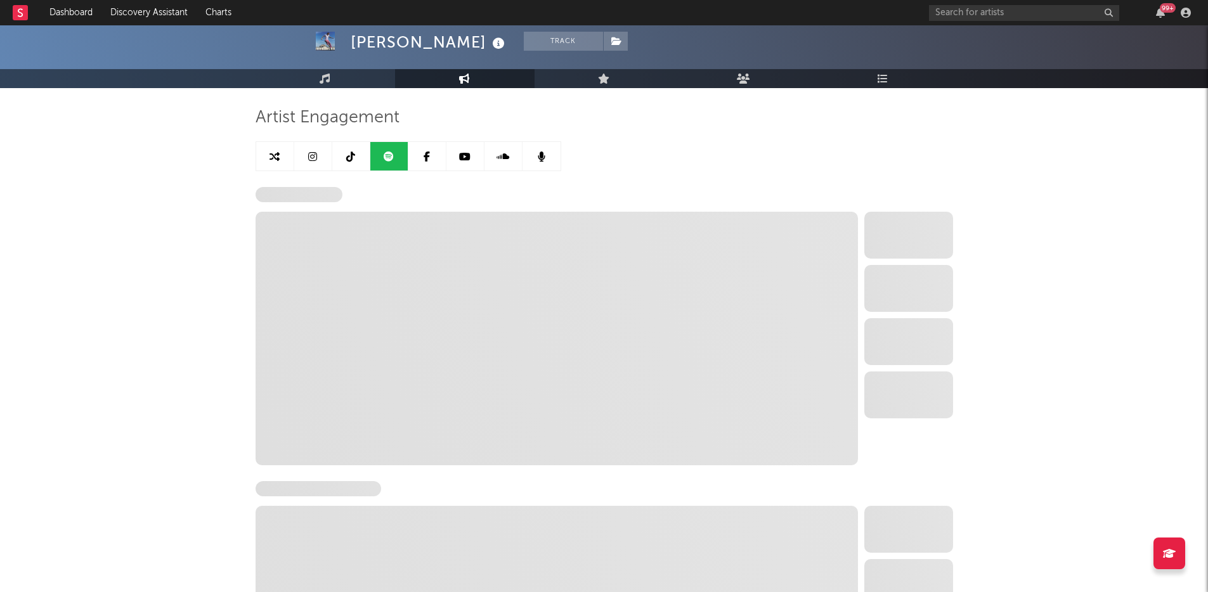
select select "6m"
select select "1w"
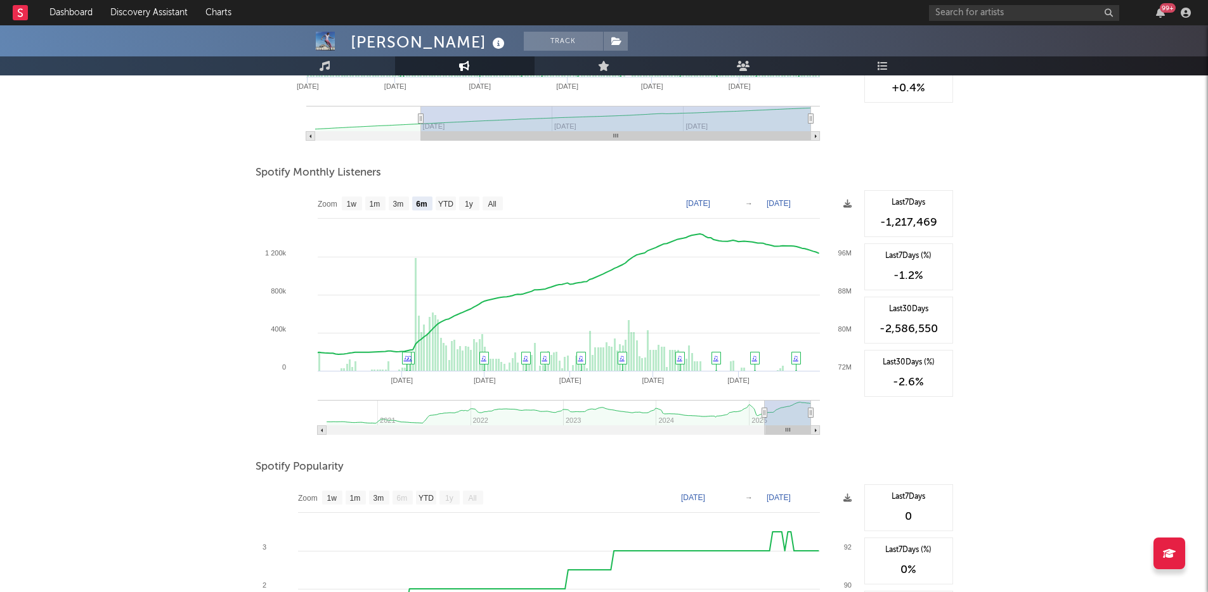
scroll to position [365, 0]
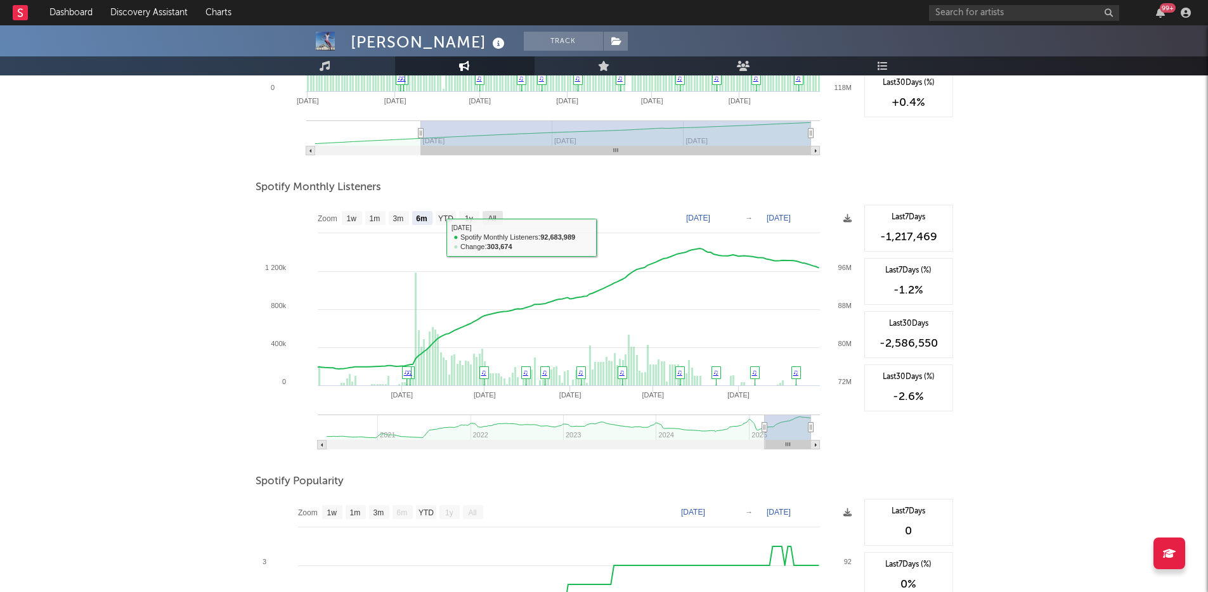
click at [495, 216] on text "All" at bounding box center [492, 218] width 8 height 9
select select "All"
type input "[DATE]"
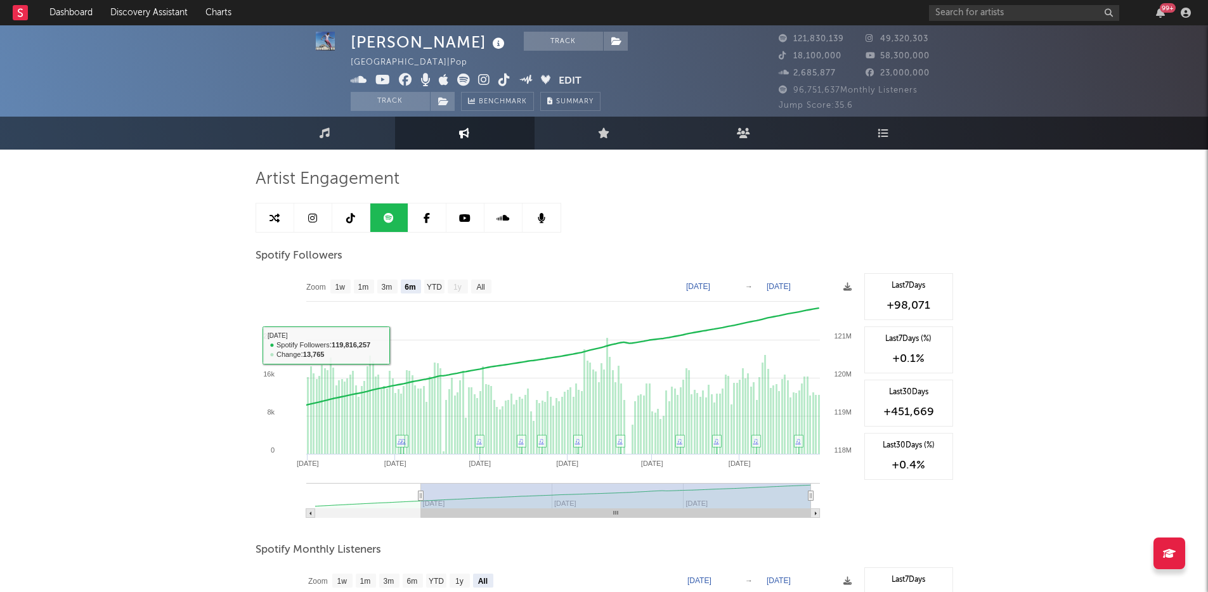
scroll to position [0, 0]
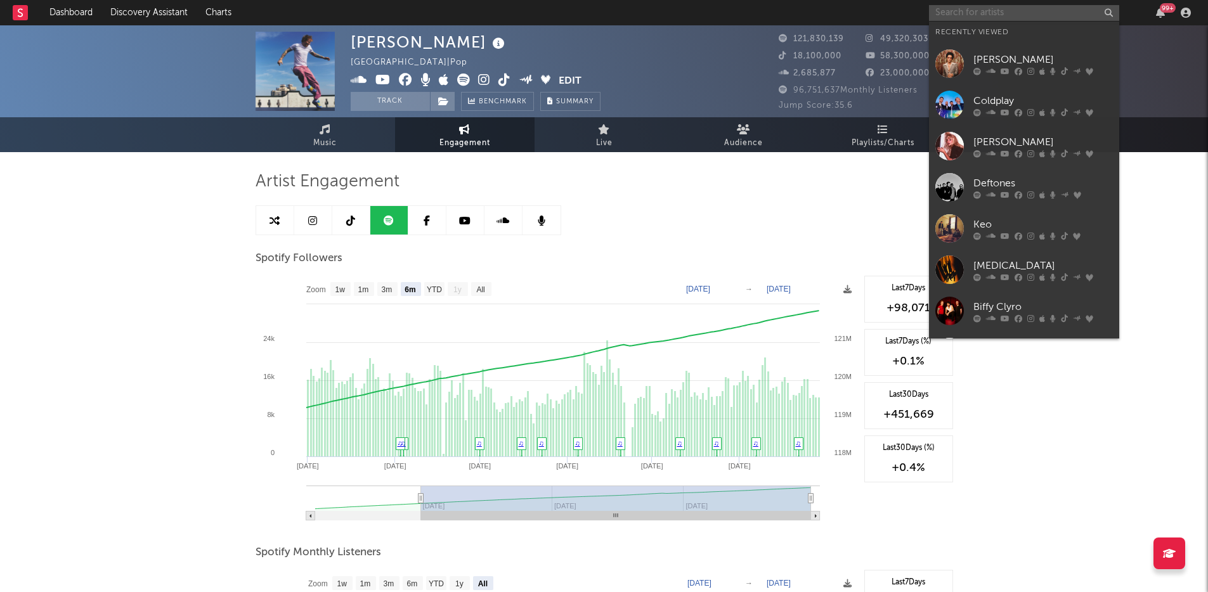
click at [987, 11] on input "text" at bounding box center [1024, 13] width 190 height 16
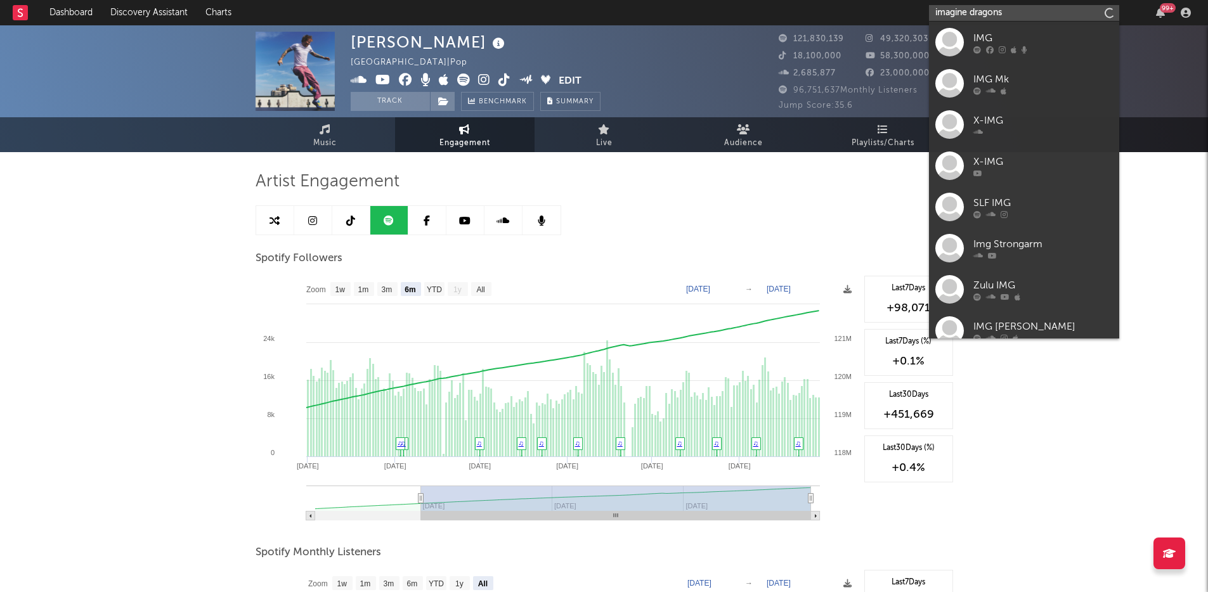
type input "imagine dragons"
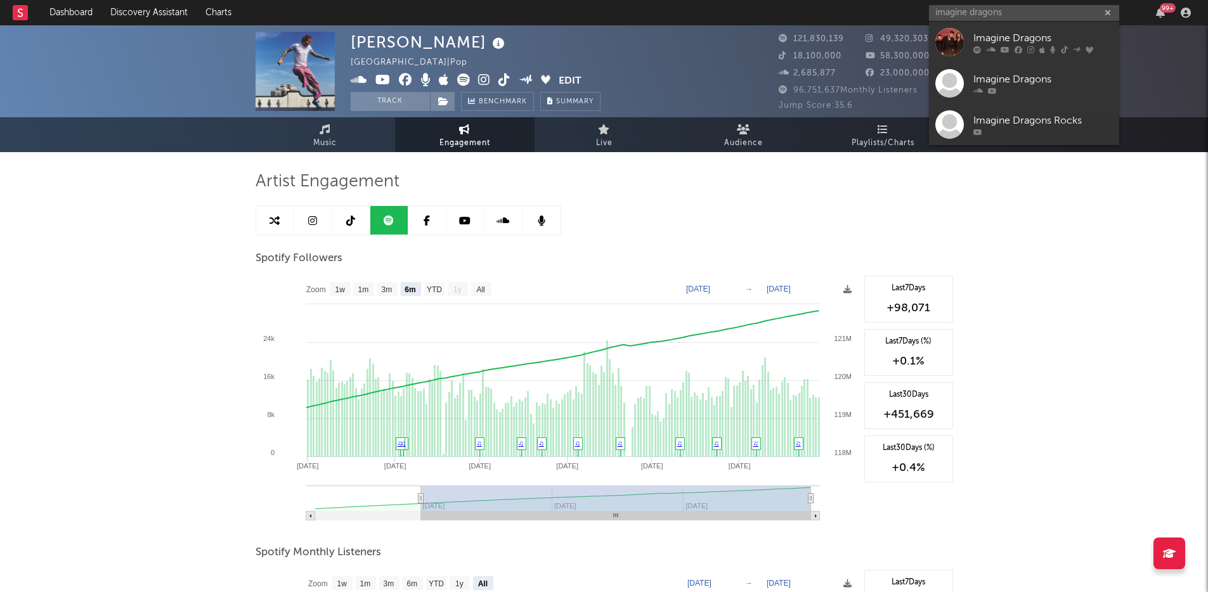
click at [982, 48] on div at bounding box center [1043, 50] width 140 height 8
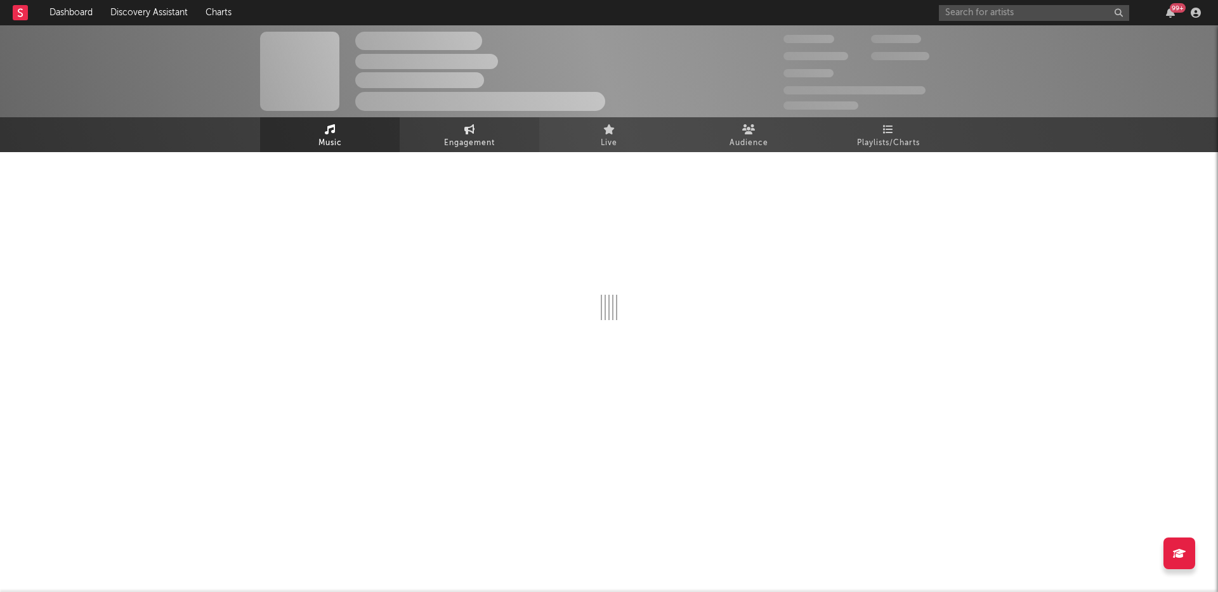
click at [464, 140] on span "Engagement" at bounding box center [469, 143] width 51 height 15
select select "1w"
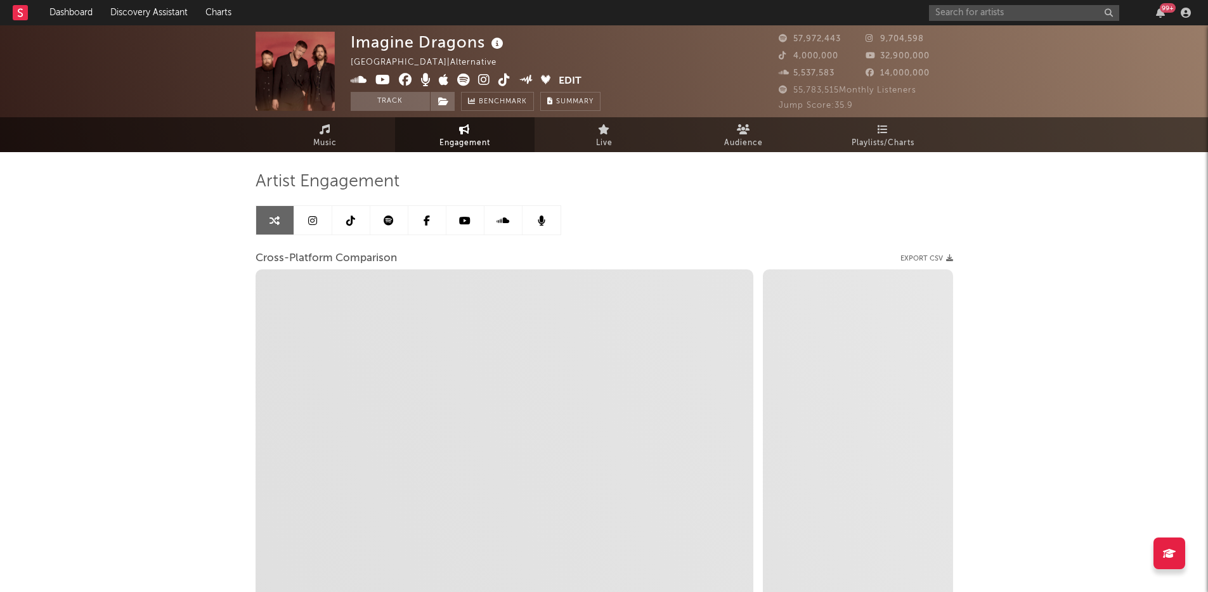
click at [365, 216] on link at bounding box center [351, 220] width 38 height 29
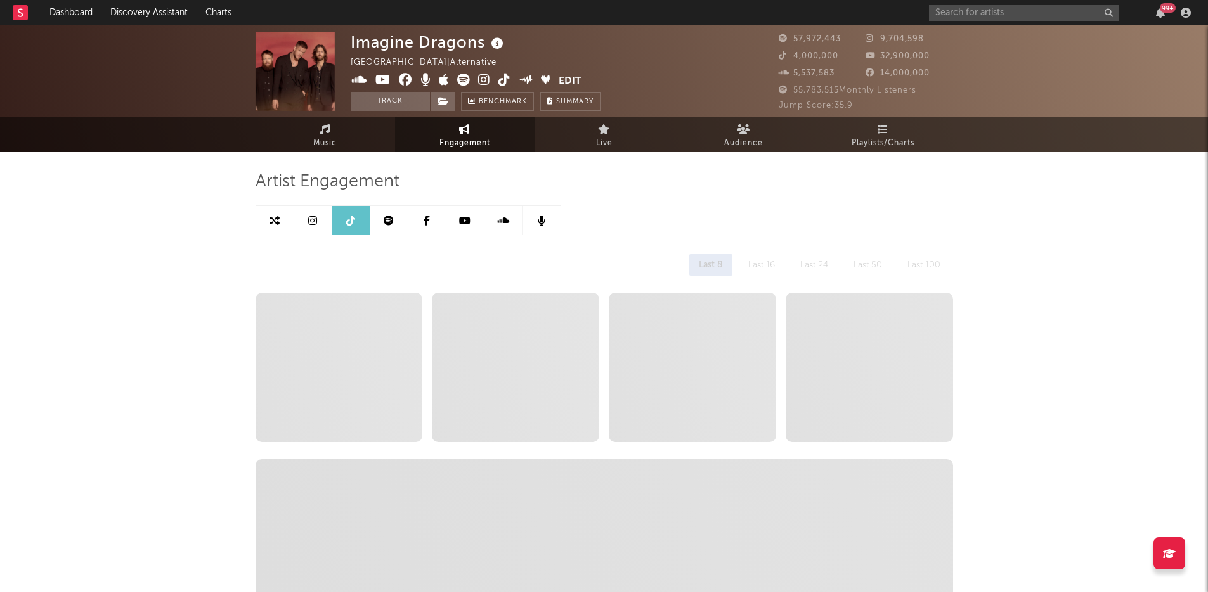
click at [377, 218] on link at bounding box center [389, 220] width 38 height 29
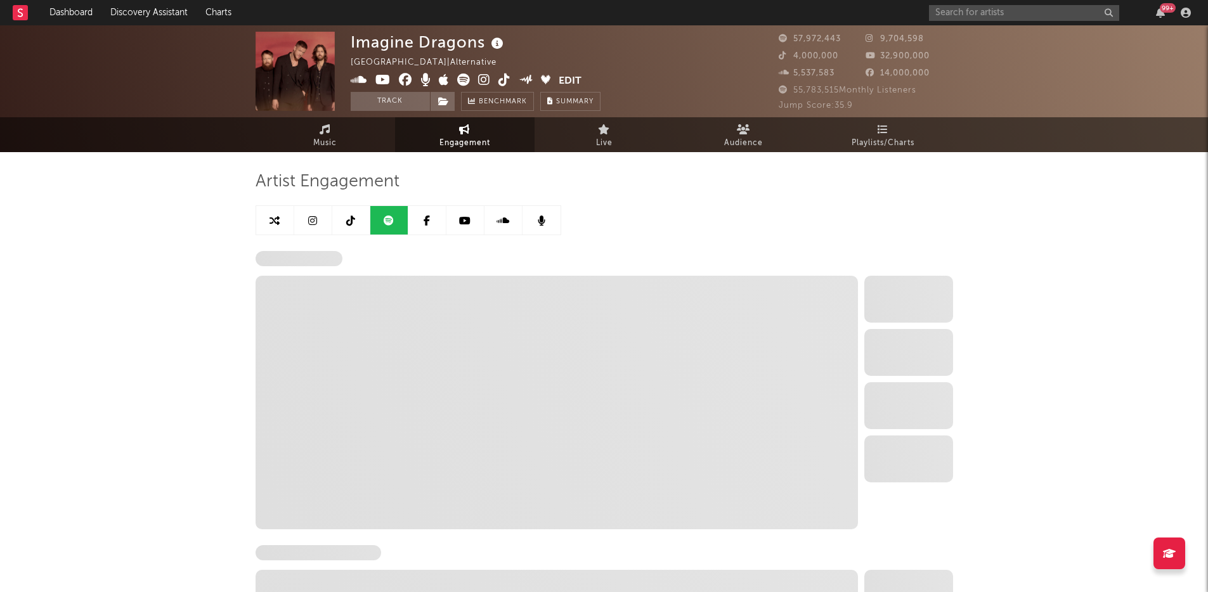
select select "6m"
select select "1w"
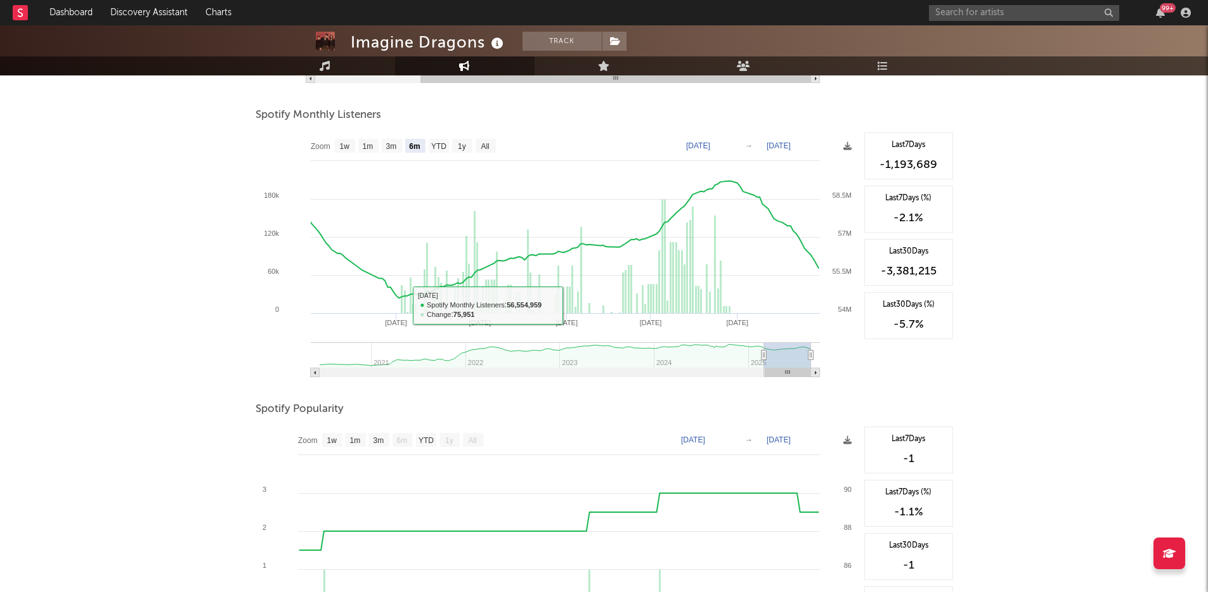
scroll to position [418, 0]
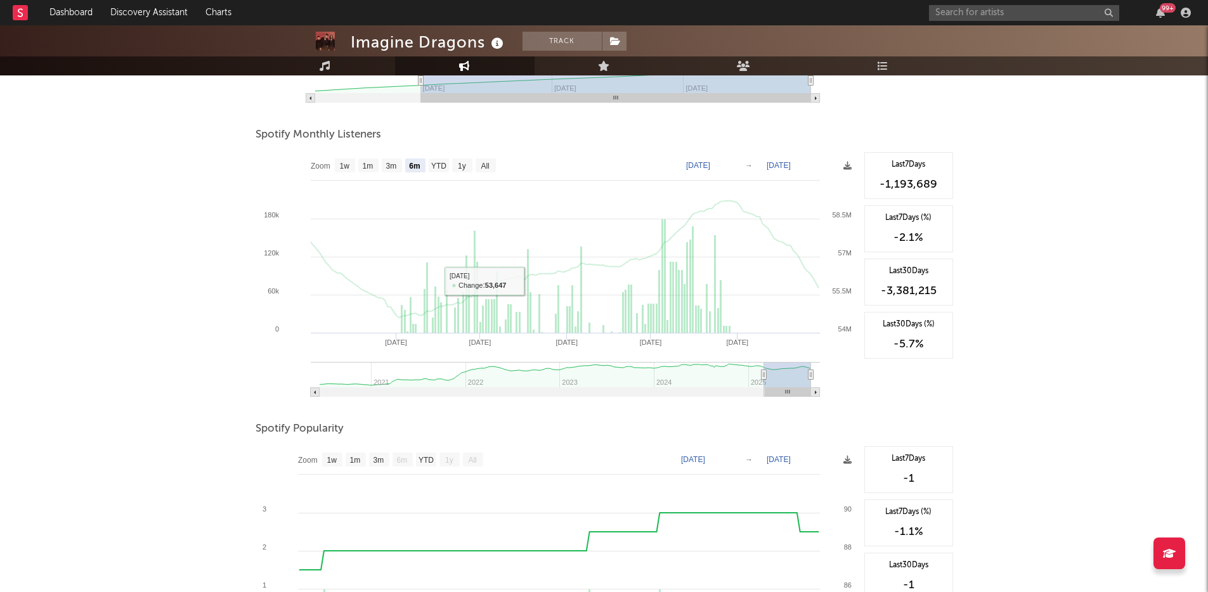
click at [484, 168] on text "All" at bounding box center [485, 166] width 8 height 9
select select "All"
type input "[DATE]"
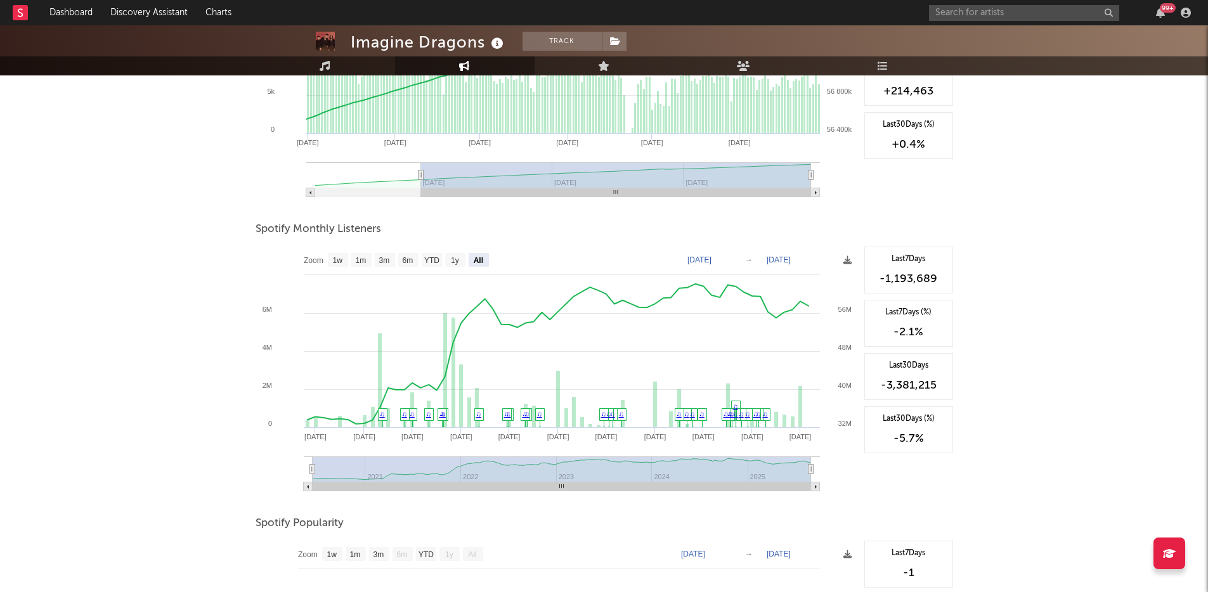
scroll to position [345, 0]
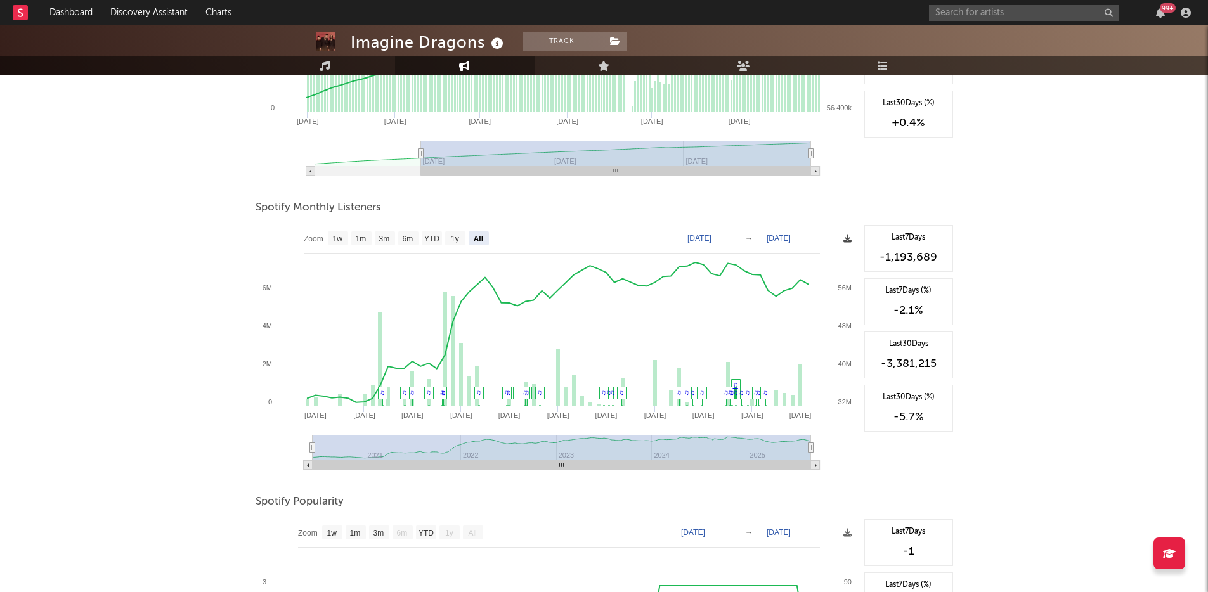
click at [847, 238] on icon at bounding box center [847, 239] width 8 height 8
click at [812, 249] on span "Download as CSV" at bounding box center [787, 252] width 127 height 22
click at [197, 164] on div "Imagine Dragons Track United States | Alternative Edit Track Benchmark Summary …" at bounding box center [604, 270] width 1208 height 1181
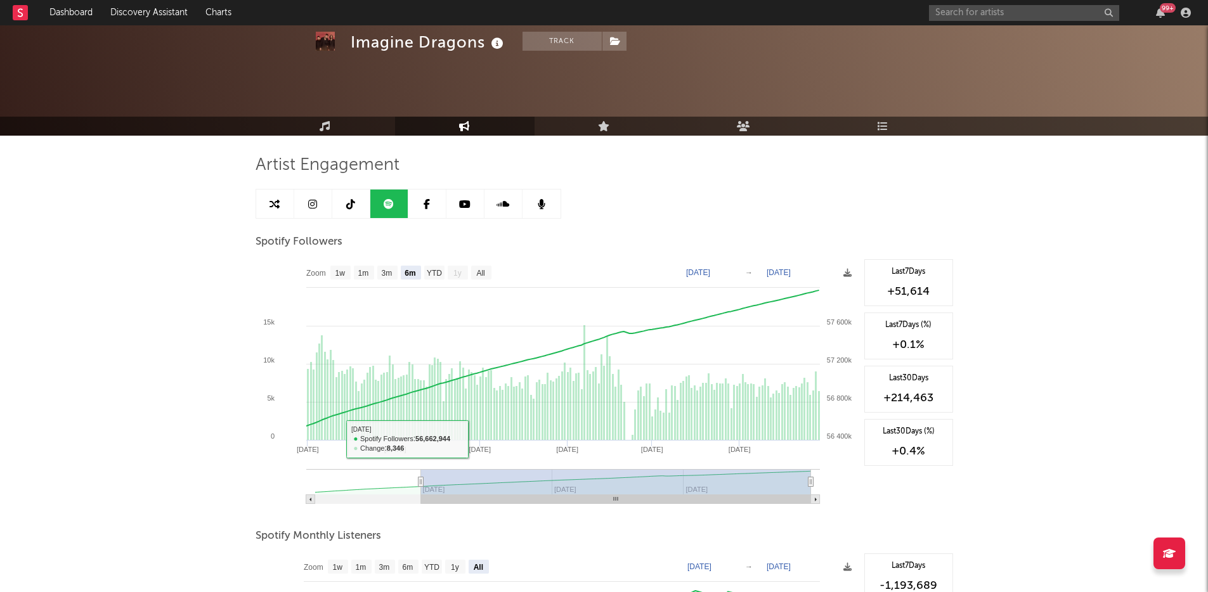
scroll to position [0, 0]
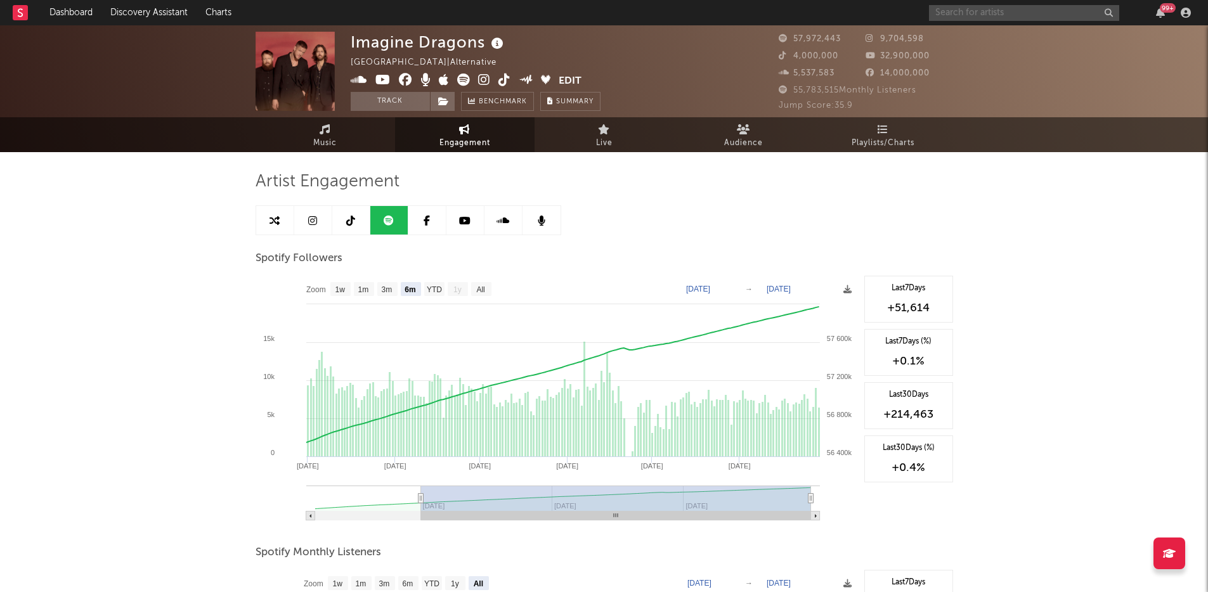
click at [975, 7] on input "text" at bounding box center [1024, 13] width 190 height 16
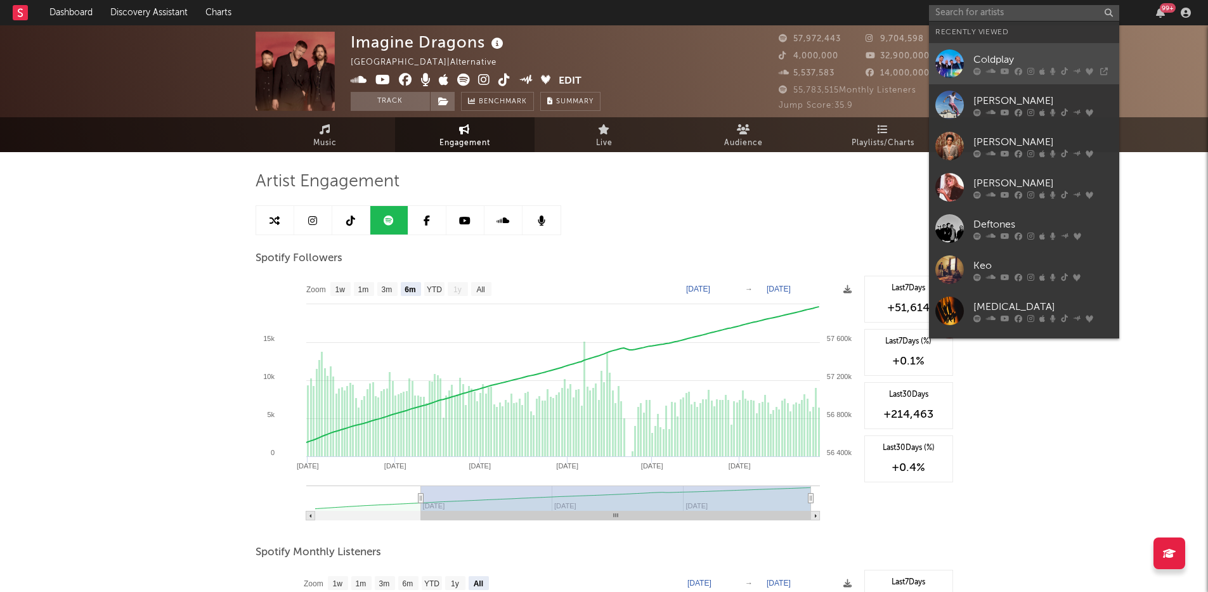
click at [1006, 53] on div "Coldplay" at bounding box center [1043, 59] width 140 height 15
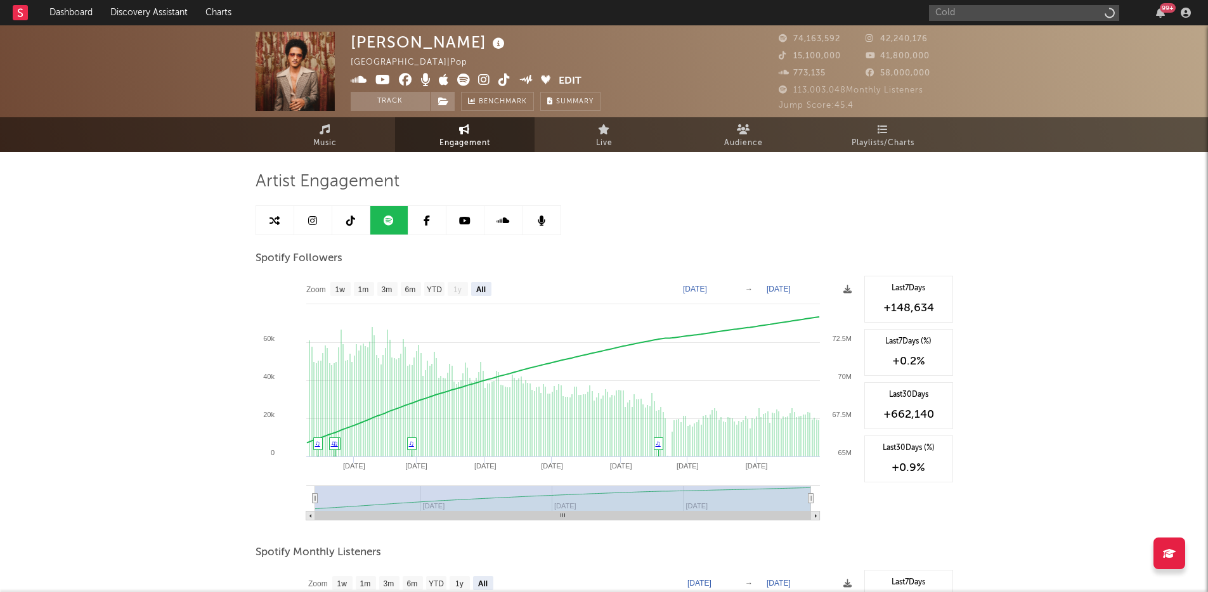
select select "All"
select select "1w"
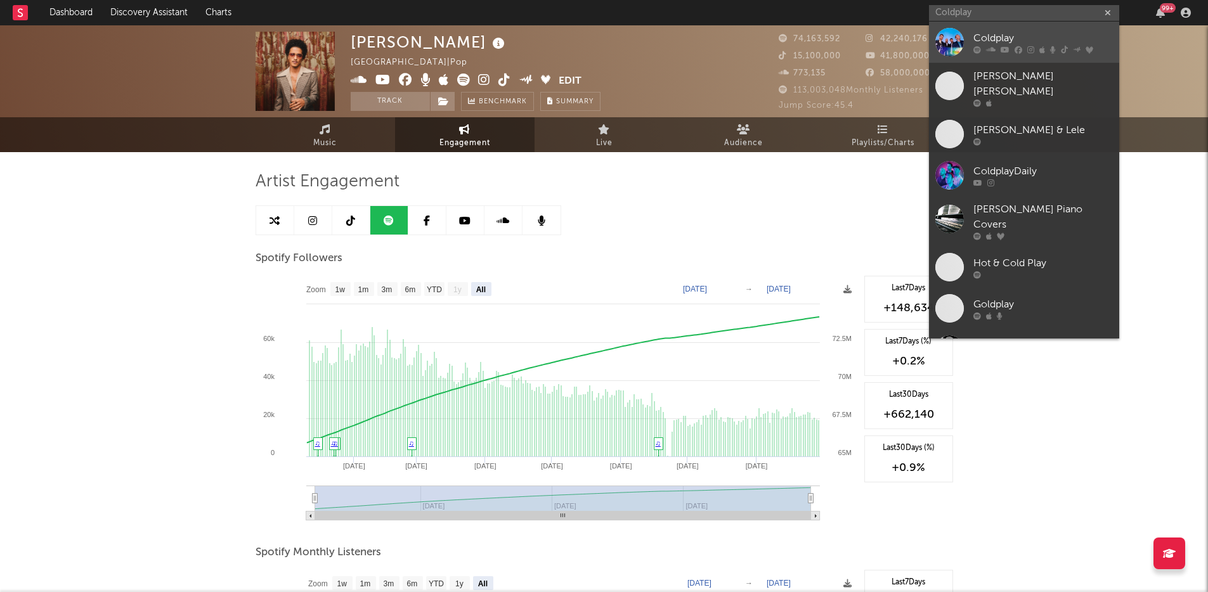
type input "Coldplay"
click at [1006, 40] on div "Coldplay" at bounding box center [1043, 37] width 140 height 15
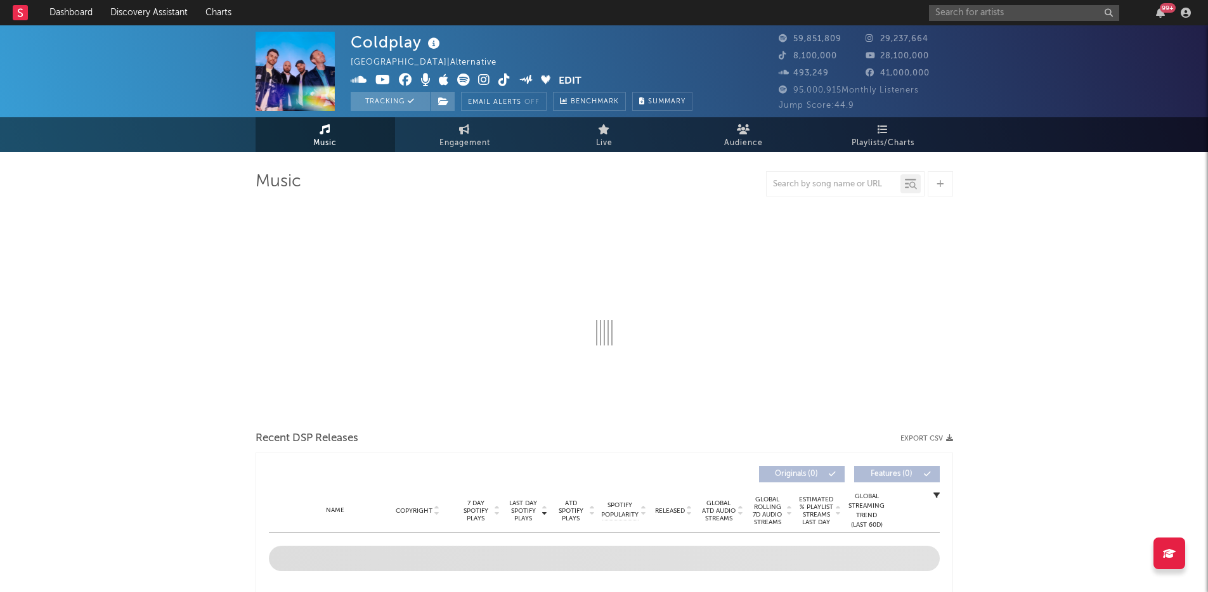
select select "6m"
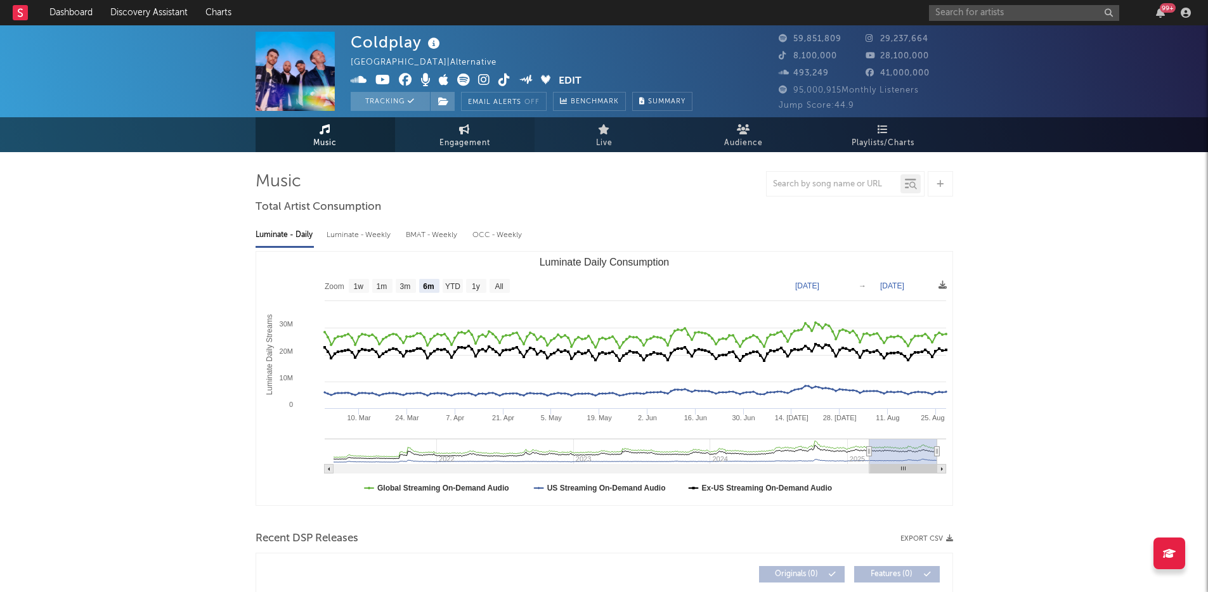
click at [461, 124] on icon at bounding box center [464, 129] width 11 height 10
select select "1w"
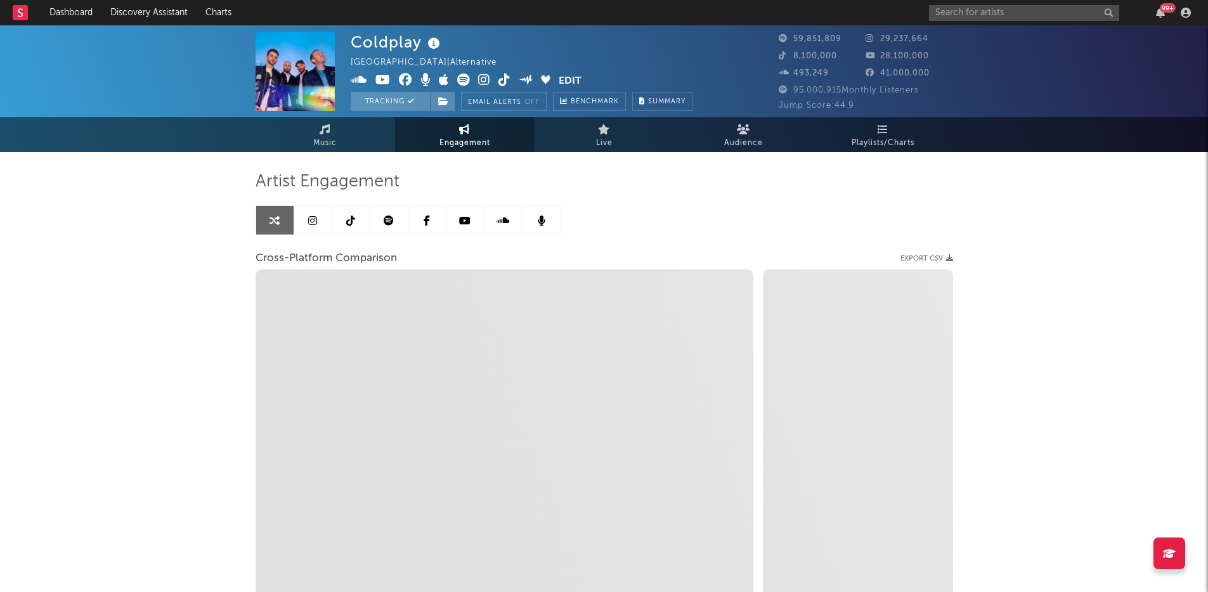
click at [384, 224] on icon at bounding box center [389, 221] width 10 height 10
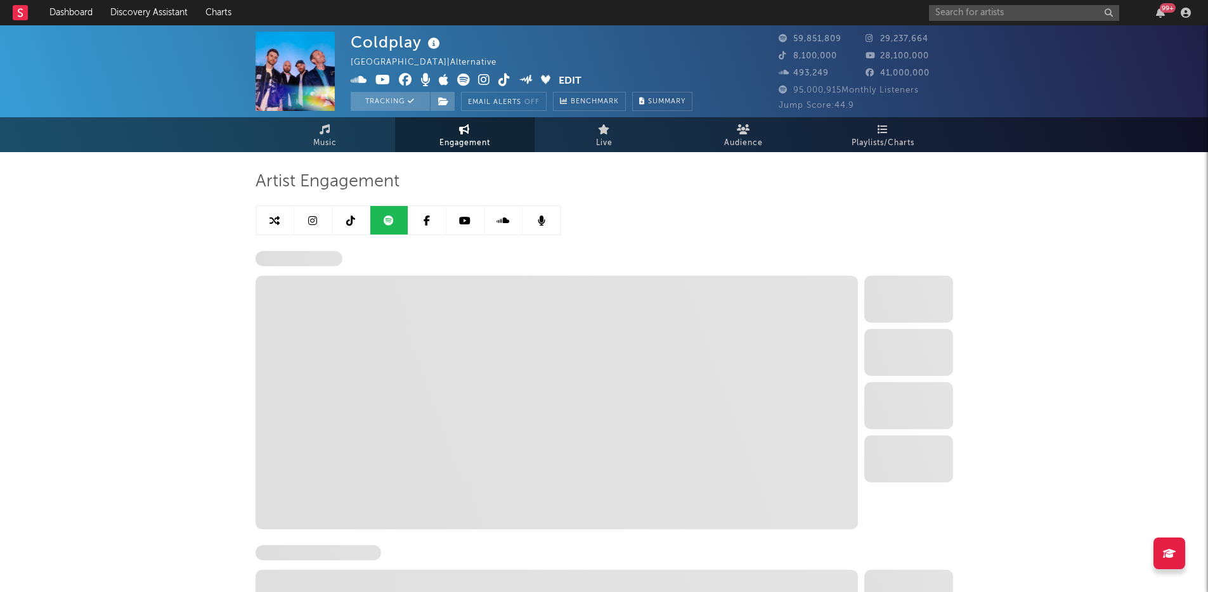
select select "6m"
select select "1w"
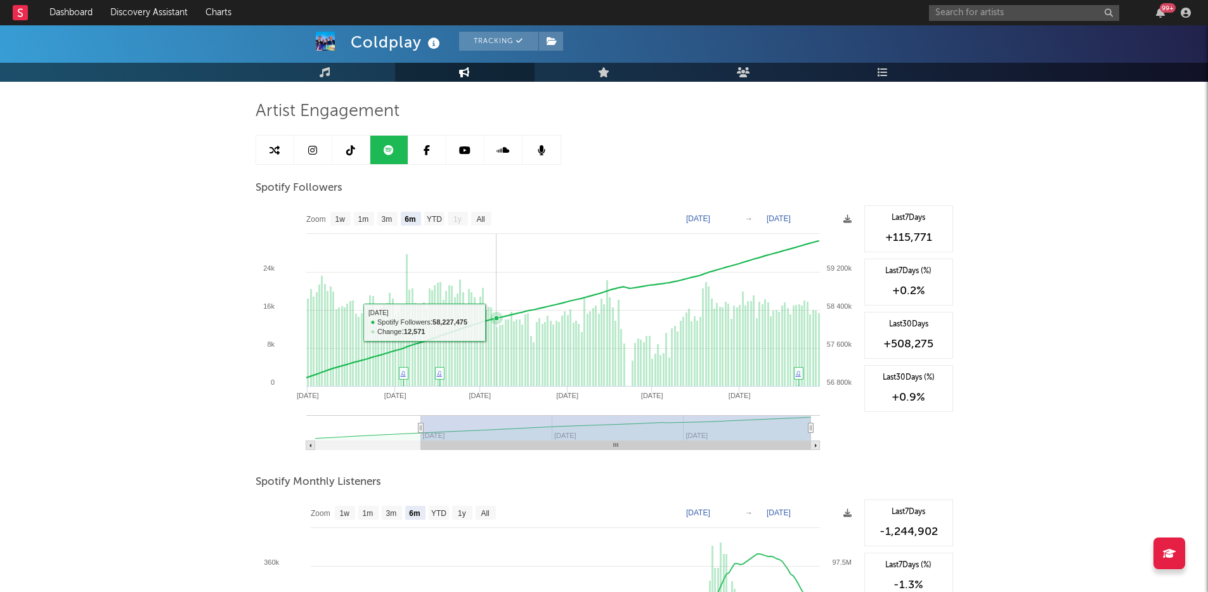
scroll to position [68, 0]
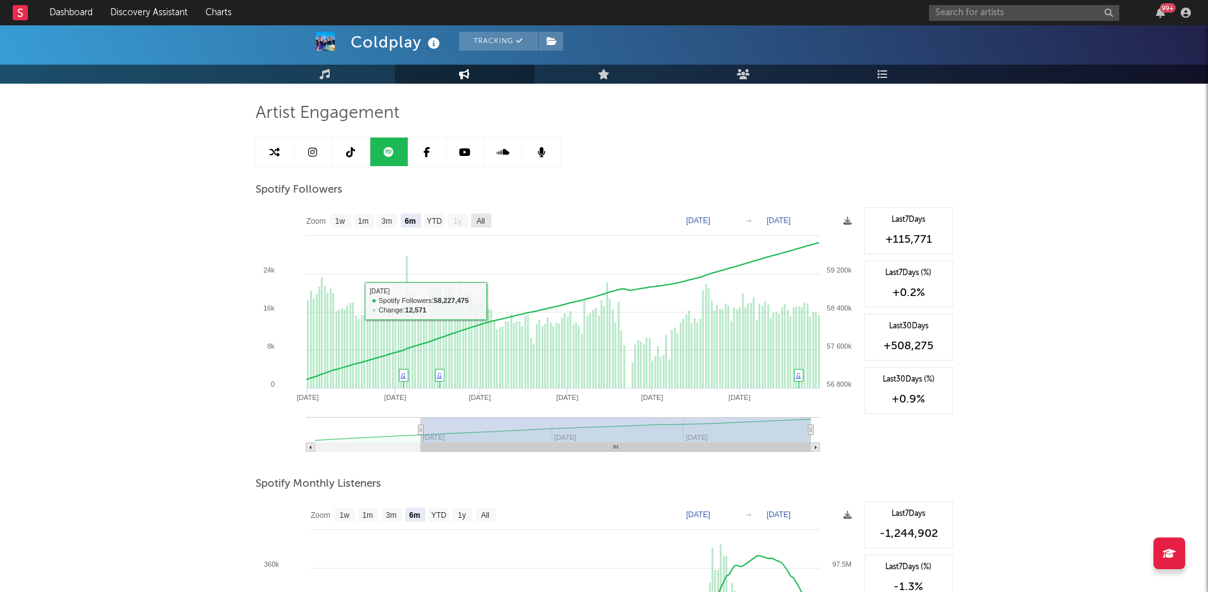
click at [484, 217] on text "All" at bounding box center [480, 221] width 8 height 9
select select "All"
type input "[DATE]"
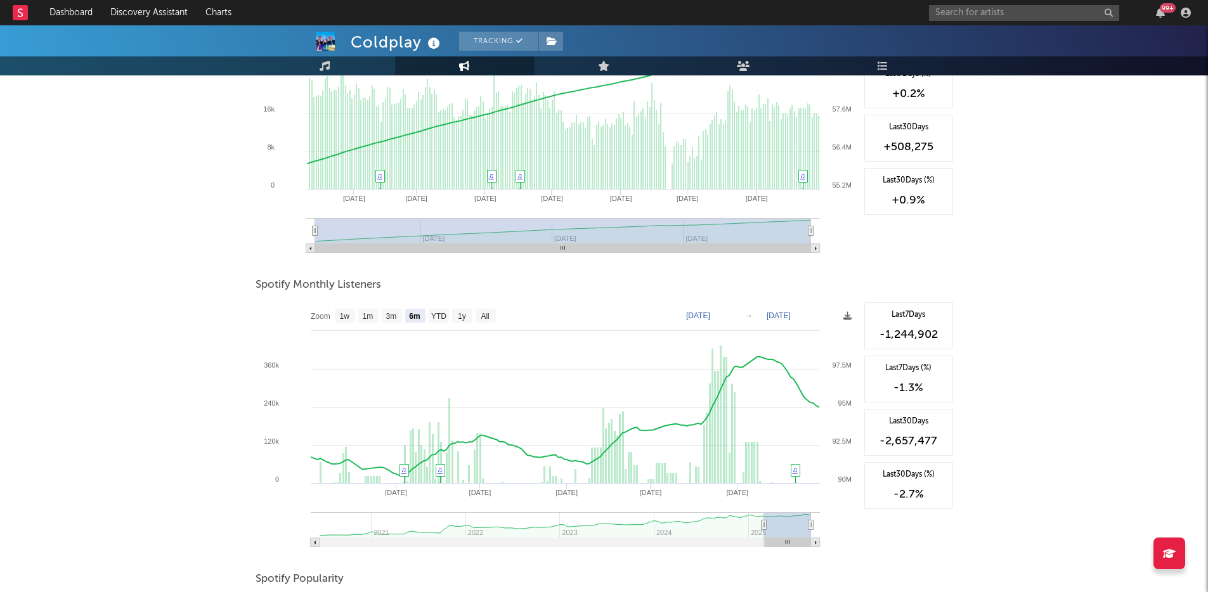
scroll to position [339, 0]
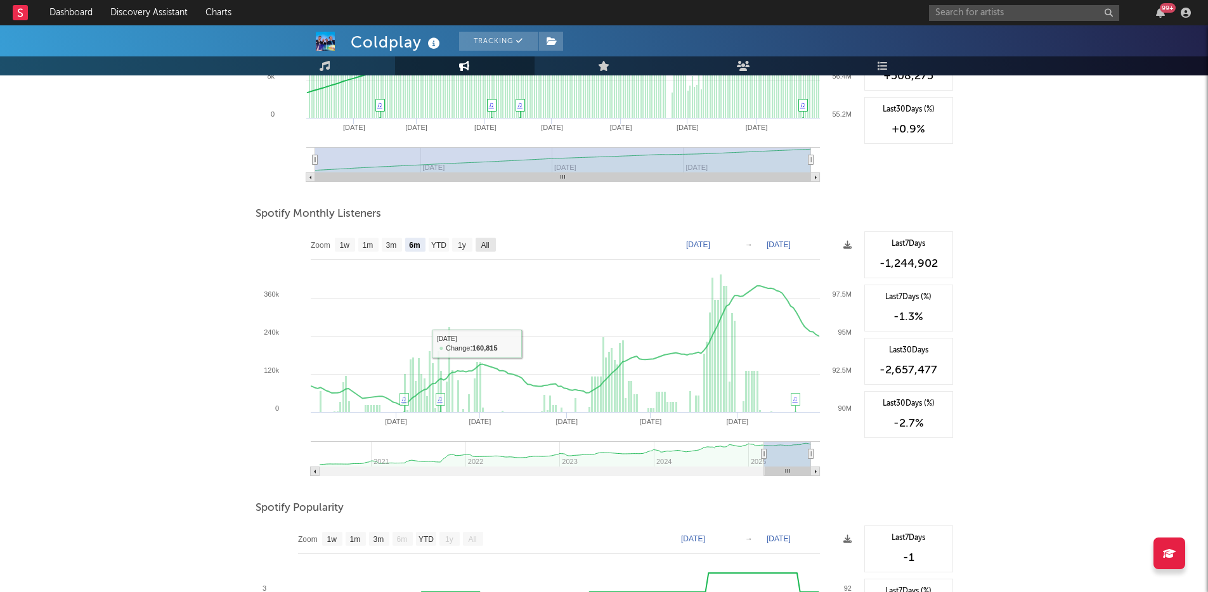
click at [479, 243] on rect at bounding box center [486, 245] width 20 height 14
select select "All"
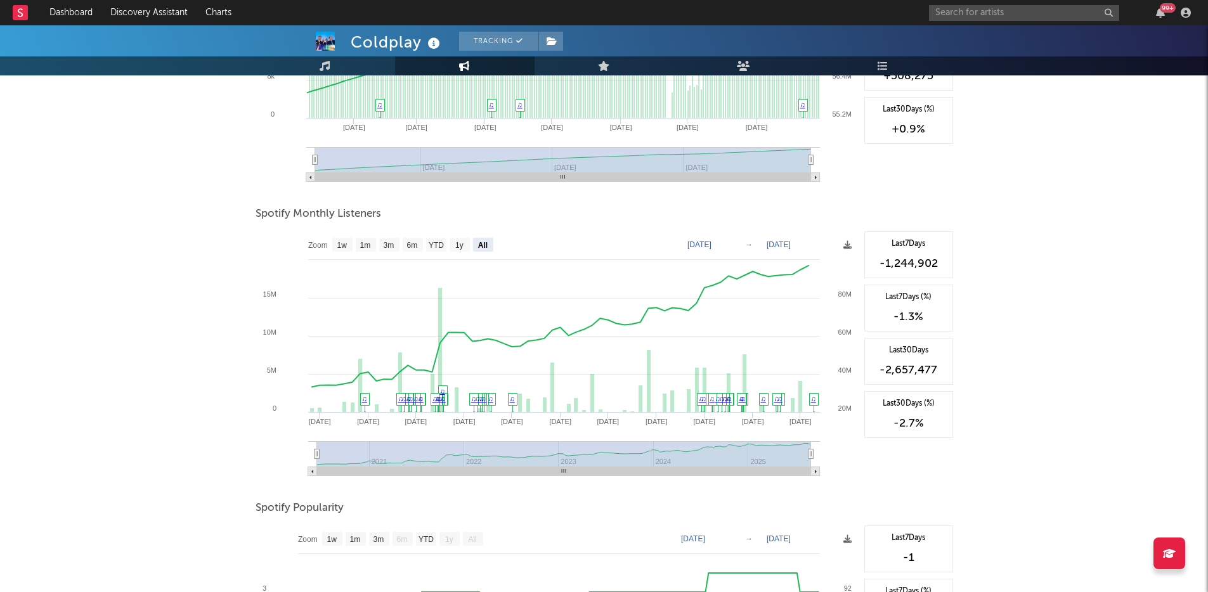
drag, startPoint x: 810, startPoint y: 454, endPoint x: 862, endPoint y: 452, distance: 51.4
click at [862, 452] on div "Zoom 1w 1m 3m 6m YTD 1y All [DATE] [DATE] Created with Highcharts 10.3.3 [DATE]…" at bounding box center [605, 358] width 698 height 254
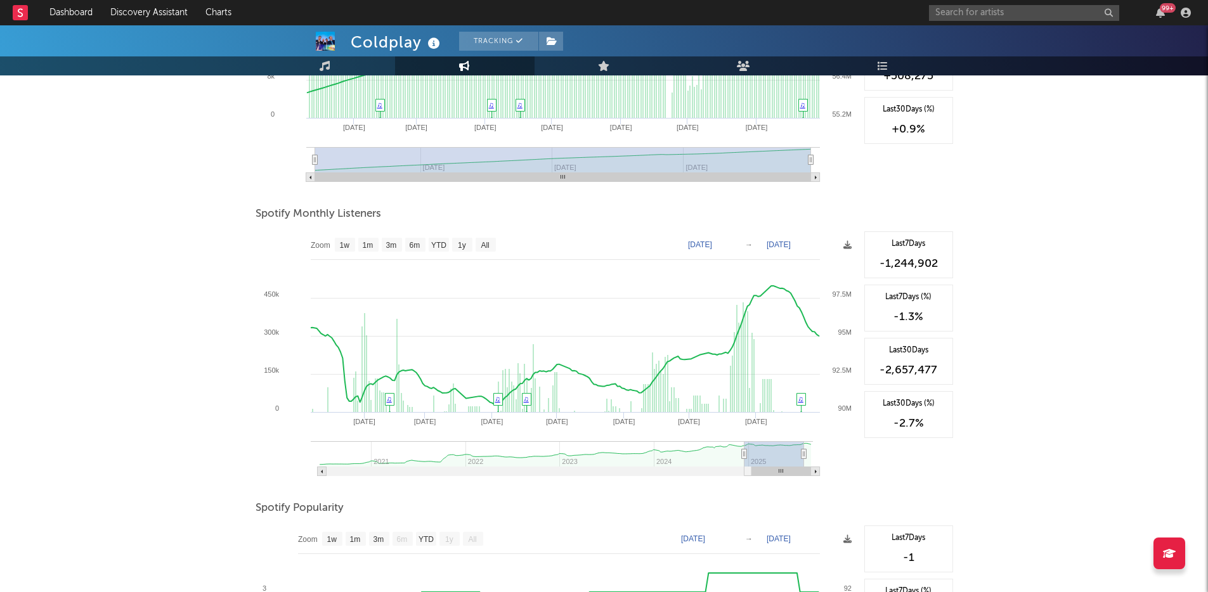
type input "[DATE]"
select select "6m"
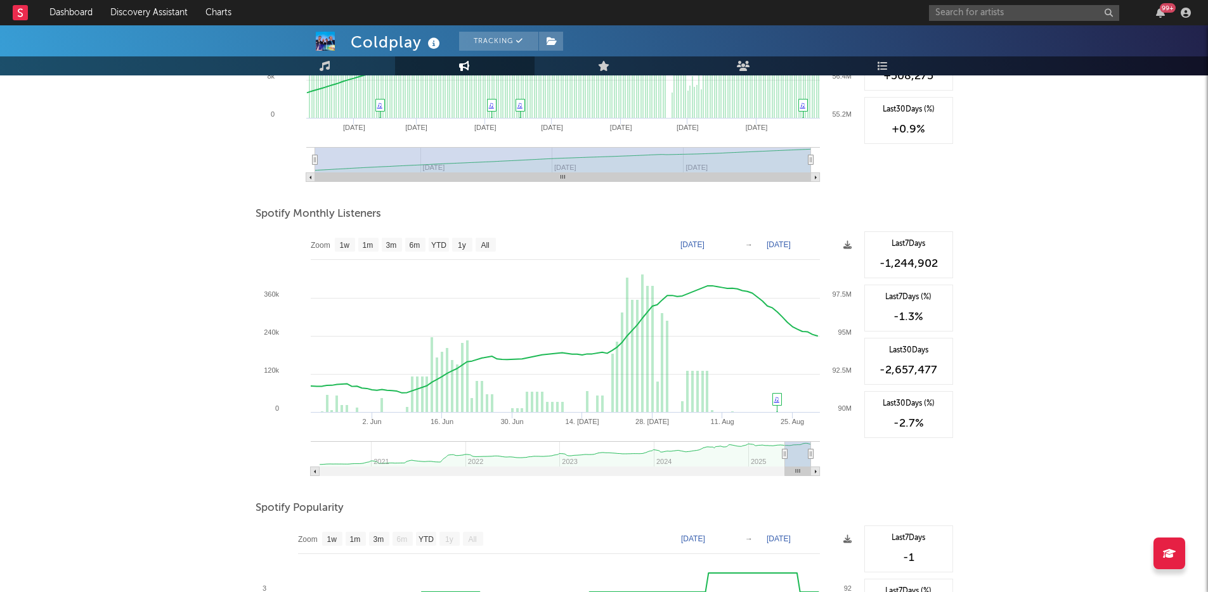
drag, startPoint x: 316, startPoint y: 453, endPoint x: 784, endPoint y: 459, distance: 468.0
click at [784, 459] on g at bounding box center [565, 458] width 509 height 35
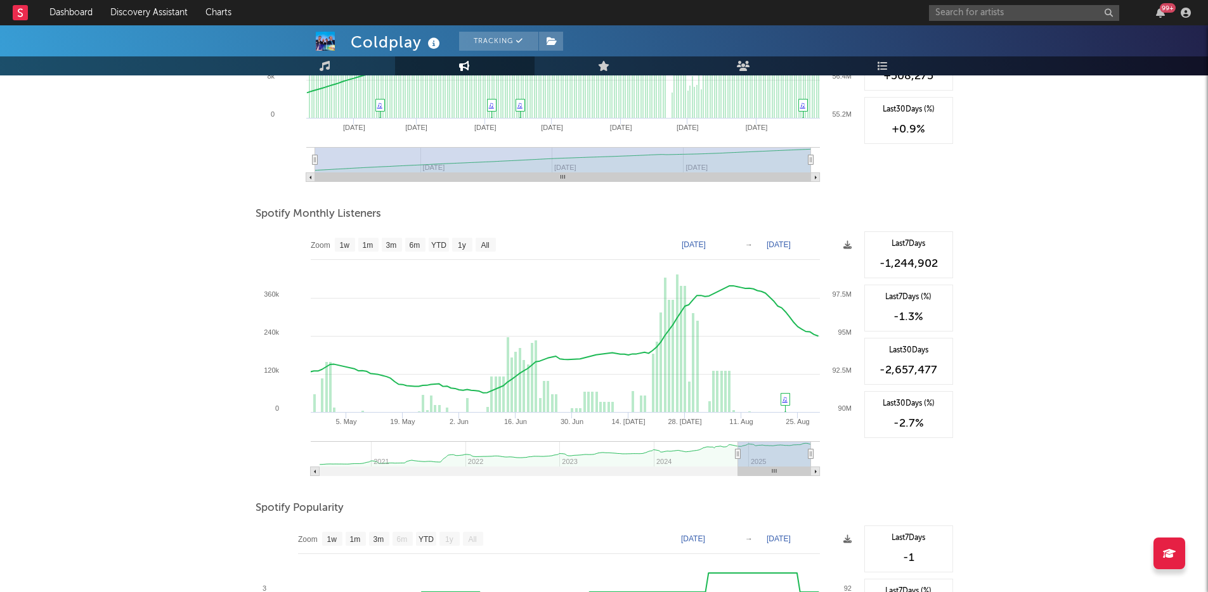
drag, startPoint x: 737, startPoint y: 443, endPoint x: 491, endPoint y: 411, distance: 248.7
click at [491, 411] on icon "Created with Highcharts 10.3.3 [DATE]. Jun [DATE]. [DATE] [DATE]. Aug 25. [DATE…" at bounding box center [557, 358] width 602 height 254
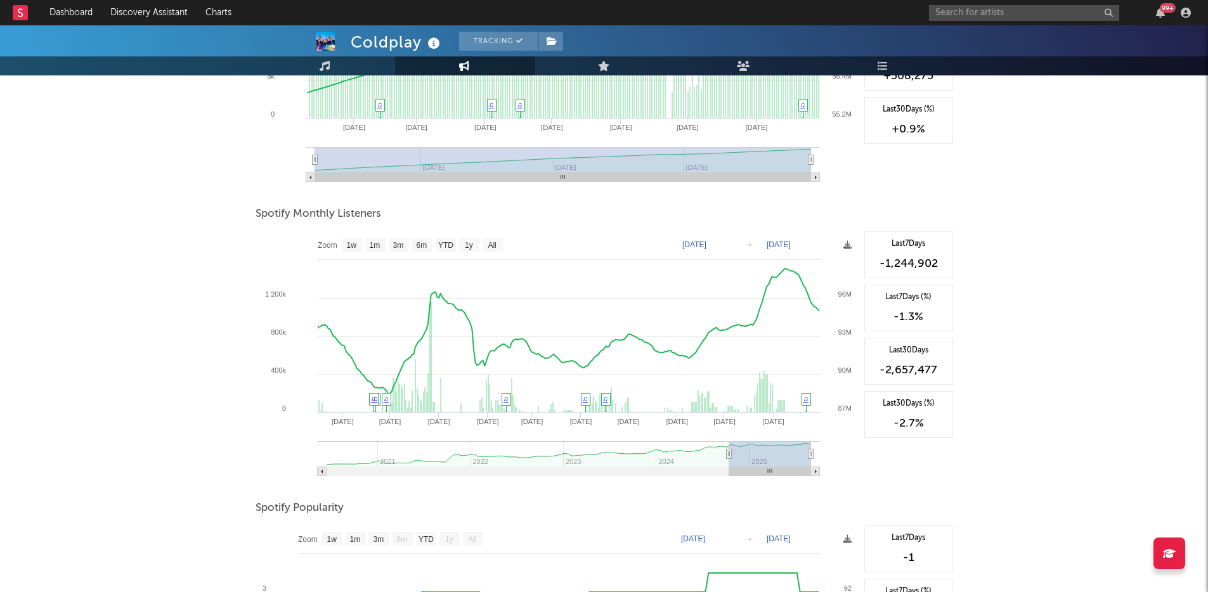
type input "[DATE]"
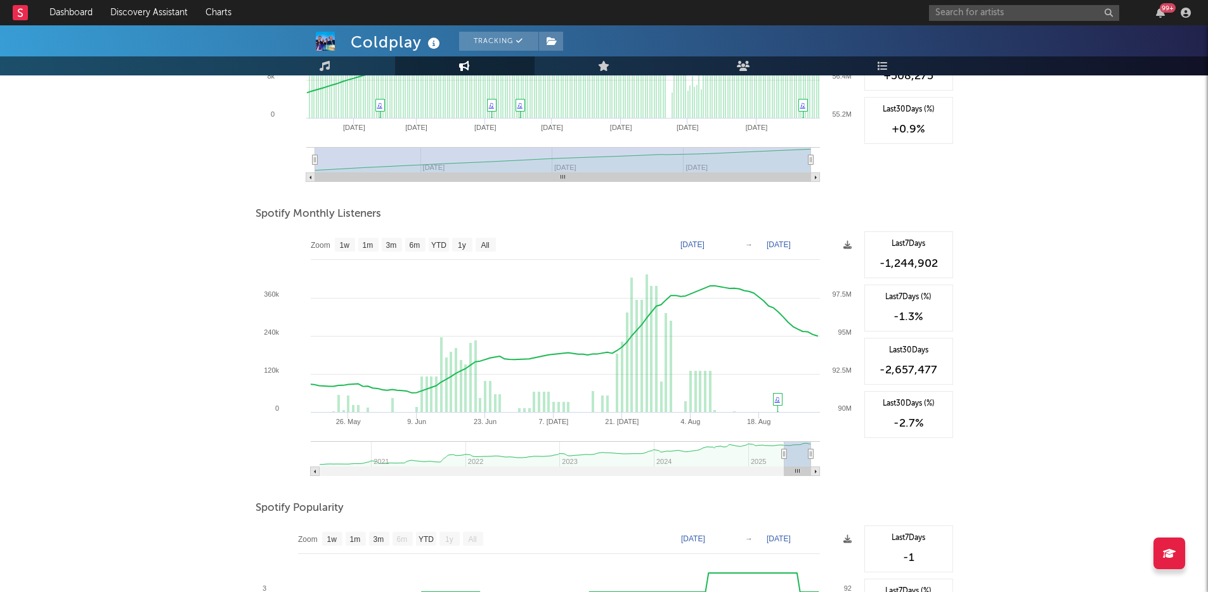
select select "3m"
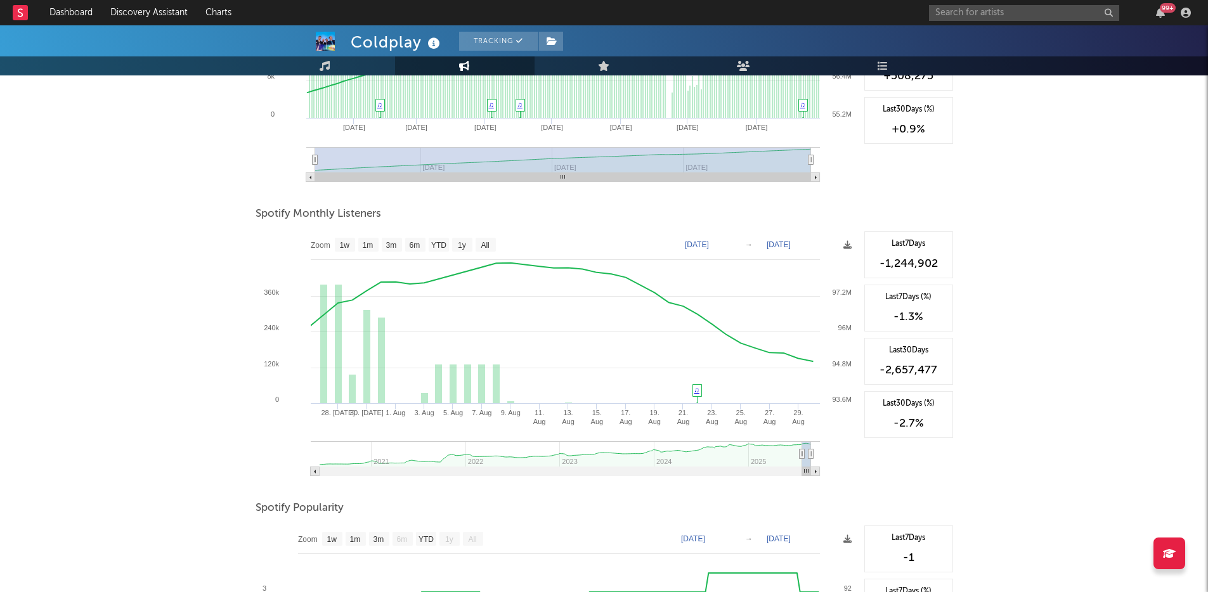
type input "[DATE]"
select select "1m"
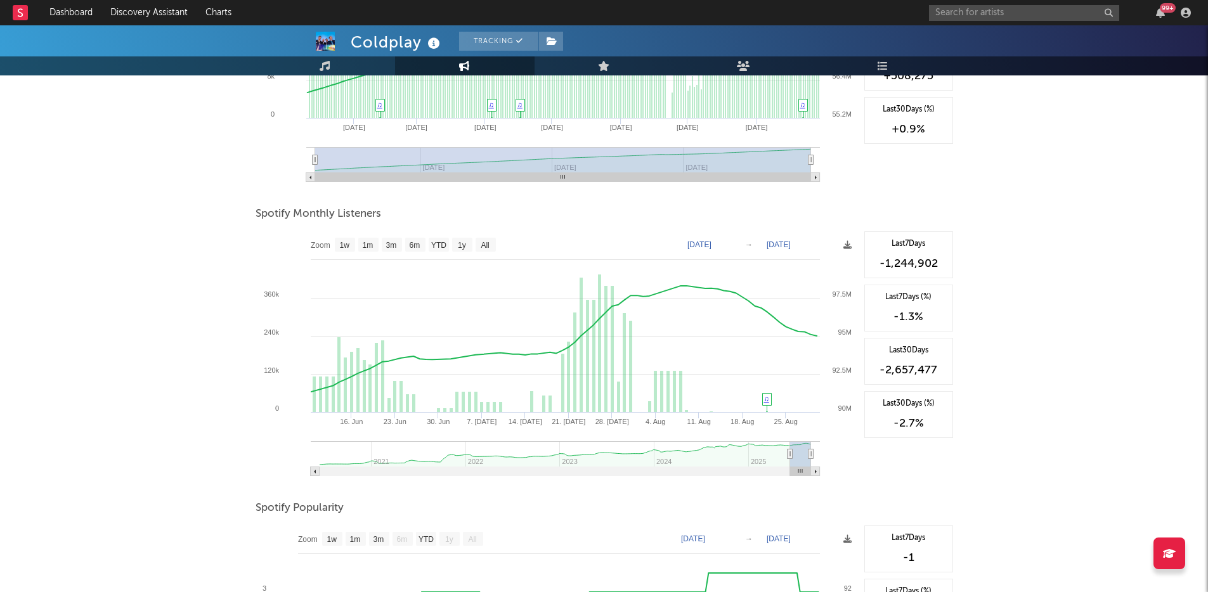
type input "[DATE]"
drag, startPoint x: 491, startPoint y: 456, endPoint x: 751, endPoint y: 387, distance: 269.5
click at [788, 458] on icon at bounding box center [788, 455] width 5 height 10
select select "3m"
type input "[DATE]"
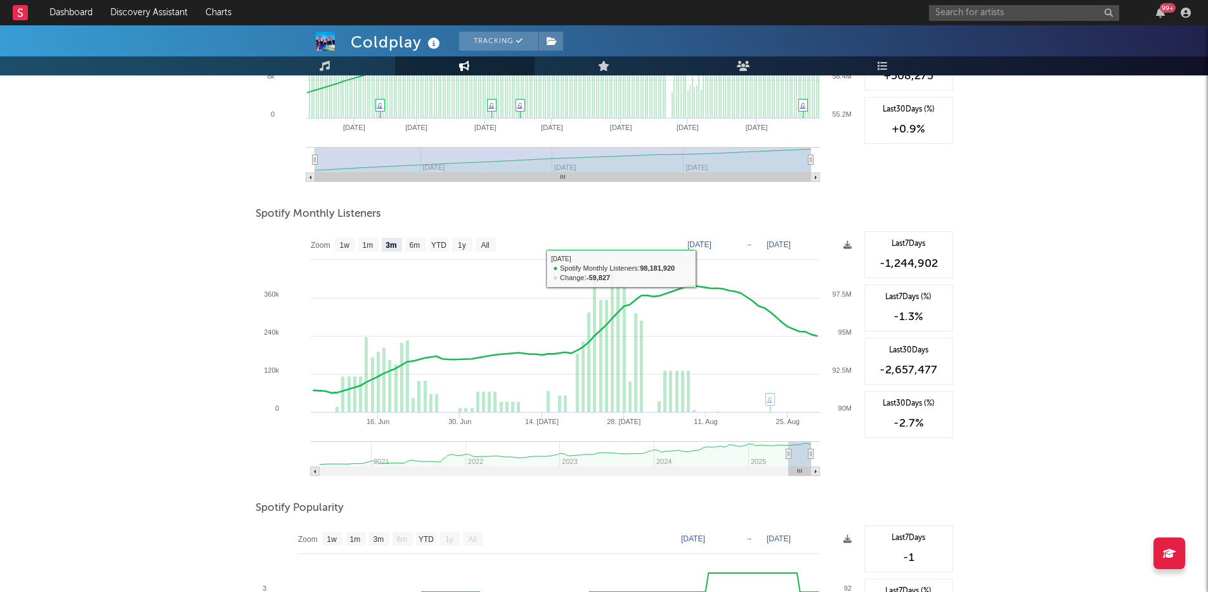
click at [701, 245] on text "[DATE]" at bounding box center [699, 244] width 24 height 9
click at [696, 247] on input "[DATE]" at bounding box center [704, 244] width 59 height 13
click at [689, 244] on input "[DATE]" at bounding box center [704, 244] width 59 height 13
type input "[DATE]"
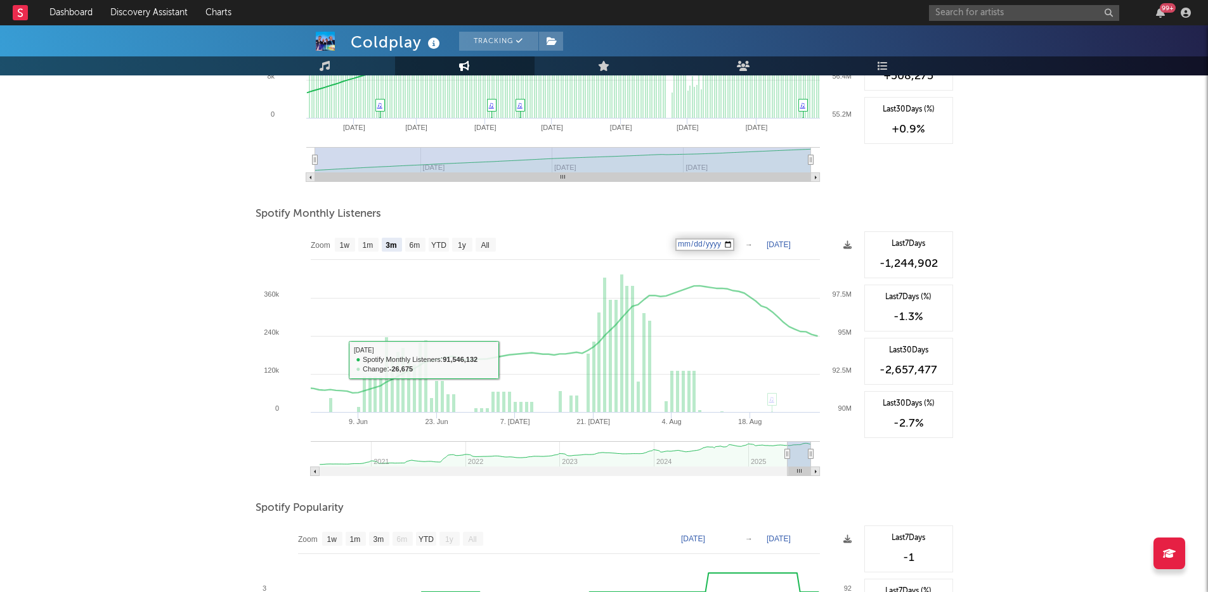
type input "[DATE]"
click at [184, 332] on div "[PERSON_NAME] Tracking [GEOGRAPHIC_DATA] | Alternative Edit Tracking Email Aler…" at bounding box center [604, 277] width 1208 height 1181
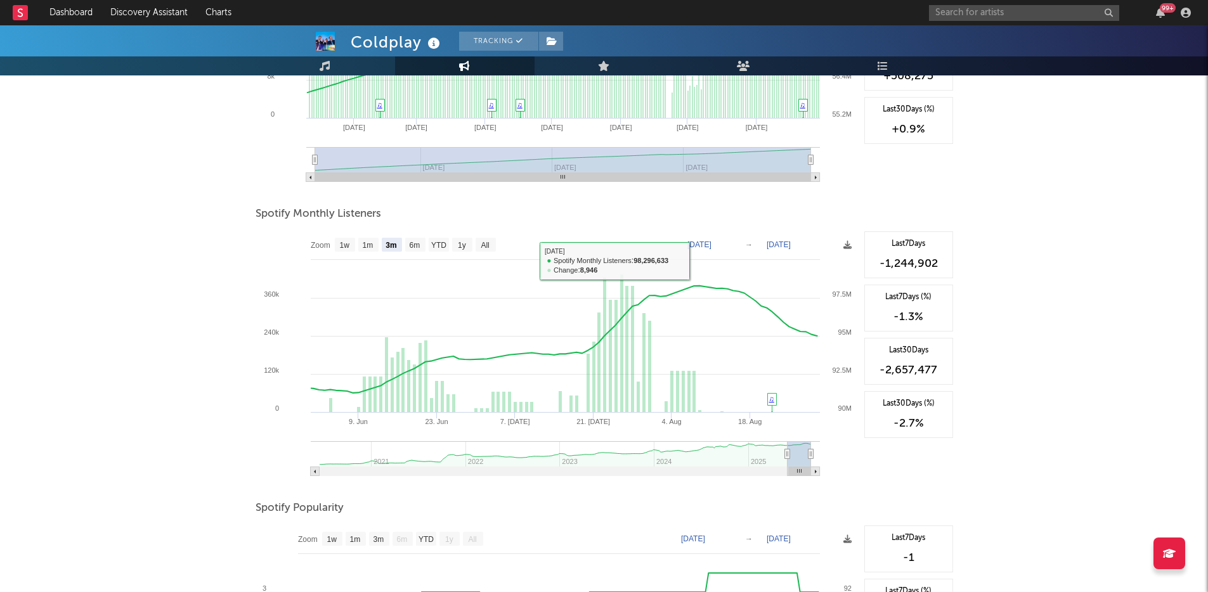
click at [694, 249] on text "[DATE]" at bounding box center [699, 244] width 24 height 9
click at [702, 245] on input "[DATE]" at bounding box center [704, 244] width 59 height 13
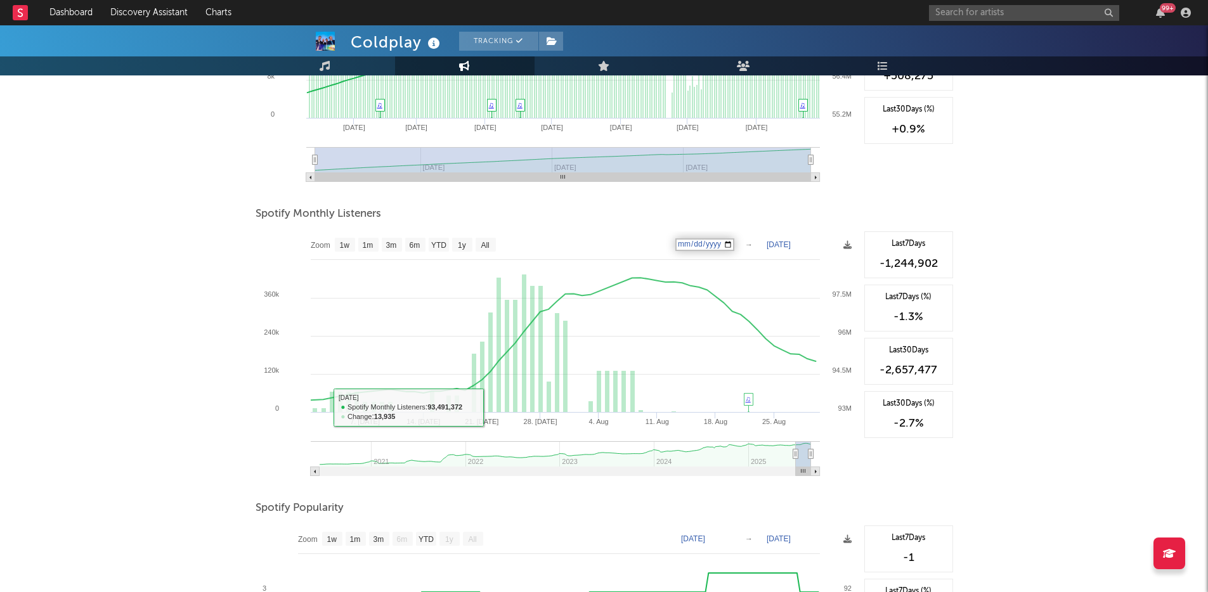
click at [115, 352] on div "[PERSON_NAME] Tracking [GEOGRAPHIC_DATA] | Alternative Edit Tracking Email Aler…" at bounding box center [604, 277] width 1208 height 1181
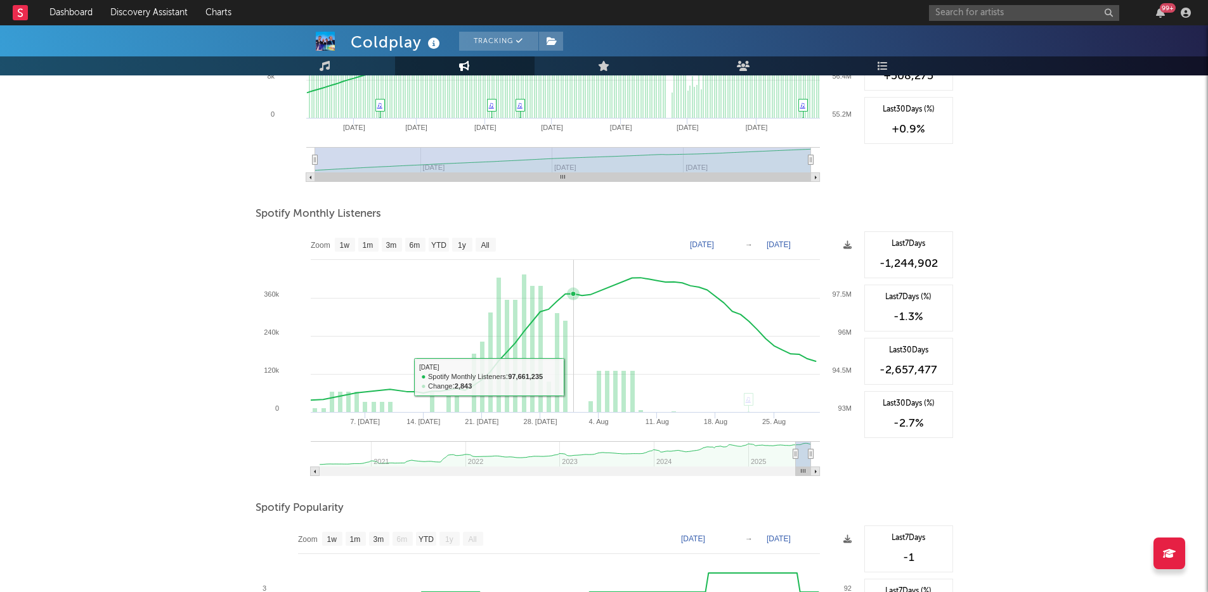
click at [571, 377] on rect at bounding box center [557, 358] width 602 height 254
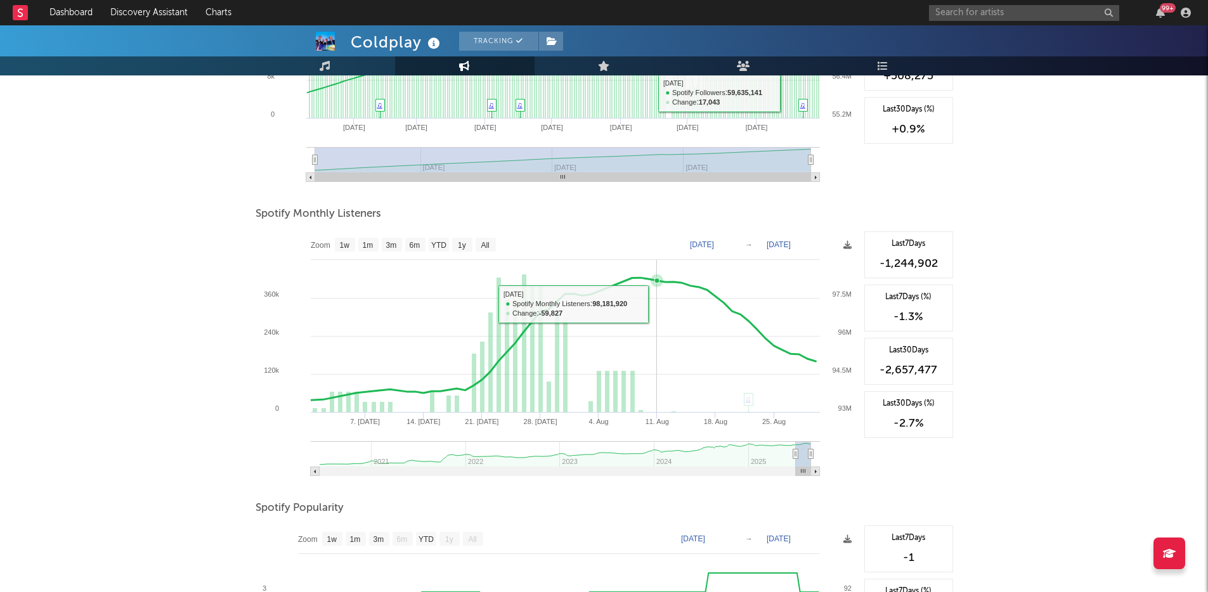
click at [659, 320] on rect at bounding box center [557, 358] width 602 height 254
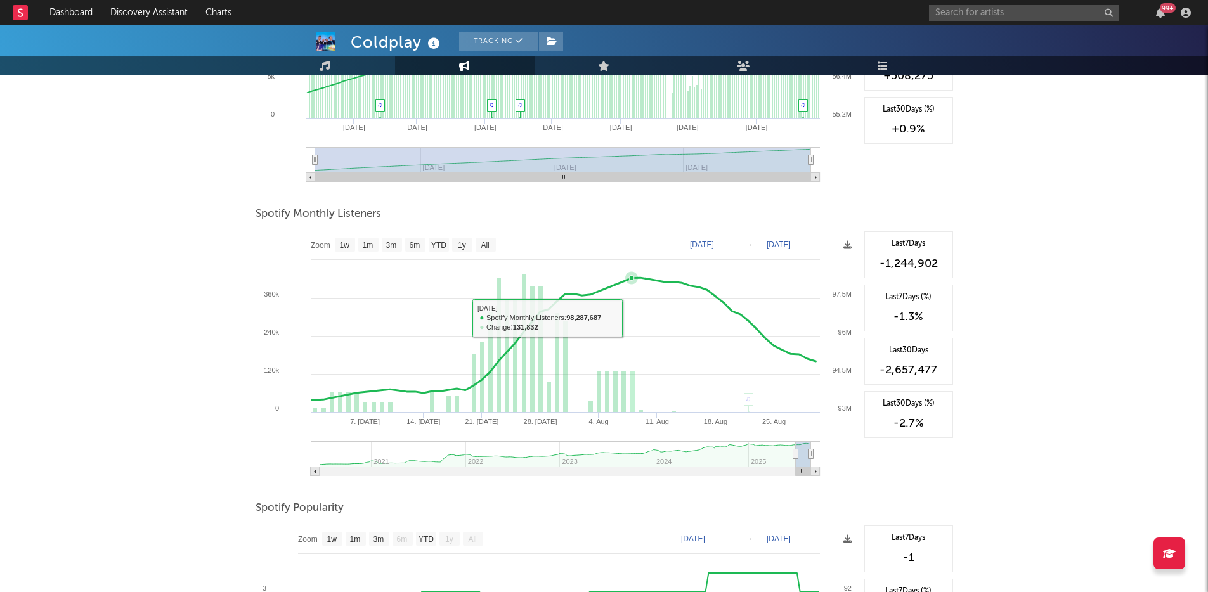
click at [631, 316] on rect at bounding box center [557, 358] width 602 height 254
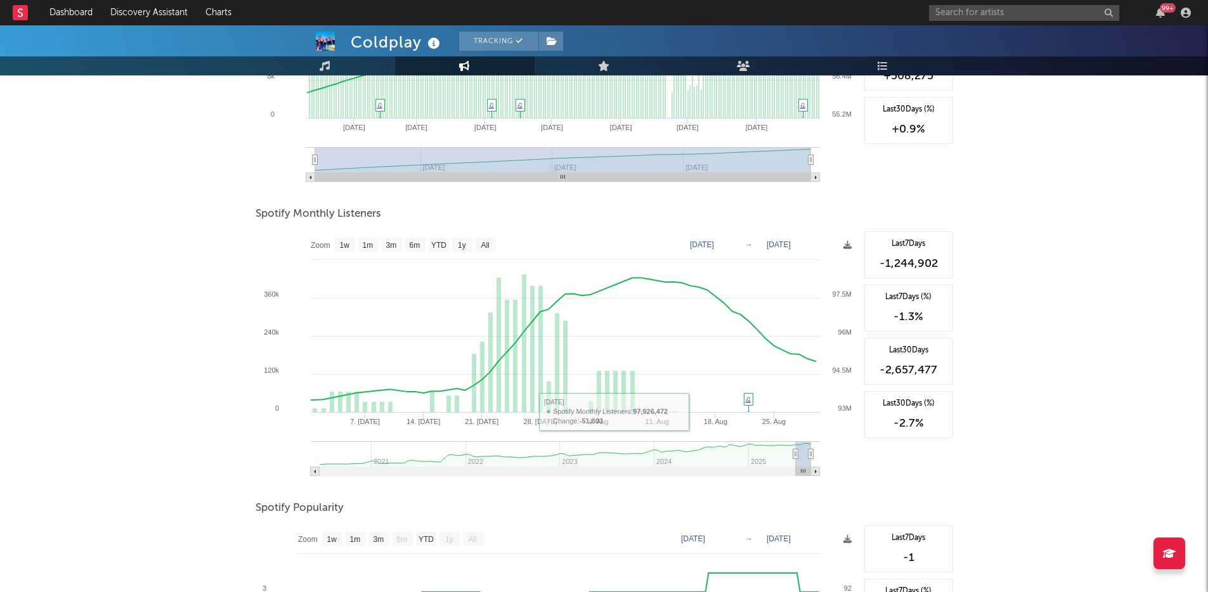
type input "[DATE]"
select select "3m"
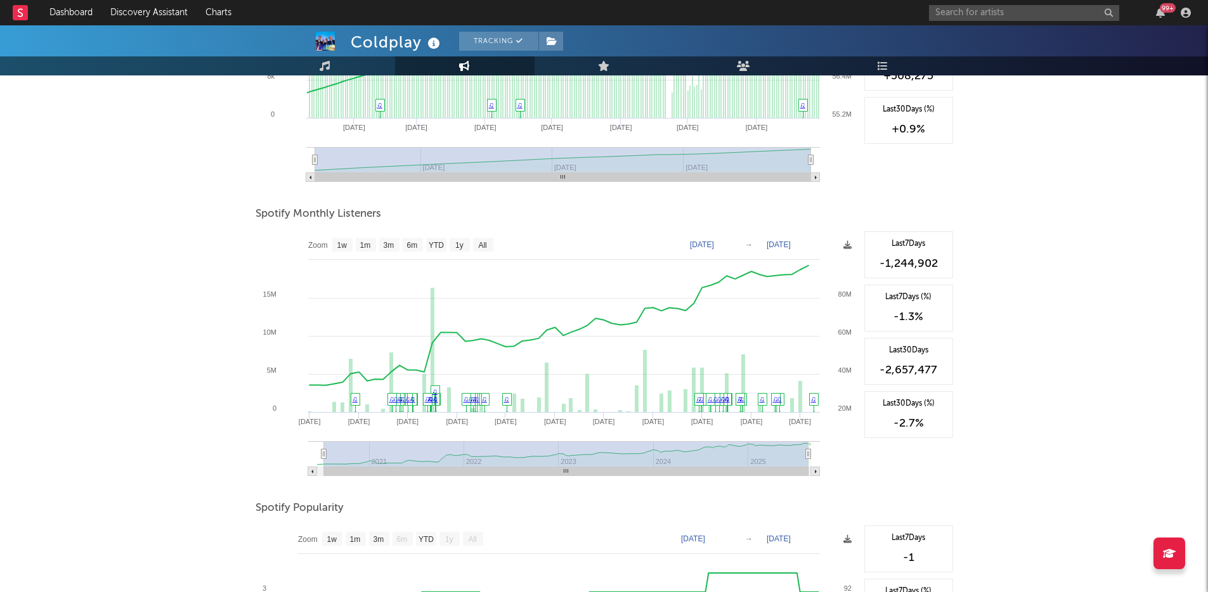
type input "[DATE]"
select select "All"
drag, startPoint x: 788, startPoint y: 451, endPoint x: 300, endPoint y: 429, distance: 488.8
click at [299, 429] on icon "Created with Highcharts 10.3.3 Jan '[DATE] Jan '[DATE] [DATE] '[DATE] [DATE] '[…" at bounding box center [557, 358] width 602 height 254
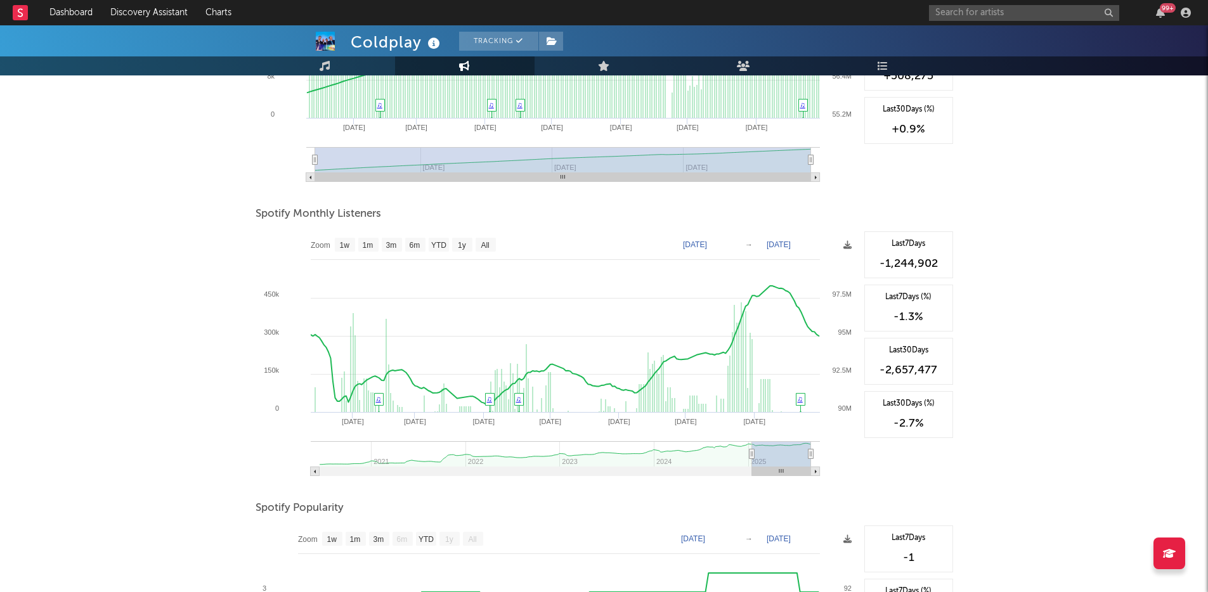
type input "[DATE]"
select select "6m"
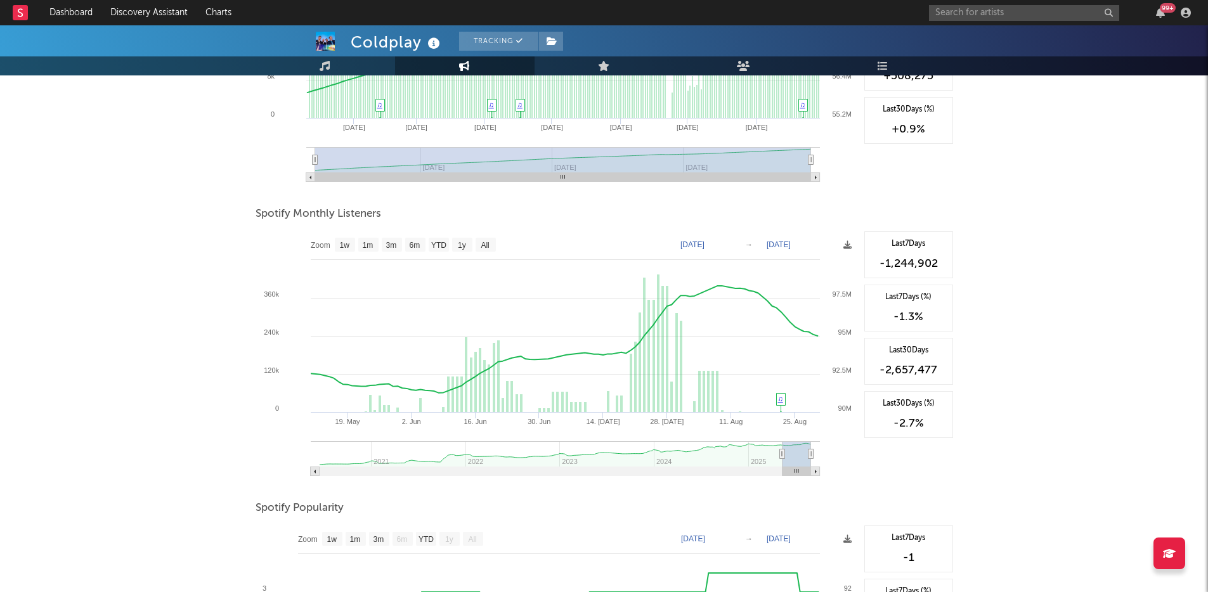
type input "[DATE]"
select select "3m"
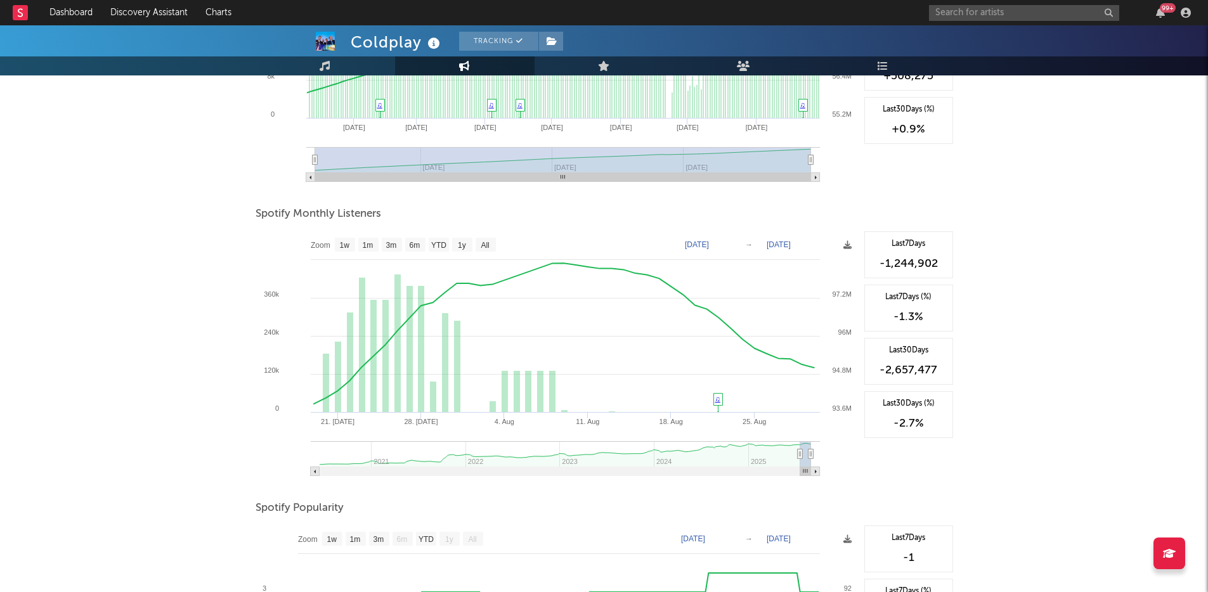
drag, startPoint x: 318, startPoint y: 453, endPoint x: 800, endPoint y: 455, distance: 481.9
click at [800, 455] on icon at bounding box center [799, 455] width 5 height 10
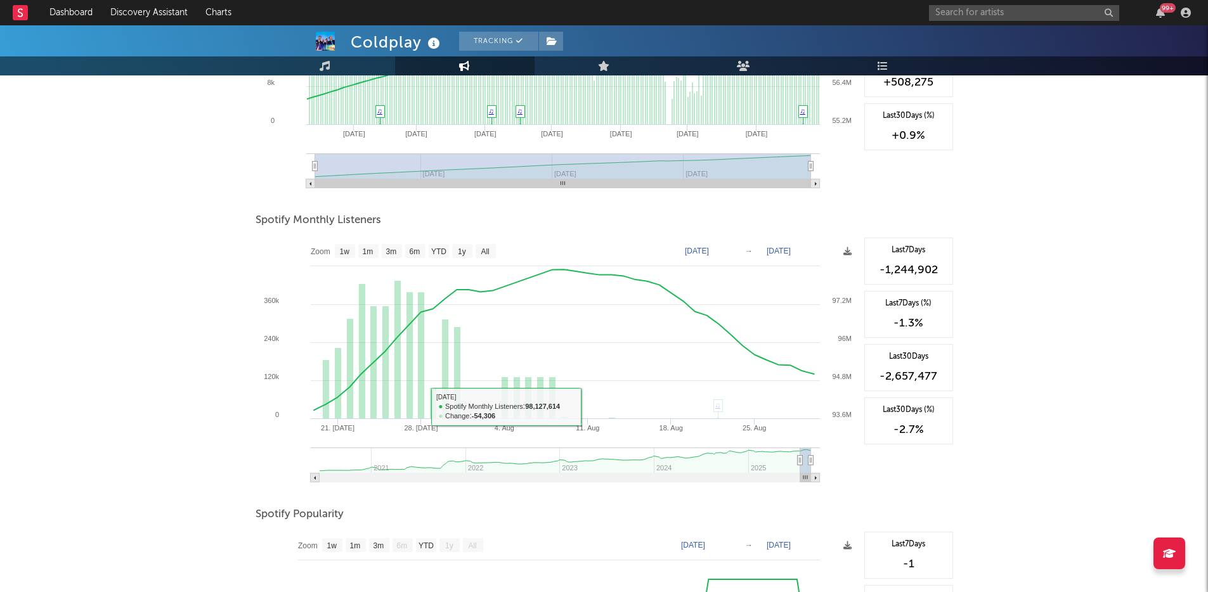
scroll to position [347, 0]
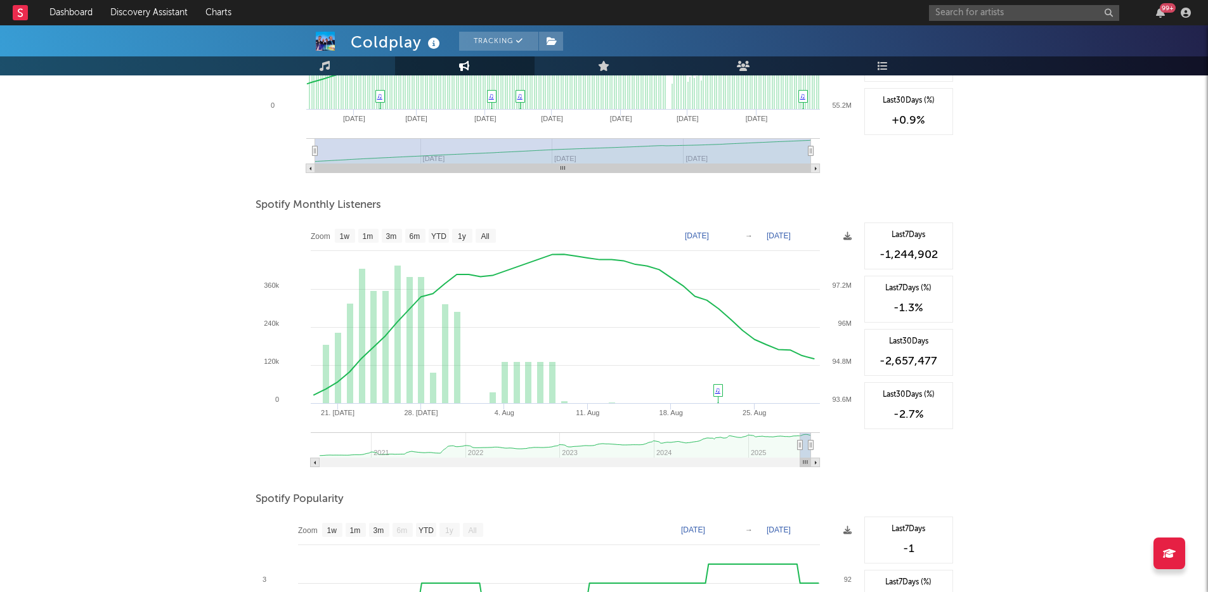
type input "[DATE]"
select select "6m"
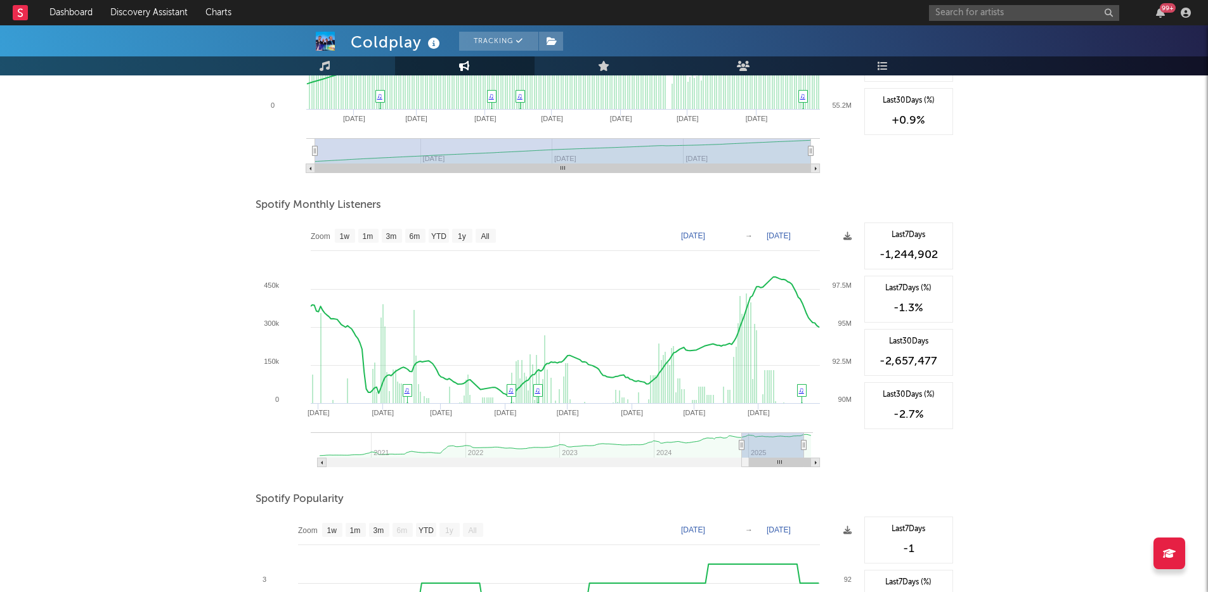
type input "[DATE]"
select select "6m"
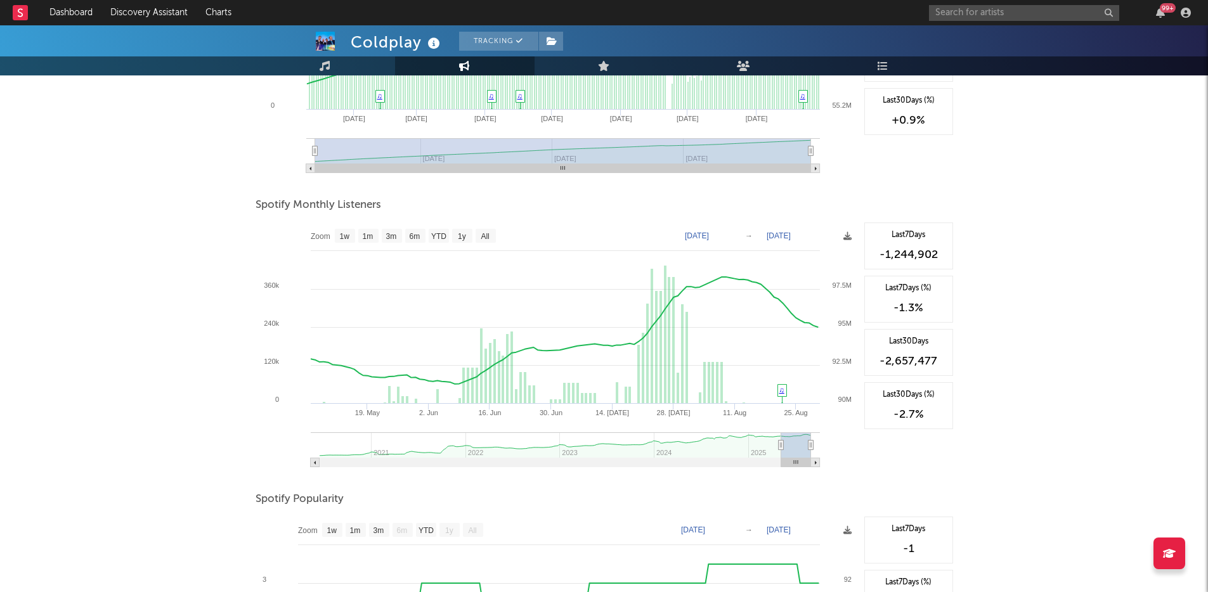
type input "[DATE]"
select select "3m"
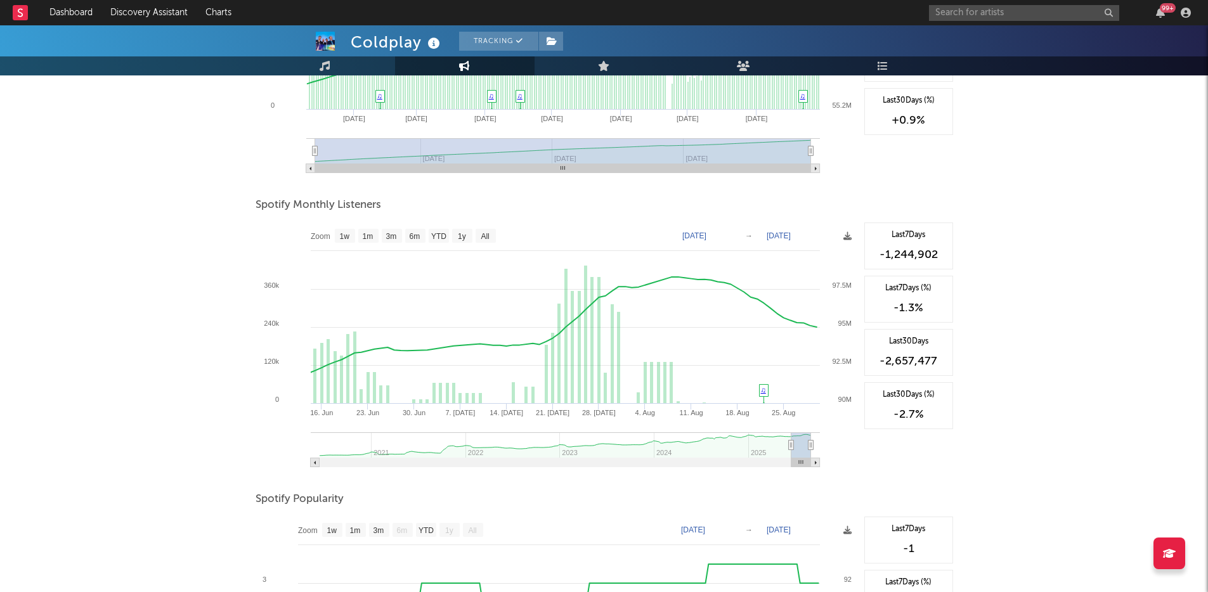
type input "[DATE]"
select select "3m"
type input "[DATE]"
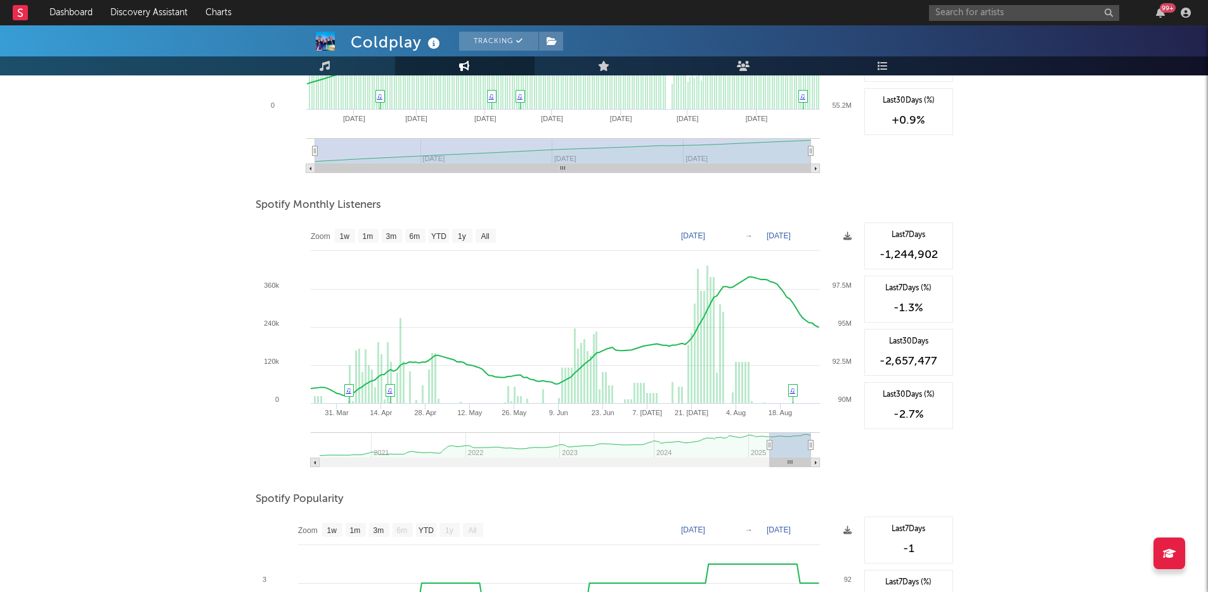
click at [769, 450] on g at bounding box center [565, 449] width 509 height 35
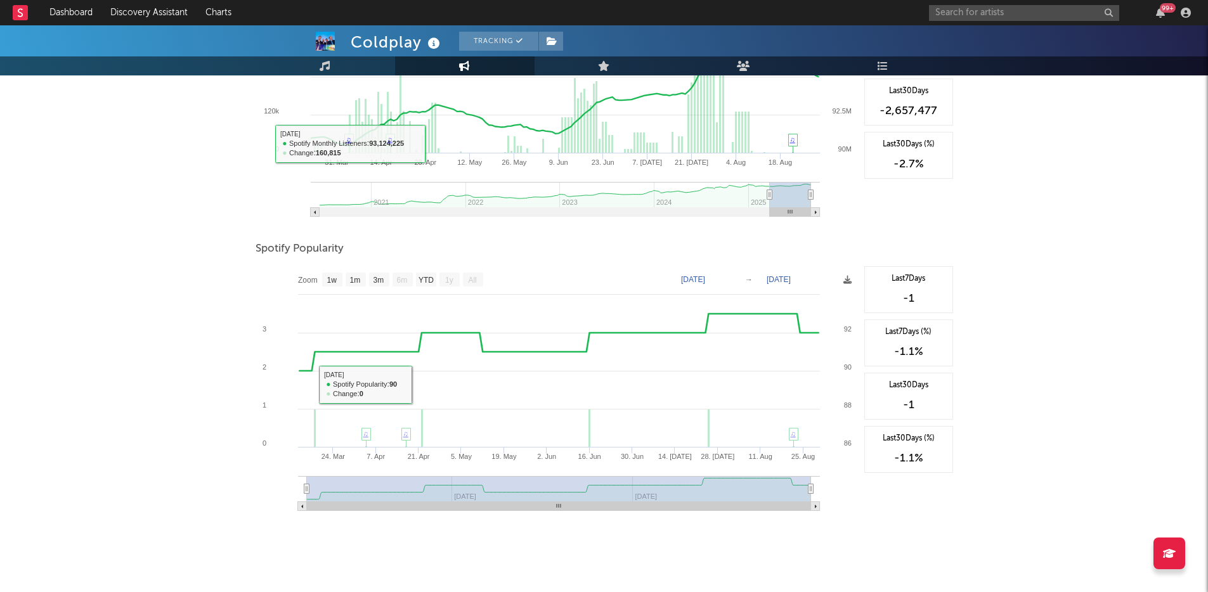
scroll to position [0, 0]
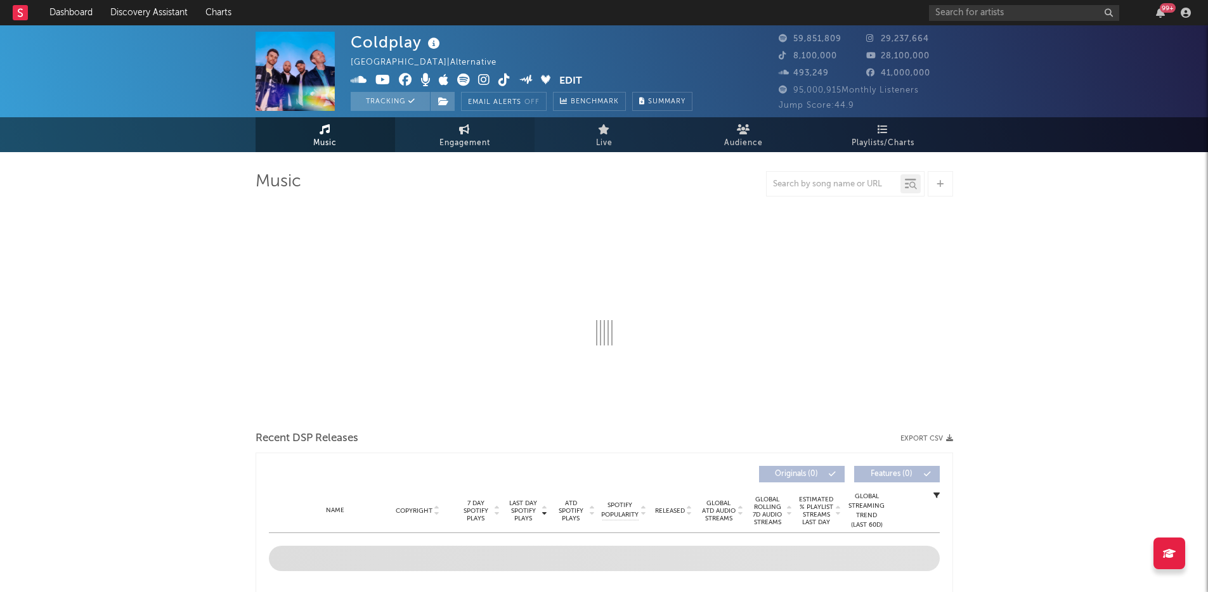
click at [448, 131] on link "Engagement" at bounding box center [465, 134] width 140 height 35
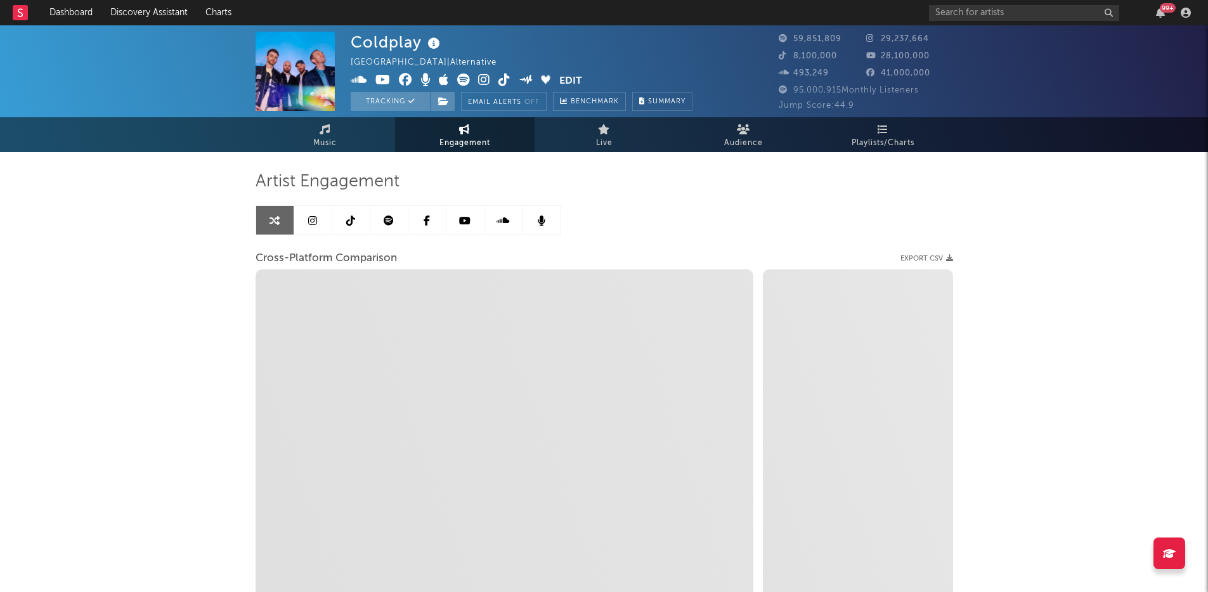
select select "1w"
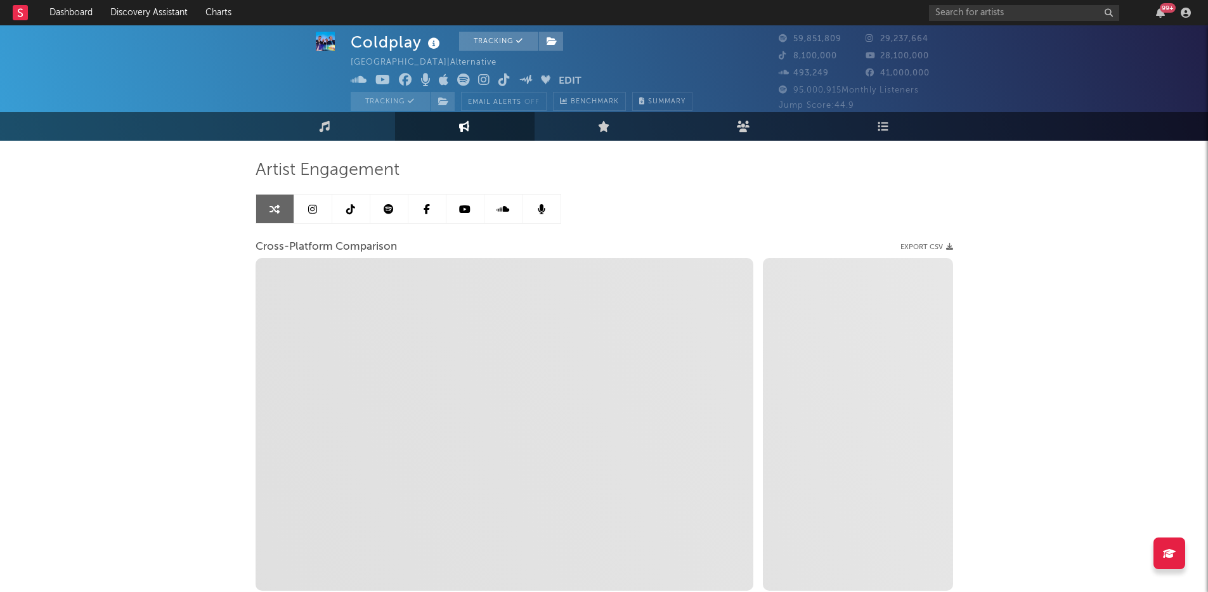
scroll to position [25, 0]
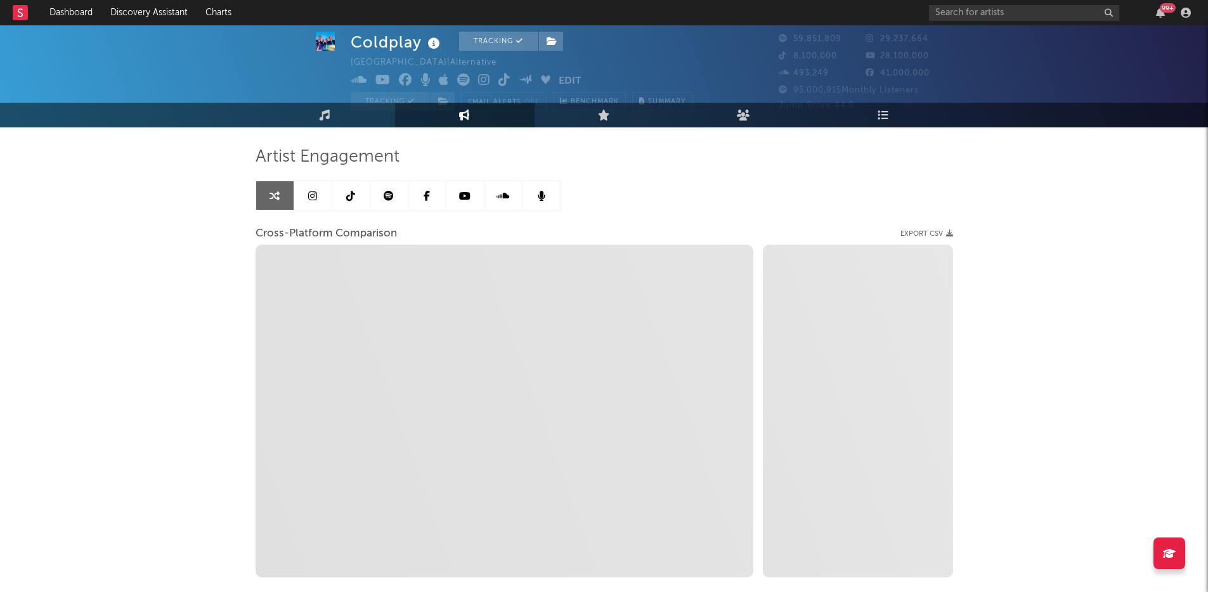
click at [394, 195] on link at bounding box center [389, 195] width 38 height 29
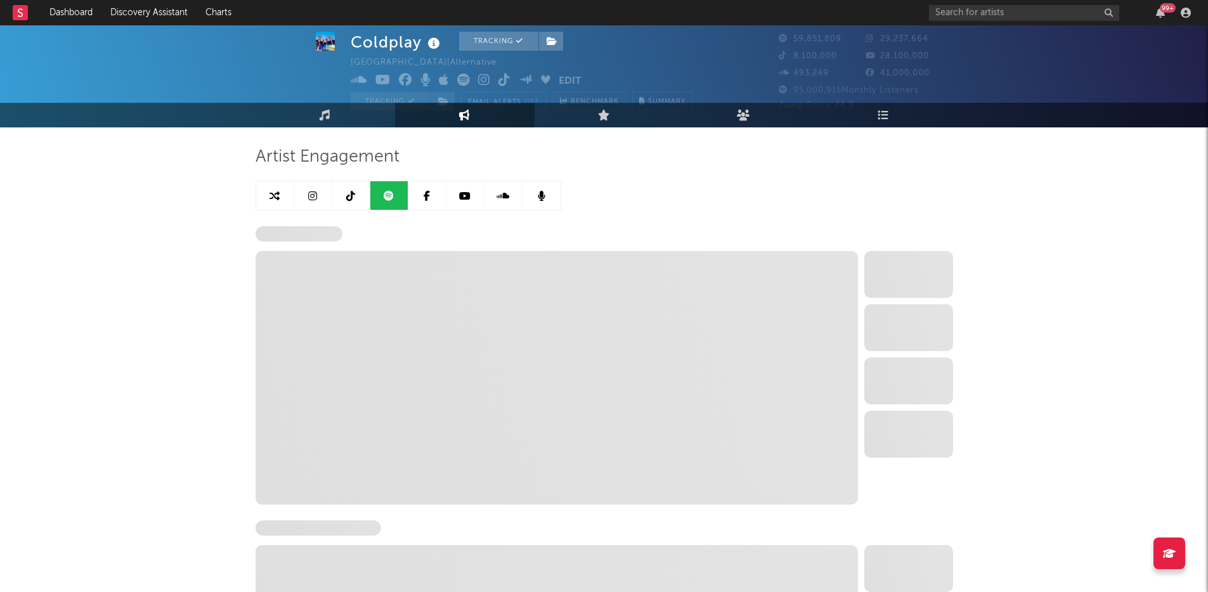
select select "6m"
select select "1w"
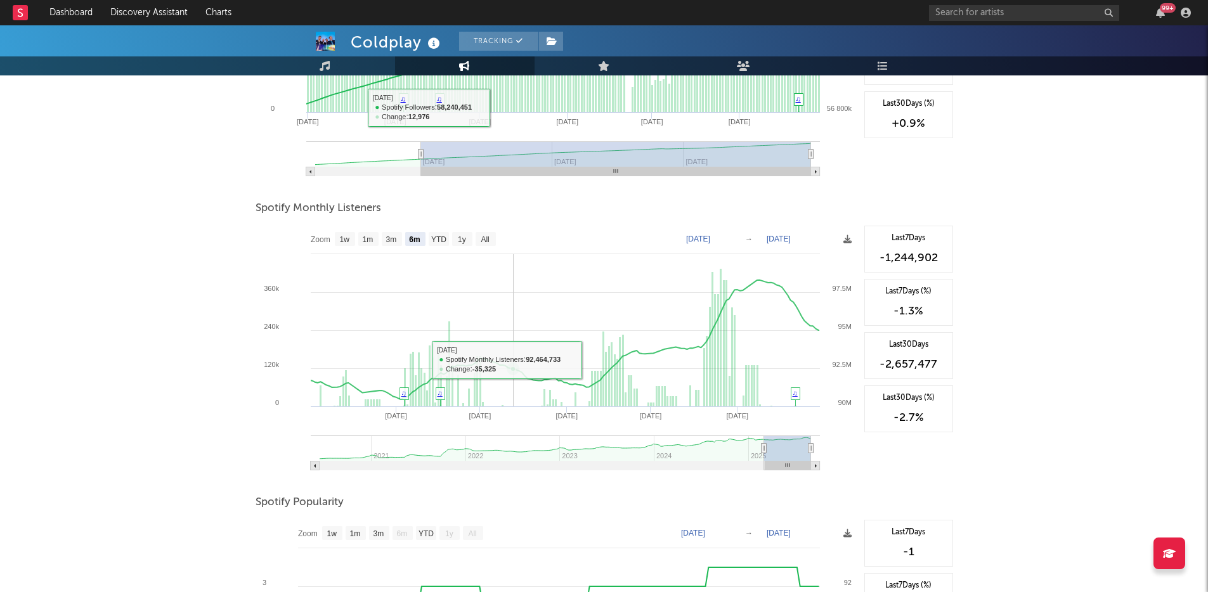
scroll to position [345, 0]
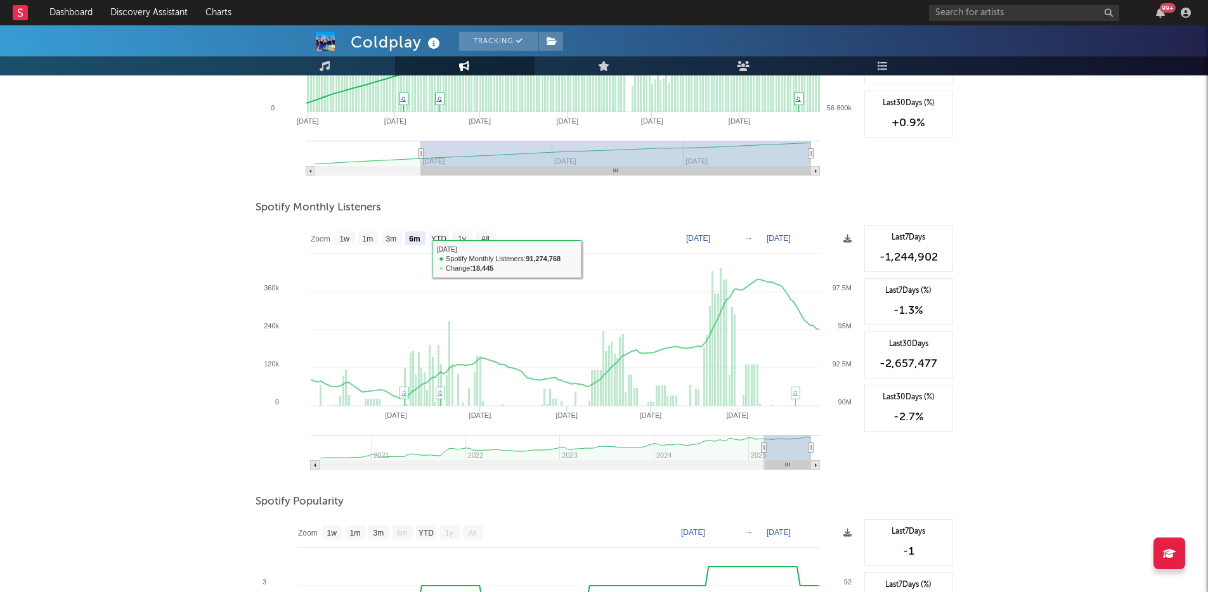
click at [489, 243] on text "All" at bounding box center [485, 239] width 8 height 9
select select "All"
type input "[DATE]"
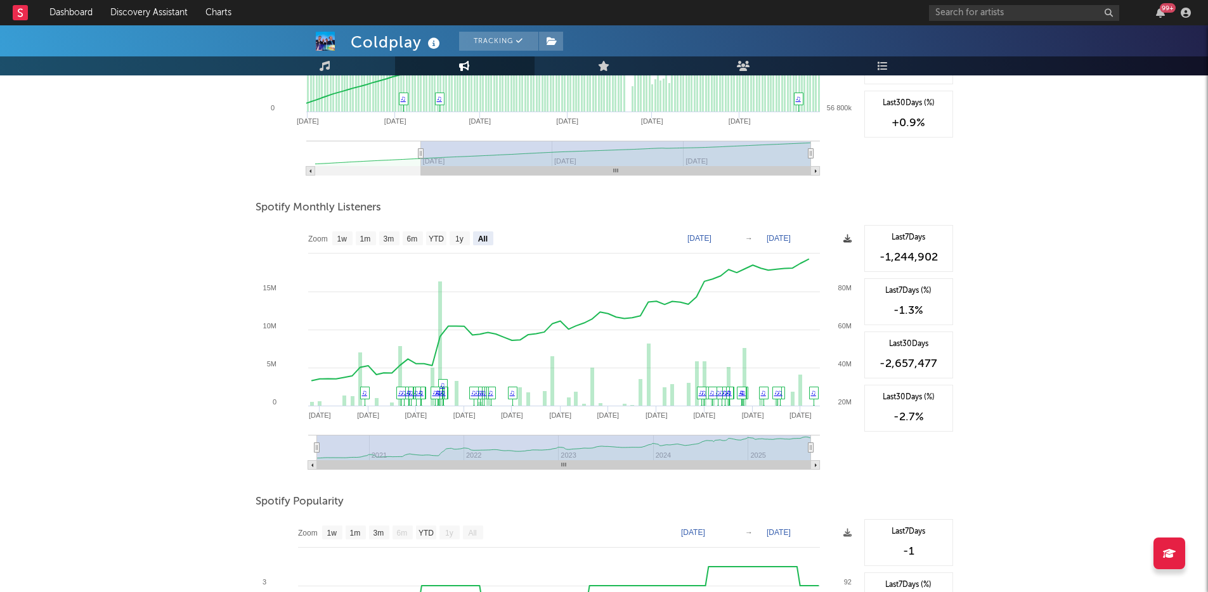
click at [848, 240] on icon at bounding box center [847, 239] width 8 height 8
click at [807, 254] on span "Download as CSV" at bounding box center [787, 255] width 127 height 22
